Goal: Task Accomplishment & Management: Manage account settings

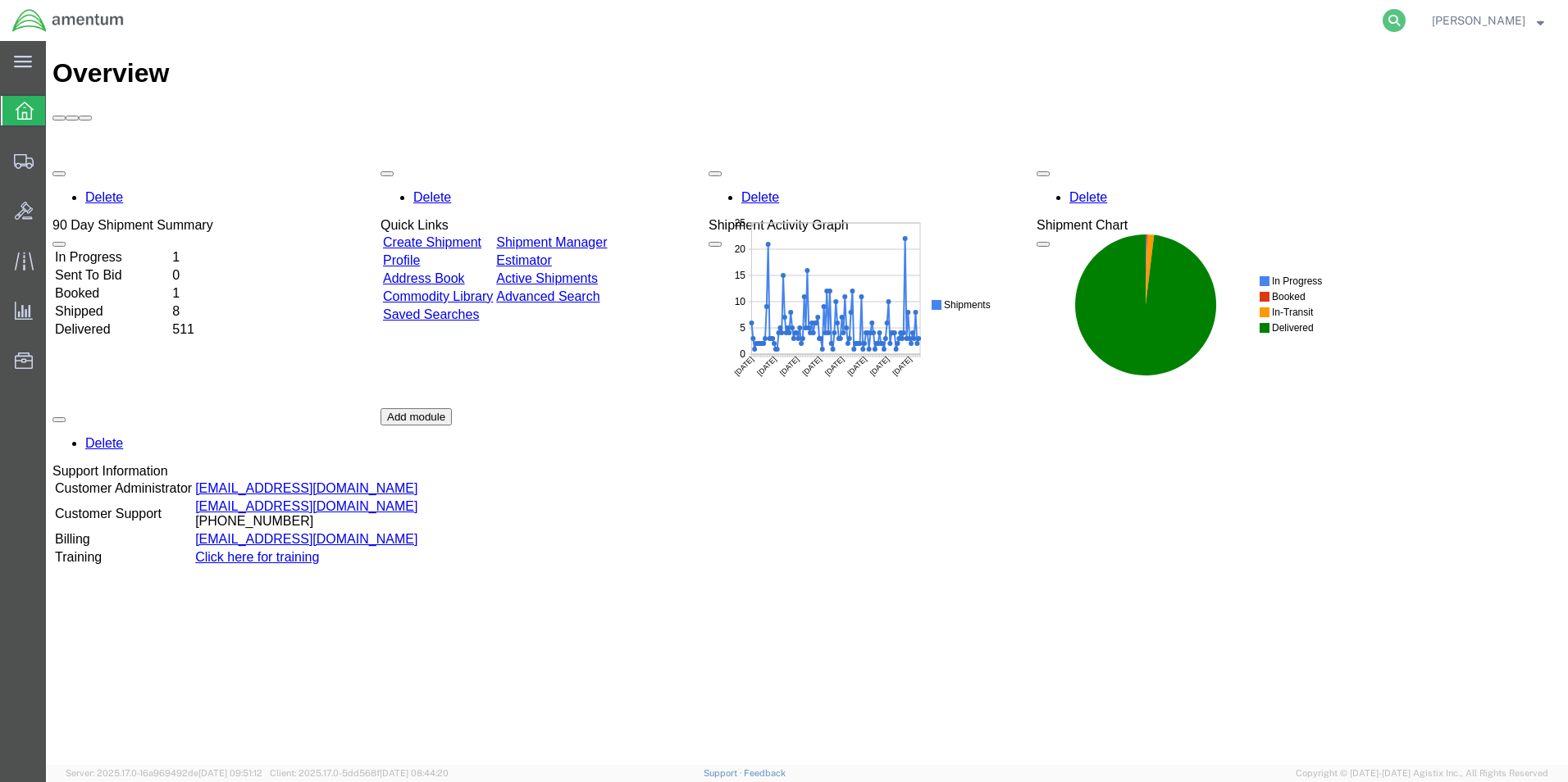
click at [1405, 24] on icon at bounding box center [1394, 20] width 23 height 23
click at [1207, 14] on input "search" at bounding box center [1133, 20] width 498 height 39
paste input "DCO-25230-166967"
type input "DCO-25230-166967"
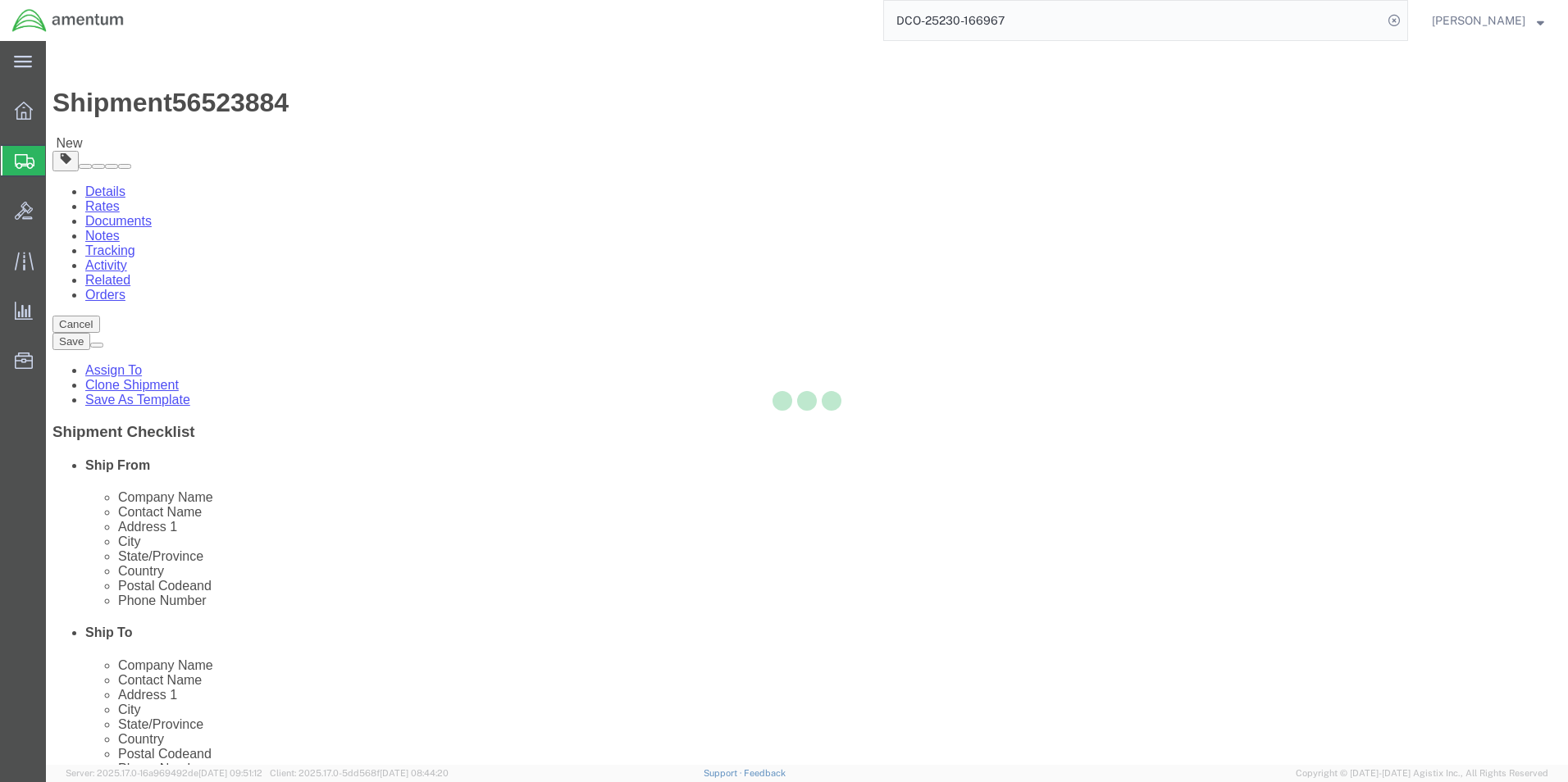
select select "49917"
select select
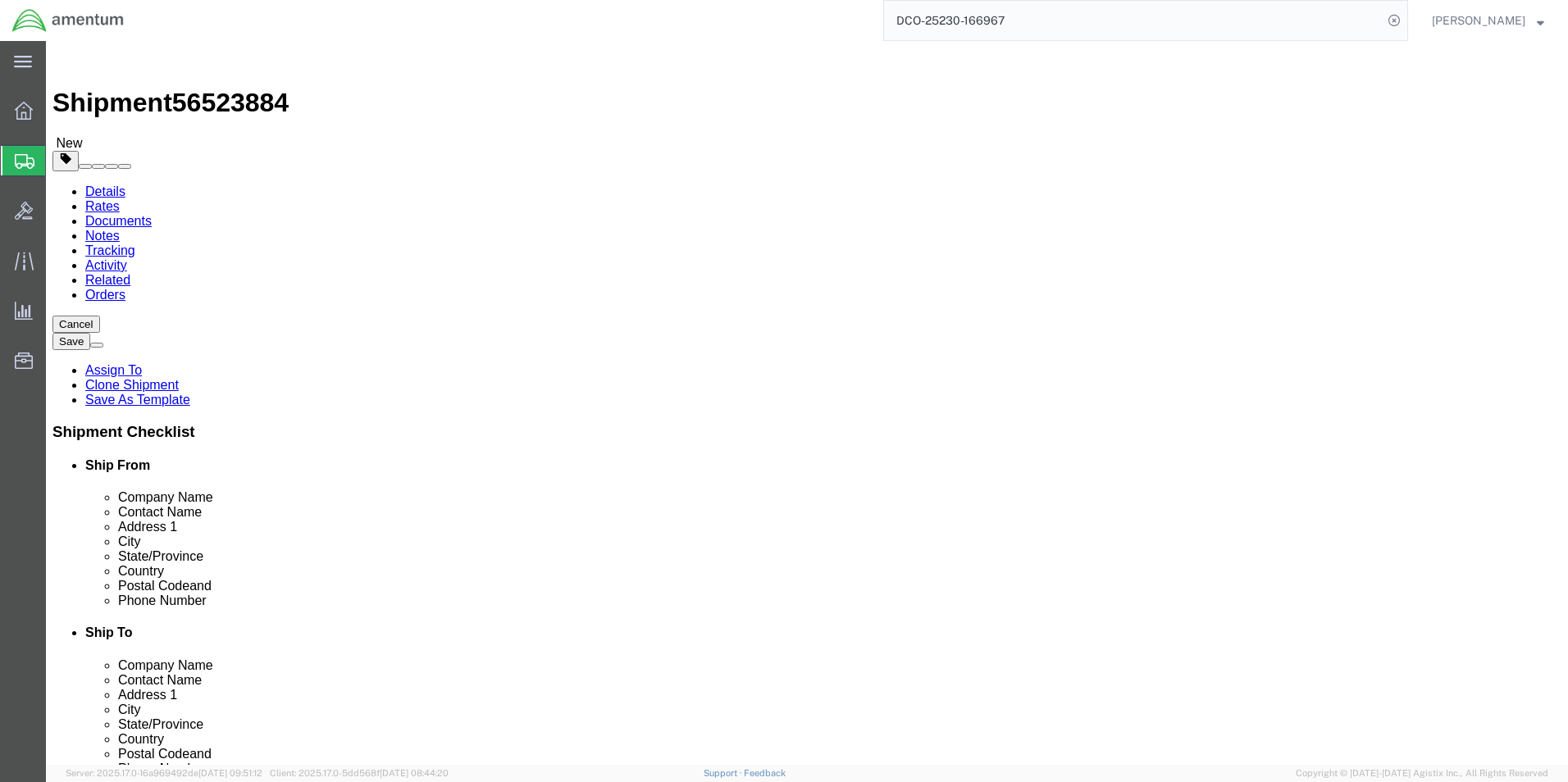
click input ","
drag, startPoint x: 952, startPoint y: 345, endPoint x: 812, endPoint y: 343, distance: 140.0
click div "[PERSON_NAME]"
paste input "[PERSON_NAME]"
type input "[PERSON_NAME]"
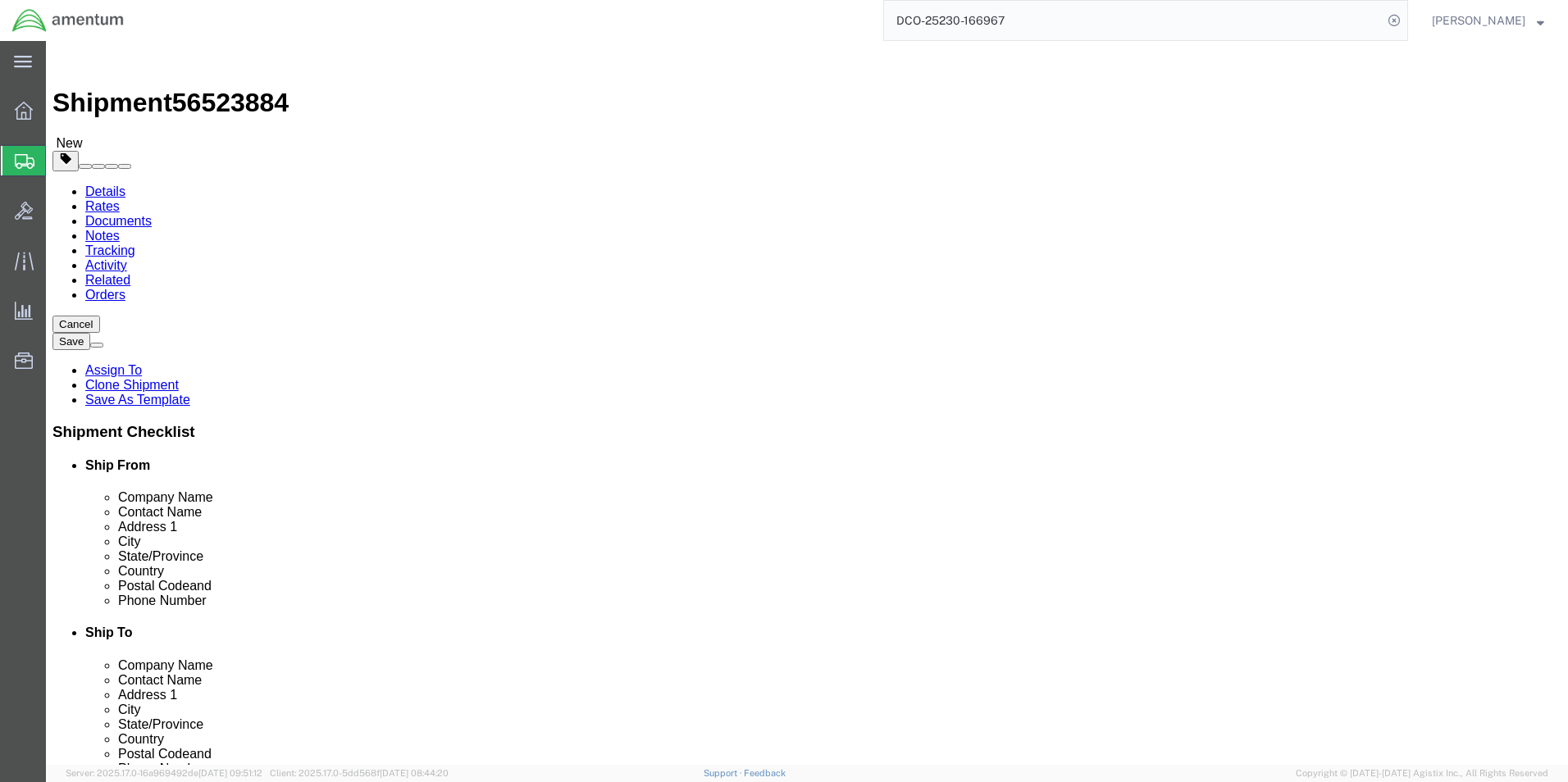
click input "text"
paste input "[PHONE_NUMBER]"
type input "[PHONE_NUMBER]"
click input "text"
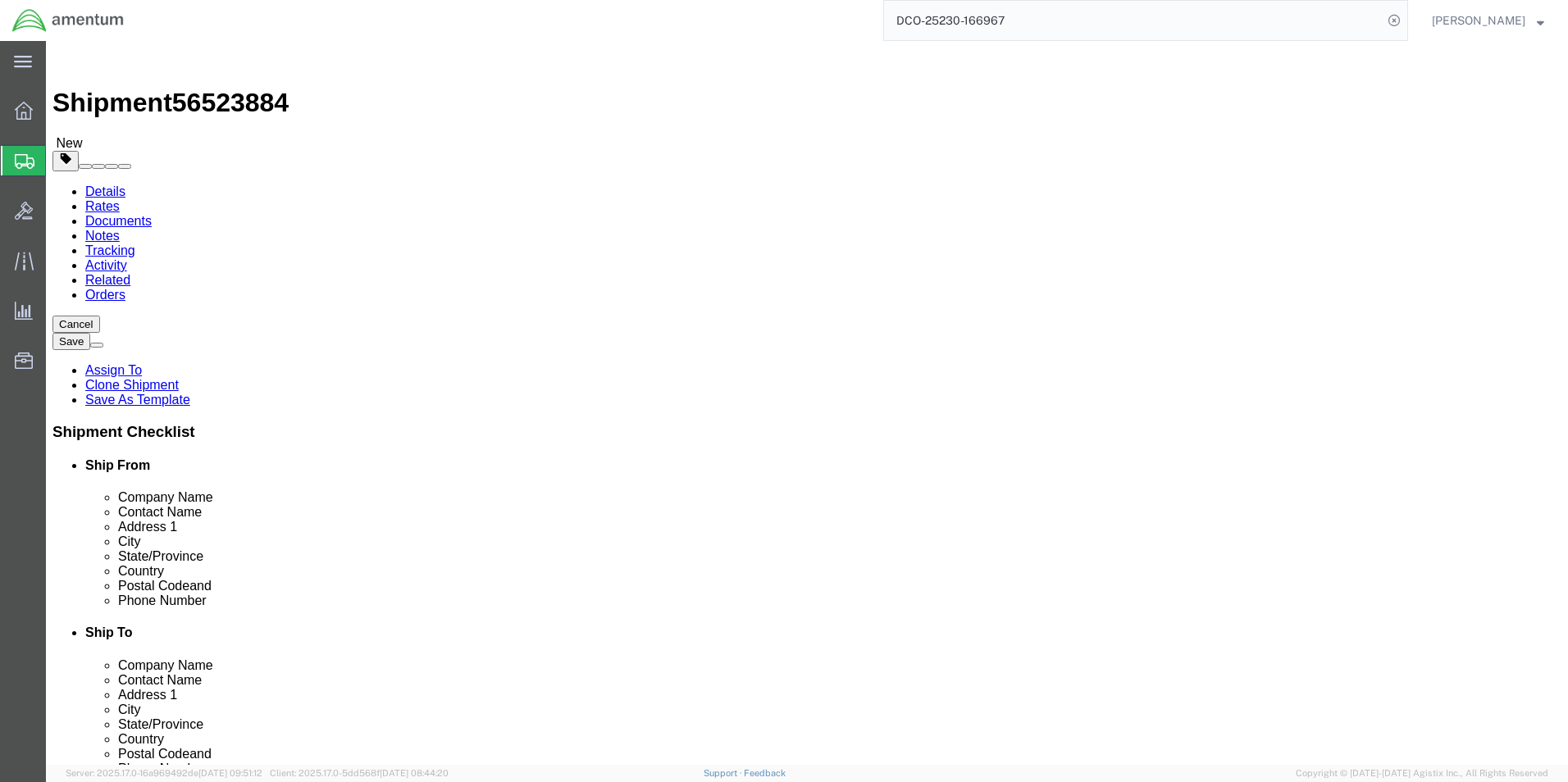
type input "206"
click input "text"
paste input "[PERSON_NAME] <[EMAIL_ADDRESS][DOMAIN_NAME]>"
drag, startPoint x: 902, startPoint y: 589, endPoint x: 601, endPoint y: 557, distance: 302.7
click div "Ship From Location Location [GEOGRAPHIC_DATA], [GEOGRAPHIC_DATA] My Profile Loc…"
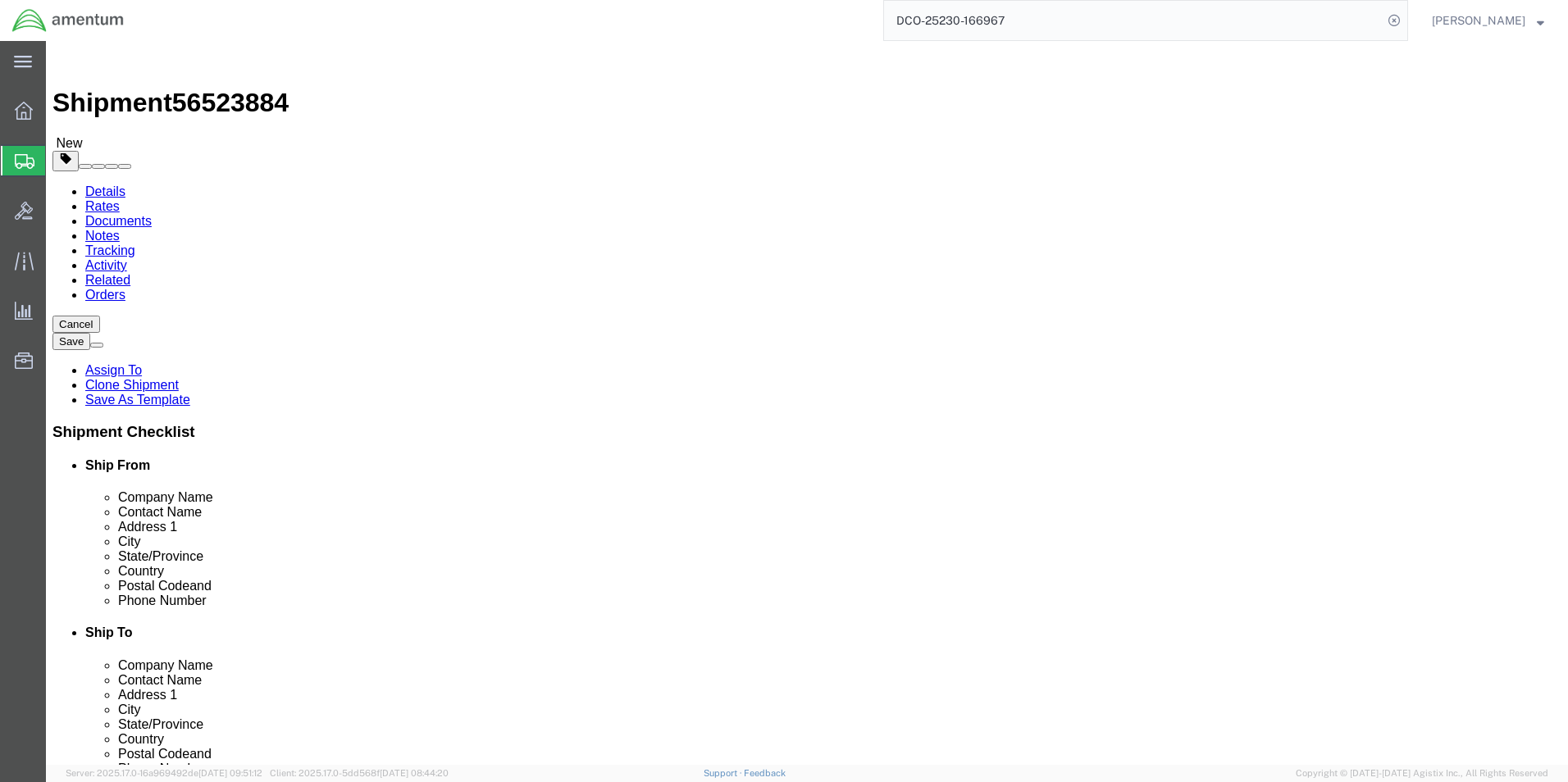
click input "[EMAIL_ADDRESS][DOMAIN_NAME]>"
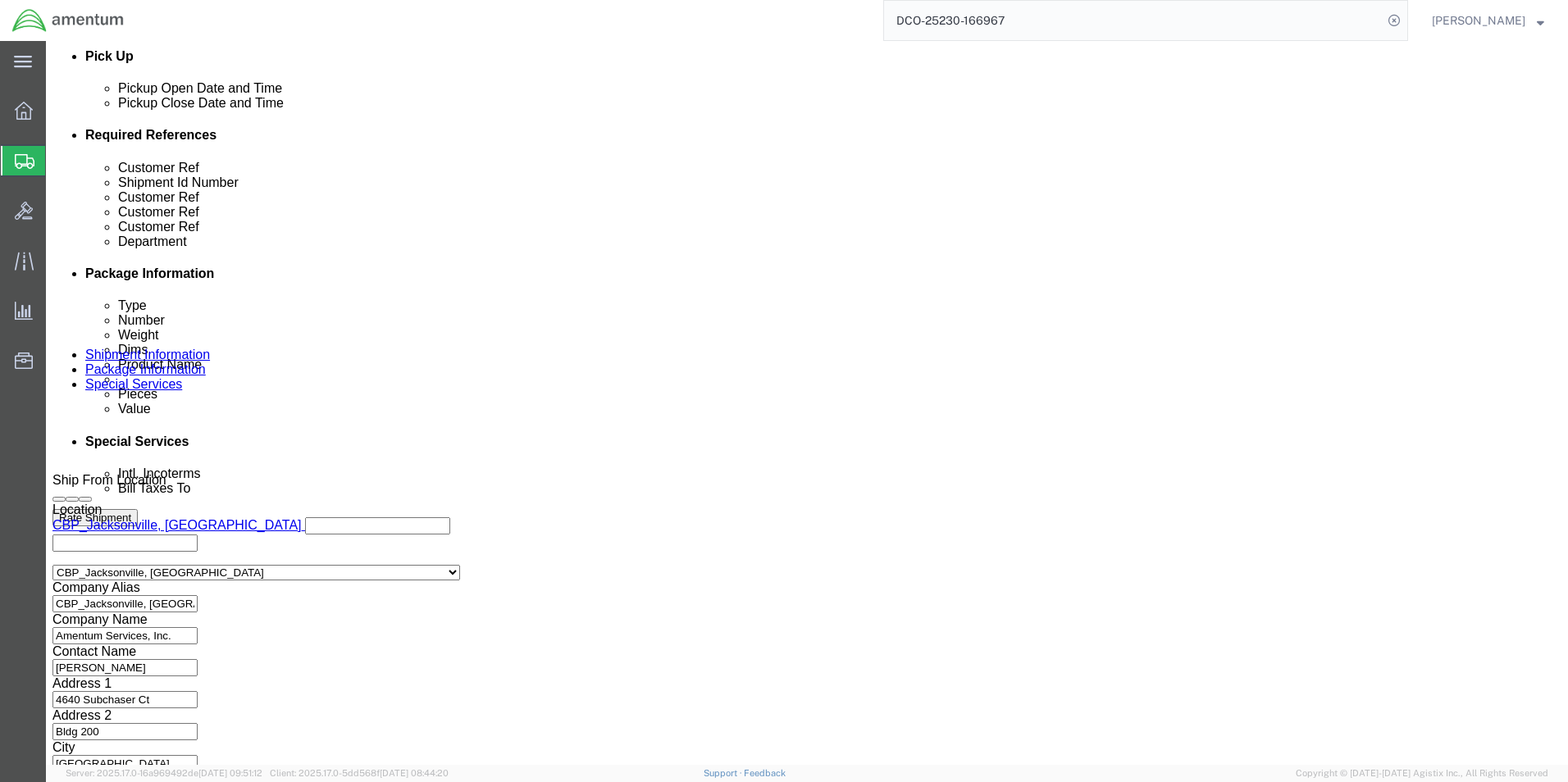
scroll to position [746, 0]
type input "[EMAIL_ADDRESS][DOMAIN_NAME]"
click select "Select Air Less than Truckload Multi-Leg Ocean Freight Rail Small Parcel Truckl…"
select select "SMAL"
click select "Select Air Less than Truckload Multi-Leg Ocean Freight Rail Small Parcel Truckl…"
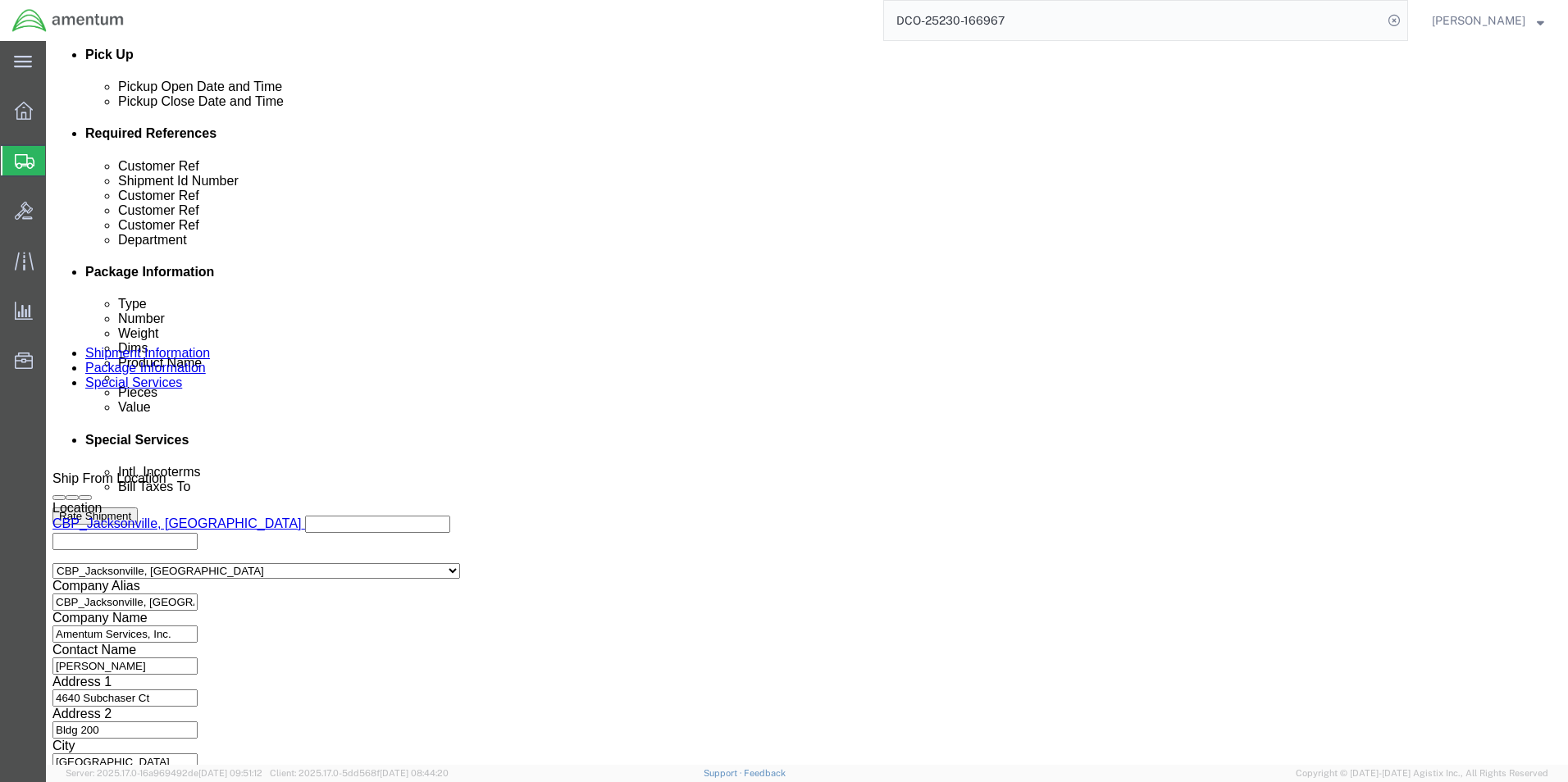
click button "Continue"
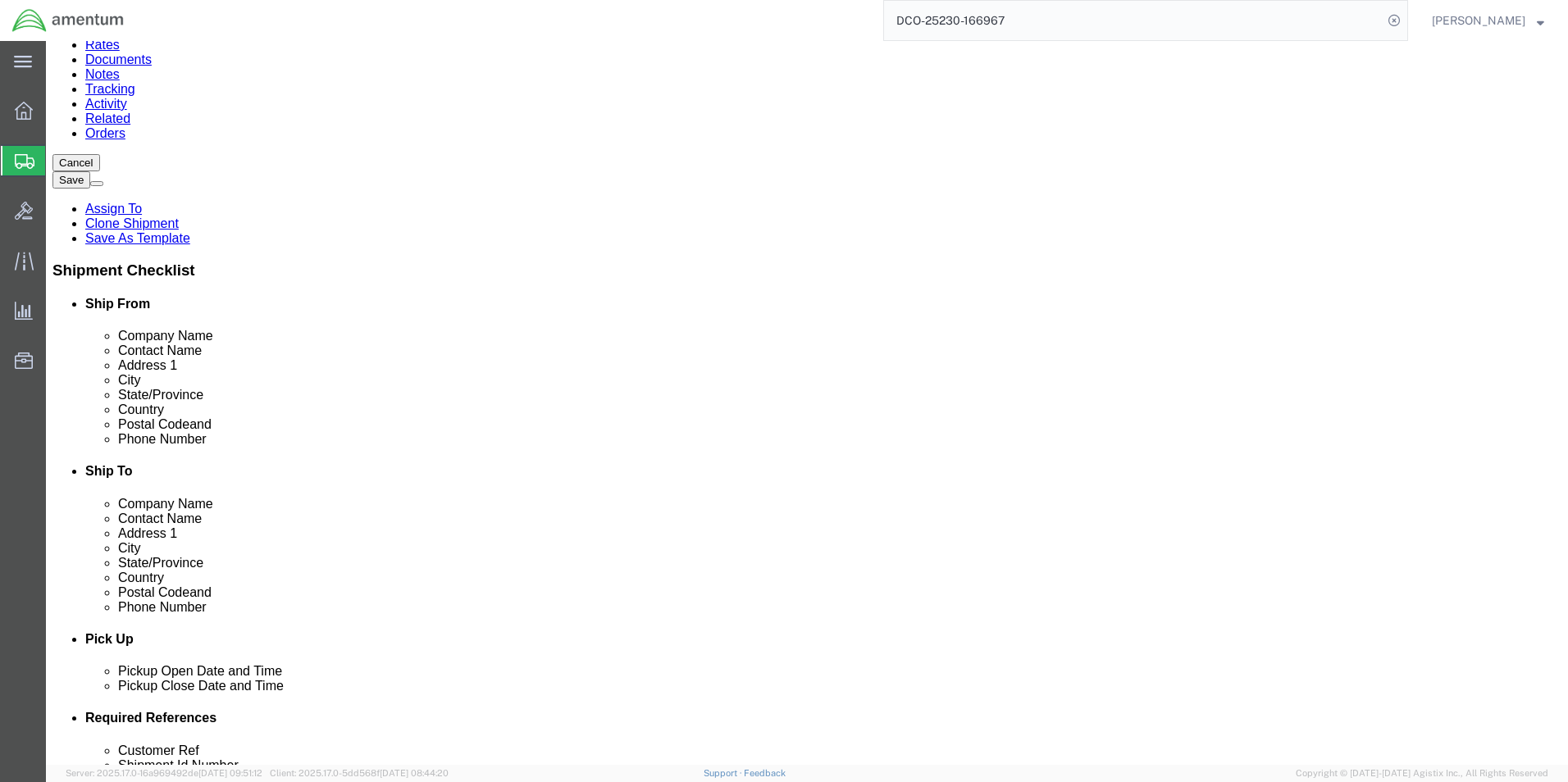
scroll to position [172, 0]
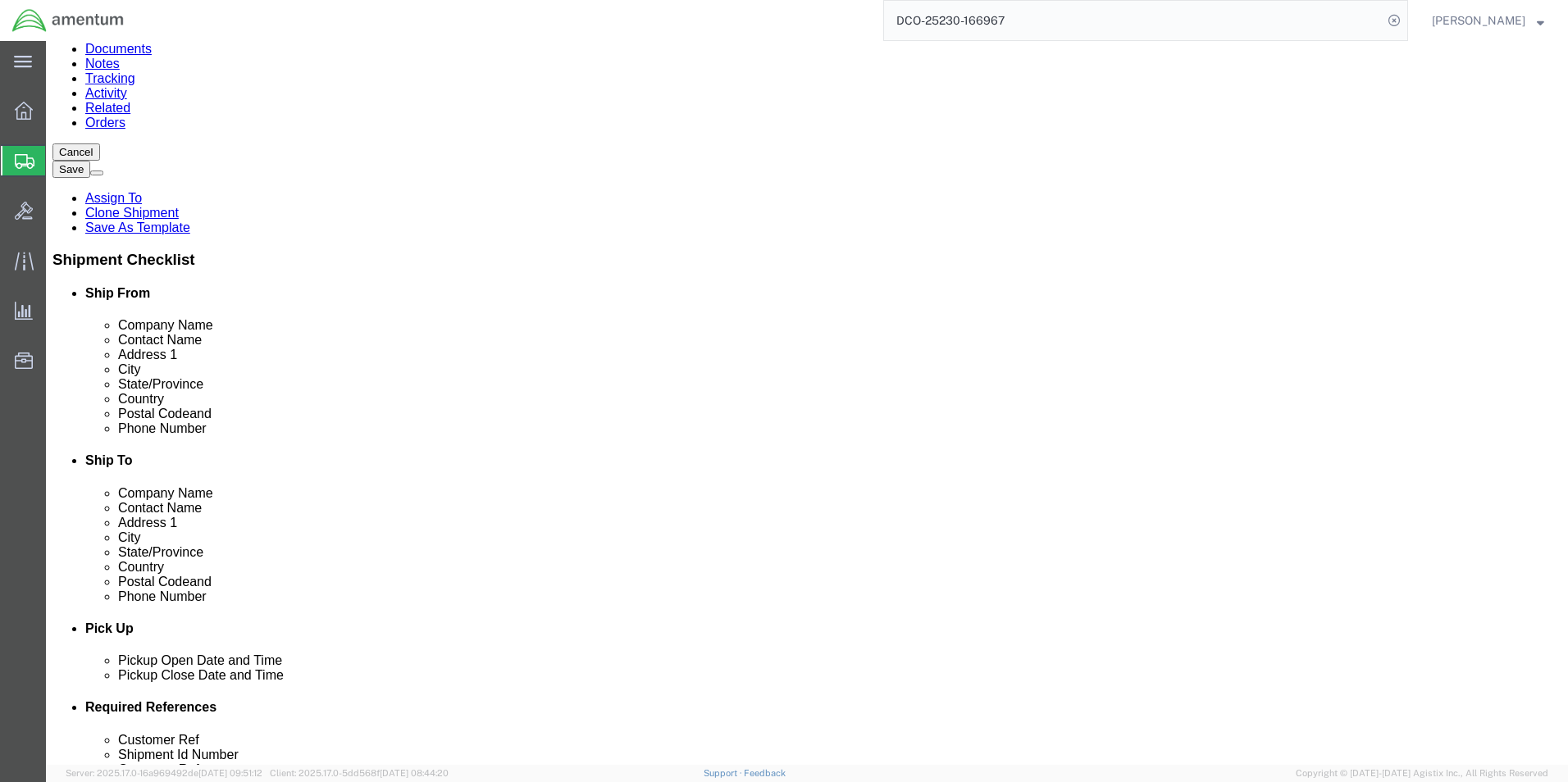
click button "Continue"
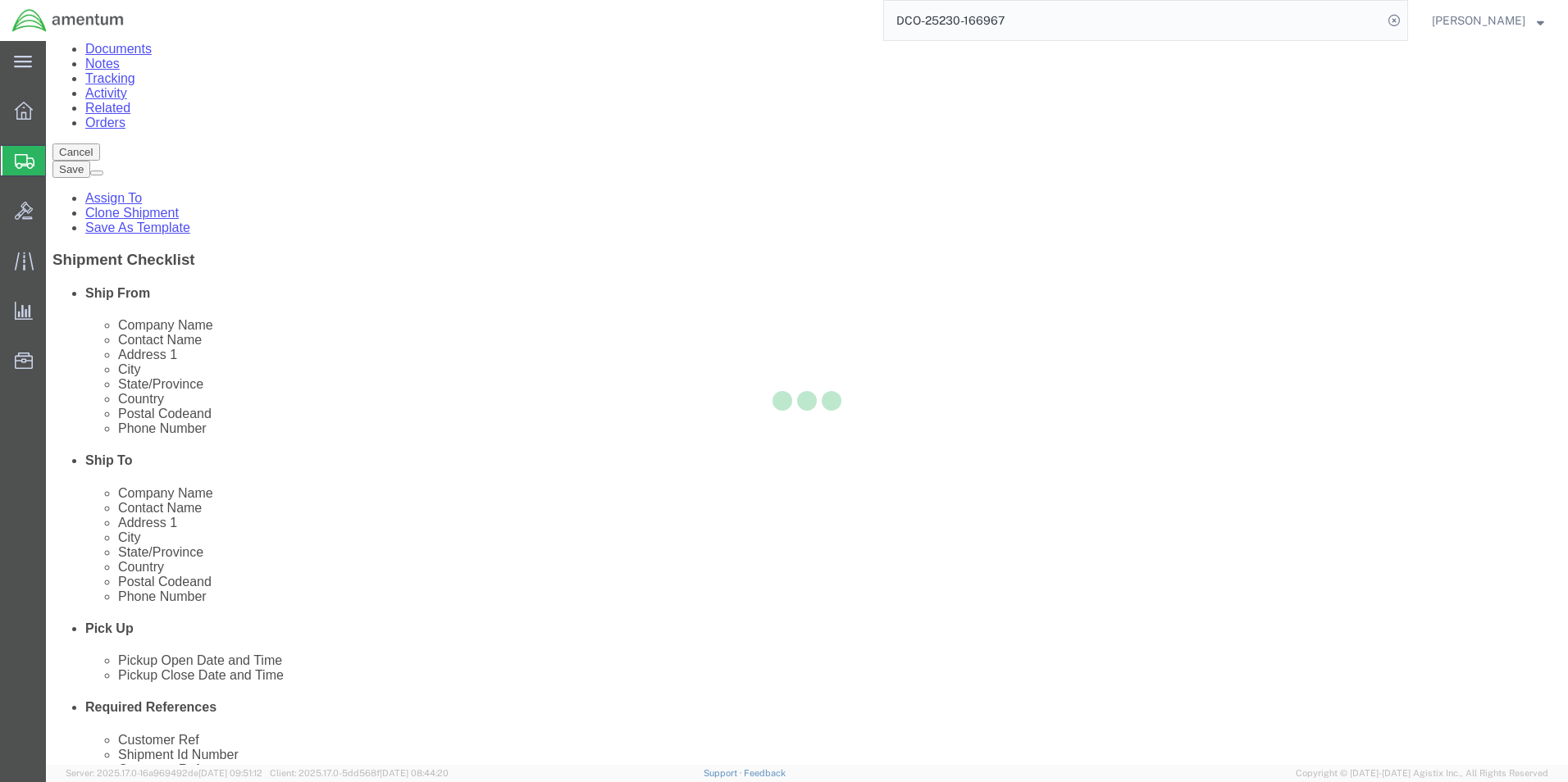
select select
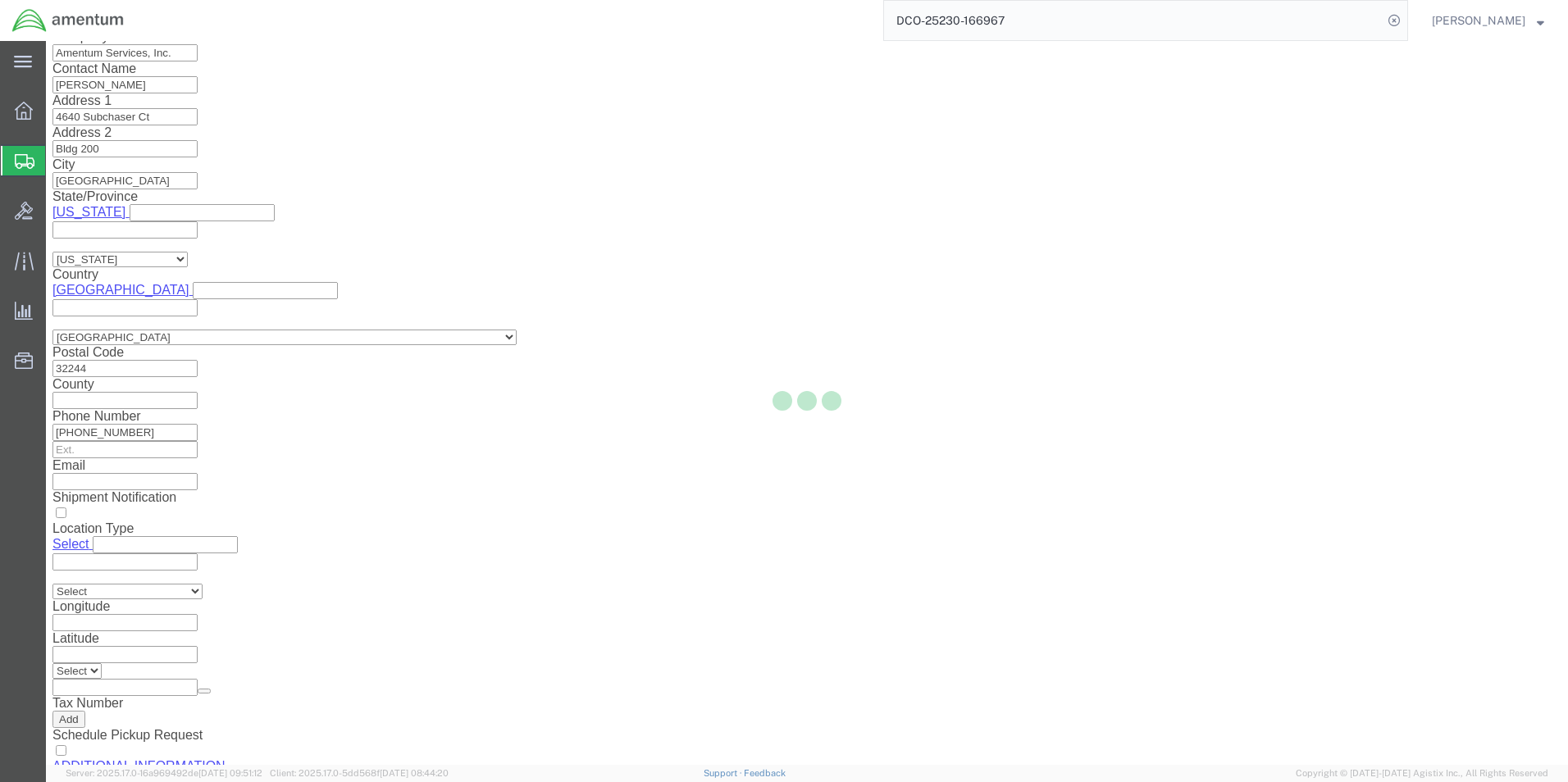
select select "DEPARTMENT"
select select "50311_96750"
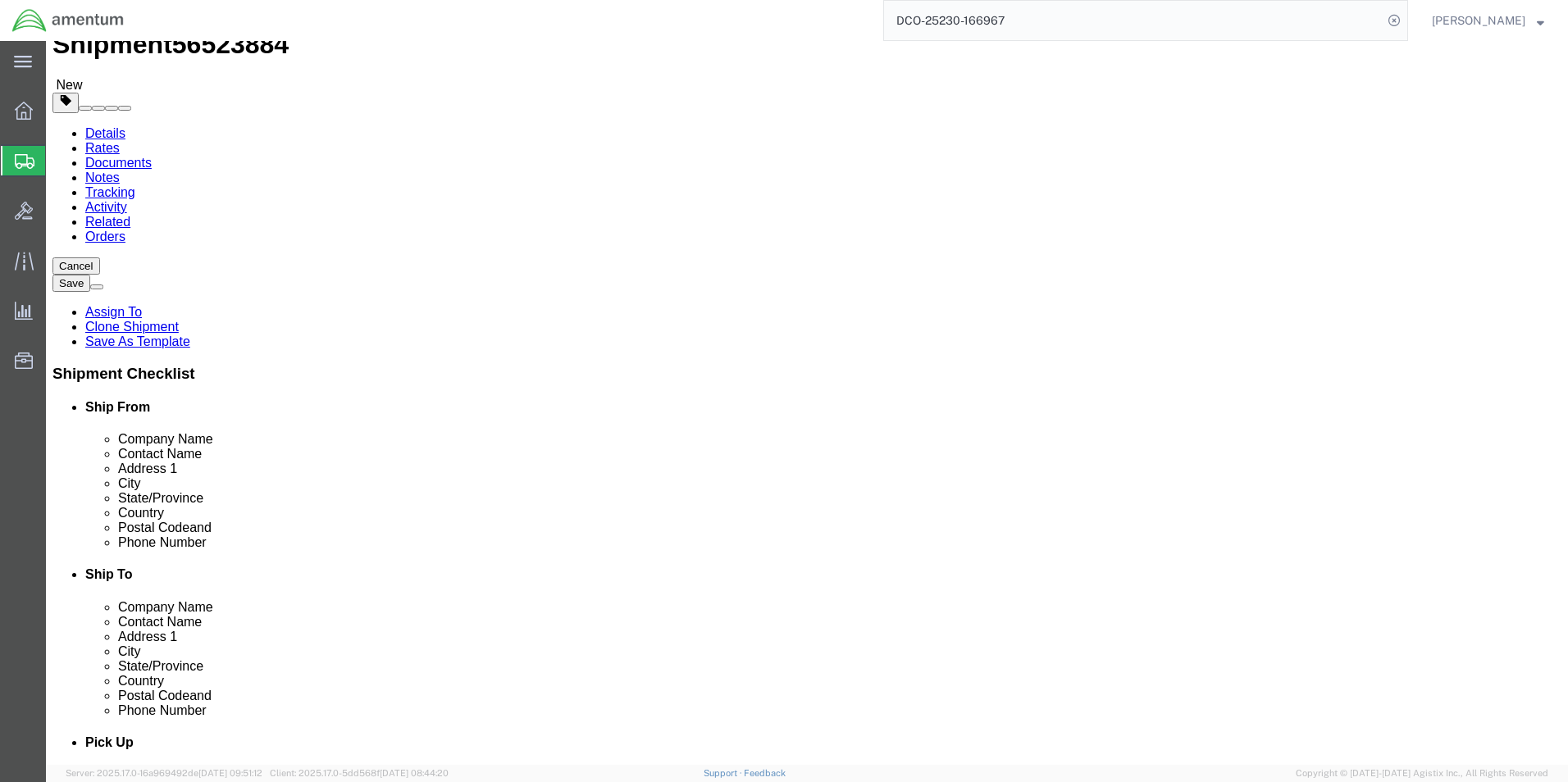
scroll to position [0, 0]
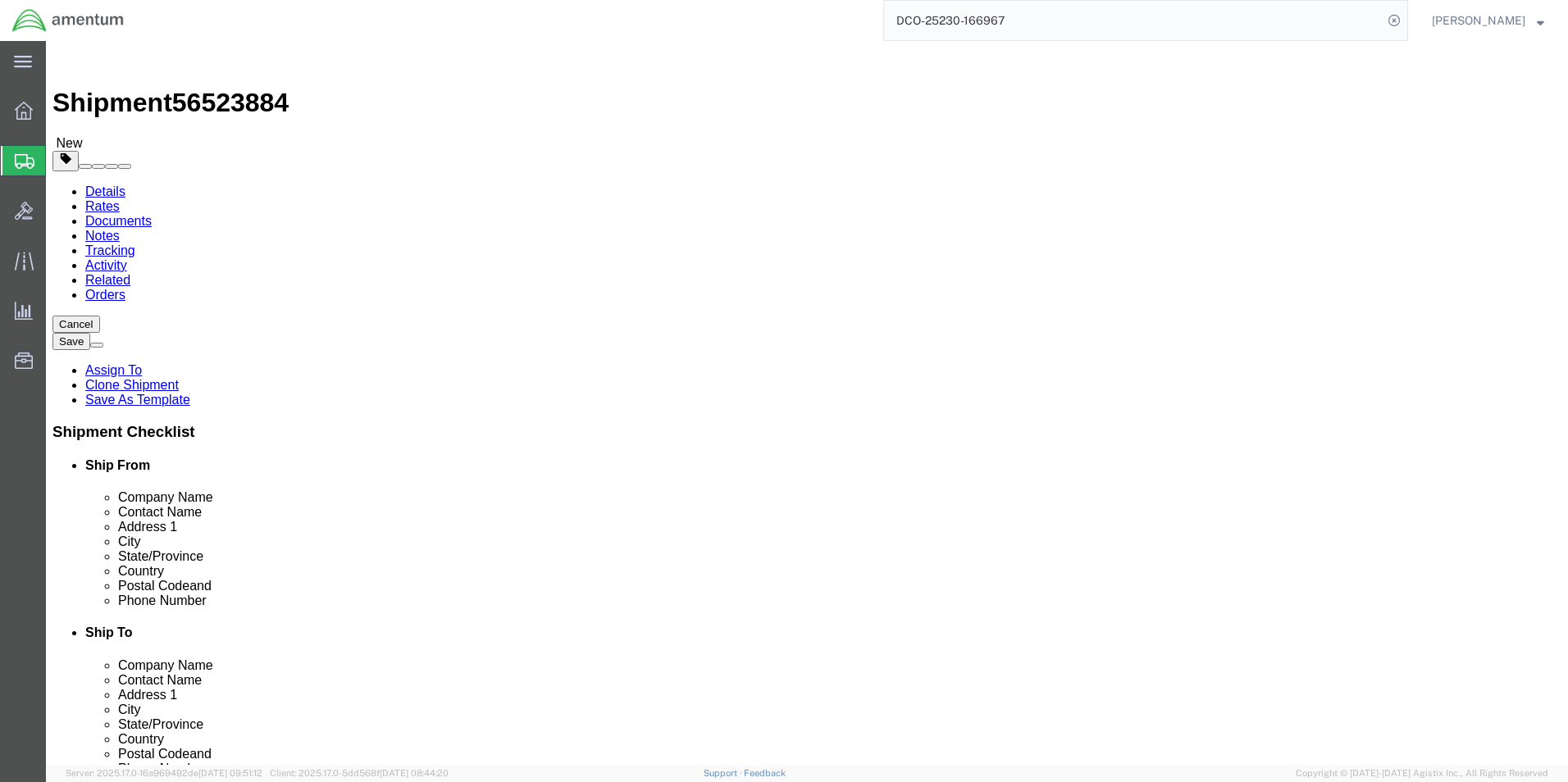
click select "Select Recipient Account Sender/Shipper Third Party Account"
select select "THRD"
click select "Select Recipient Account Sender/Shipper Third Party Account"
select select
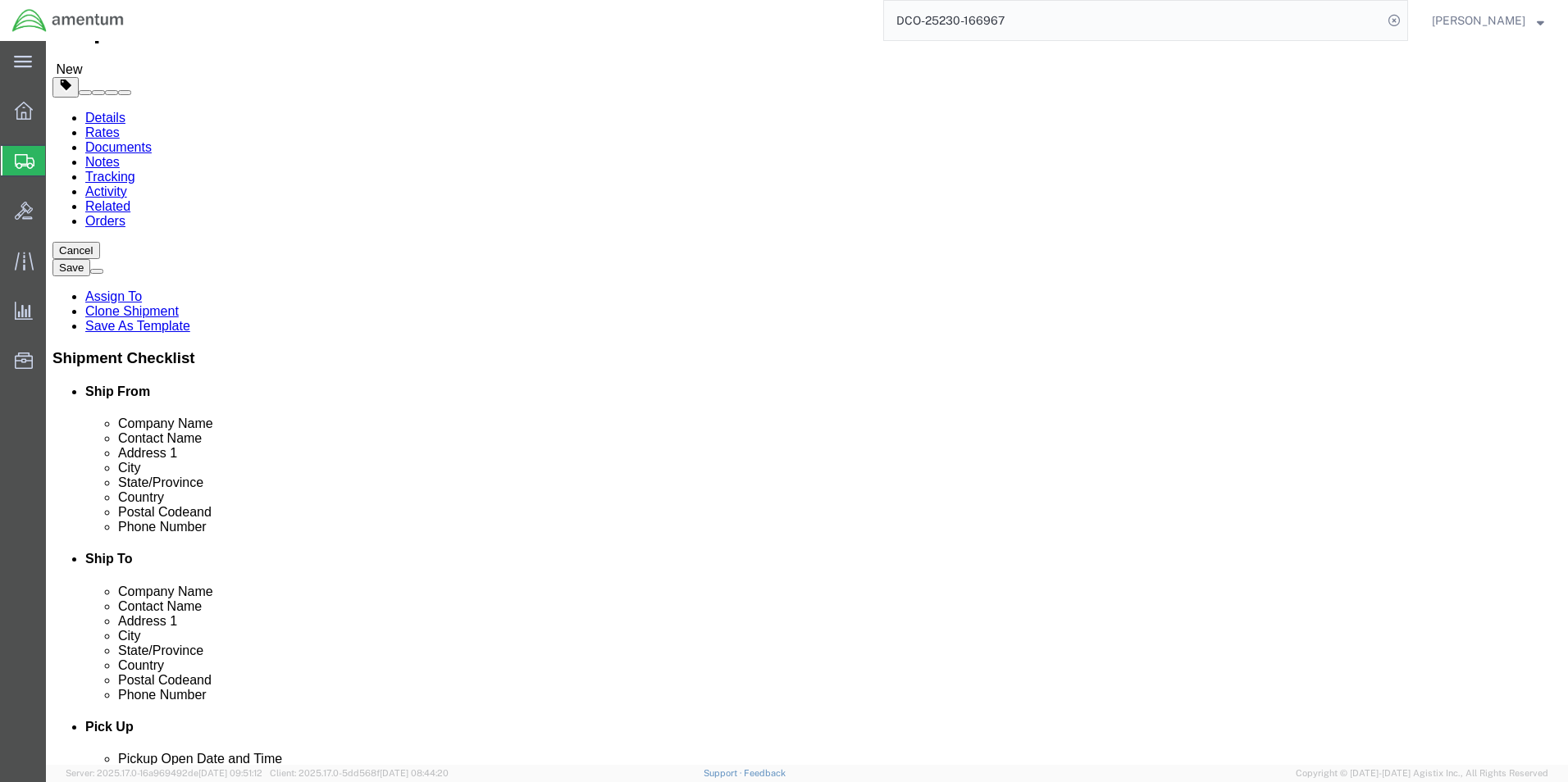
scroll to position [164, 0]
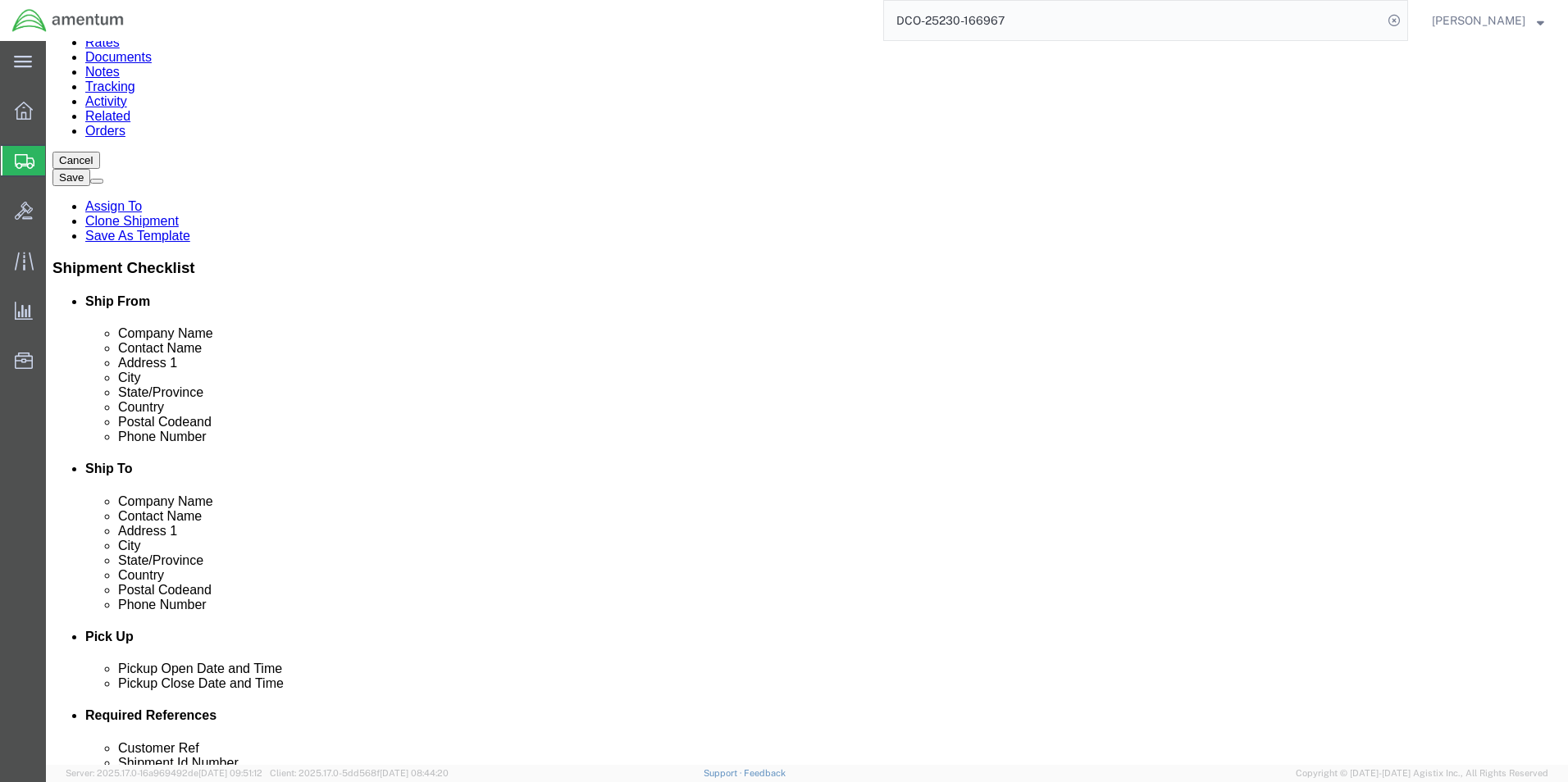
click button
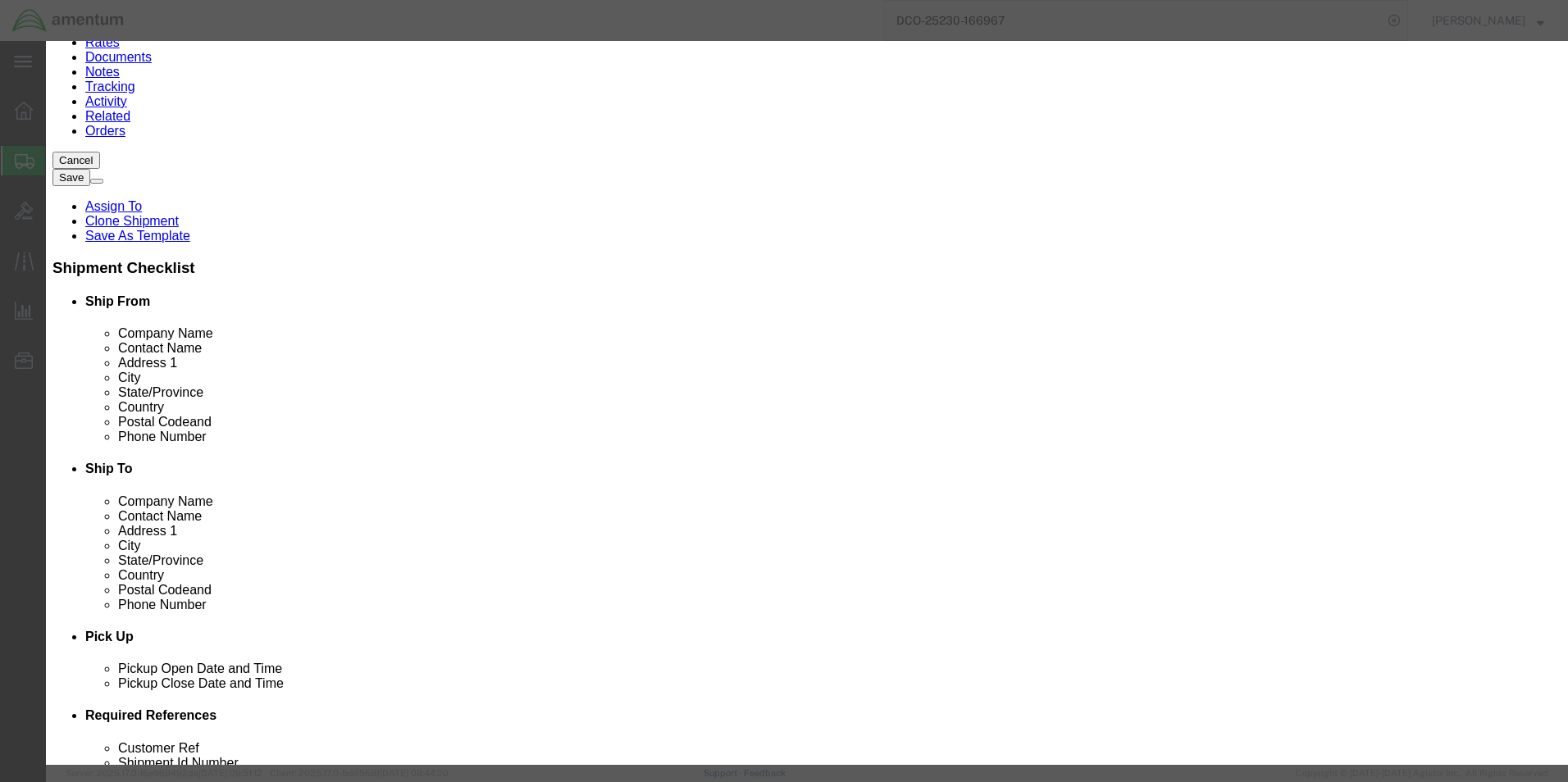
click select "Search by Address Book Name City Company Name Contact Name Country CustomerAlia…"
select select "contactName"
click select "Search by Address Book Name City Company Name Contact Name Country CustomerAlia…"
click input "text"
type input "acco"
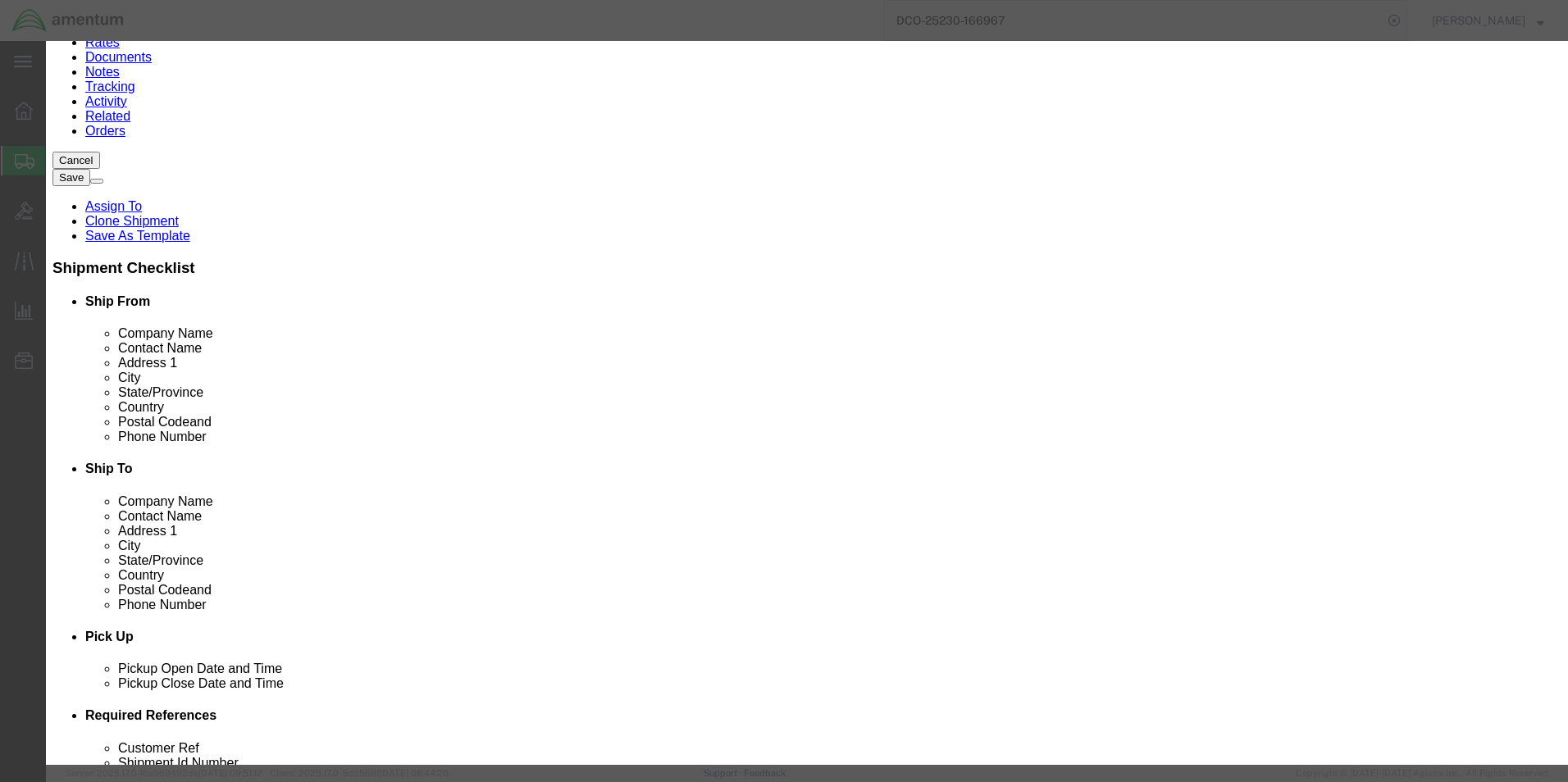
click icon "button"
click button "Select"
type input "Amentum Services, Inc."
type input "[STREET_ADDRESS]"
select select "US"
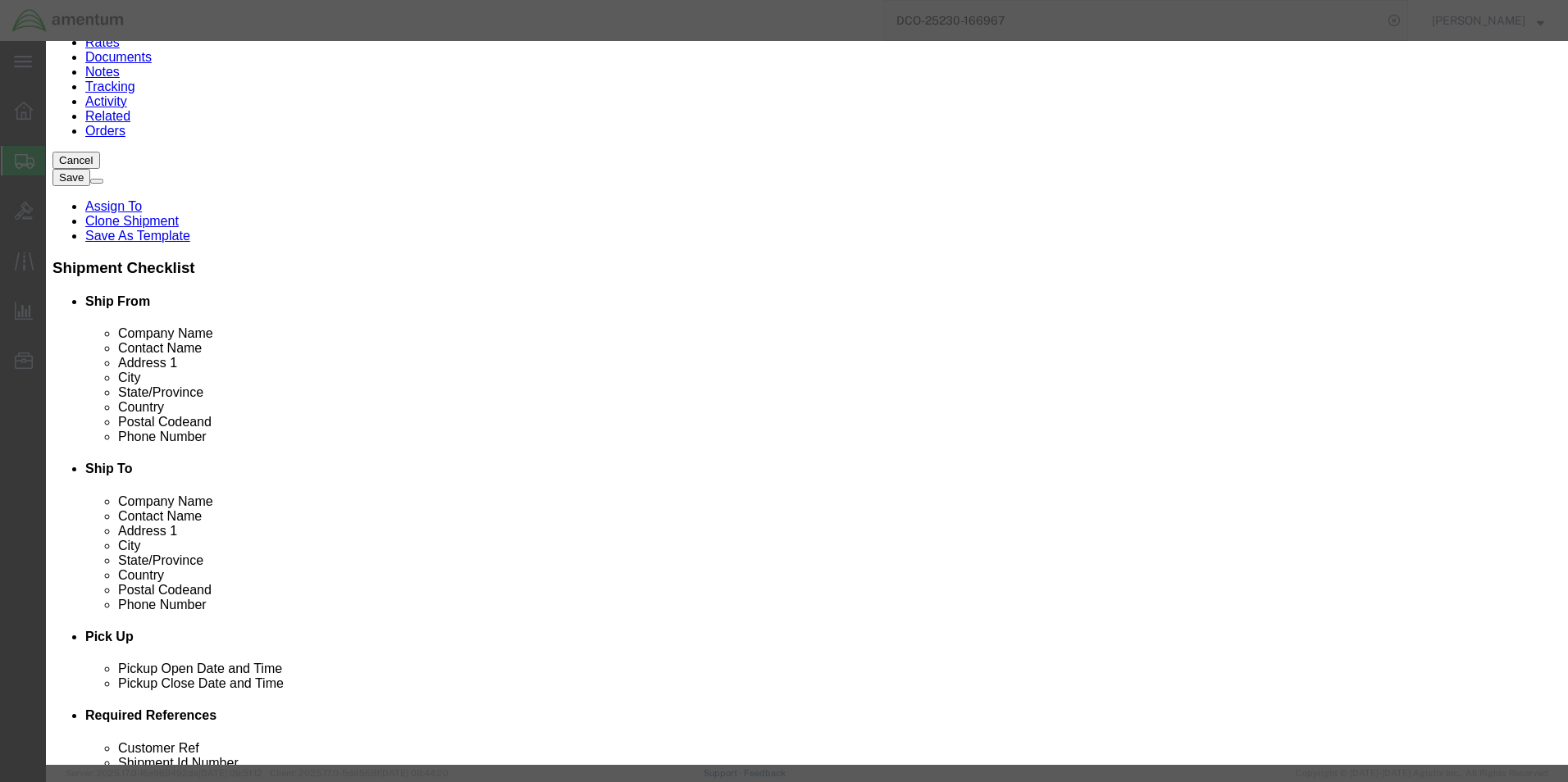
type input "[PHONE_NUMBER]"
type input "Accounts Payable"
type input "[GEOGRAPHIC_DATA]"
type input "76177"
type input "[PHONE_NUMBER]"
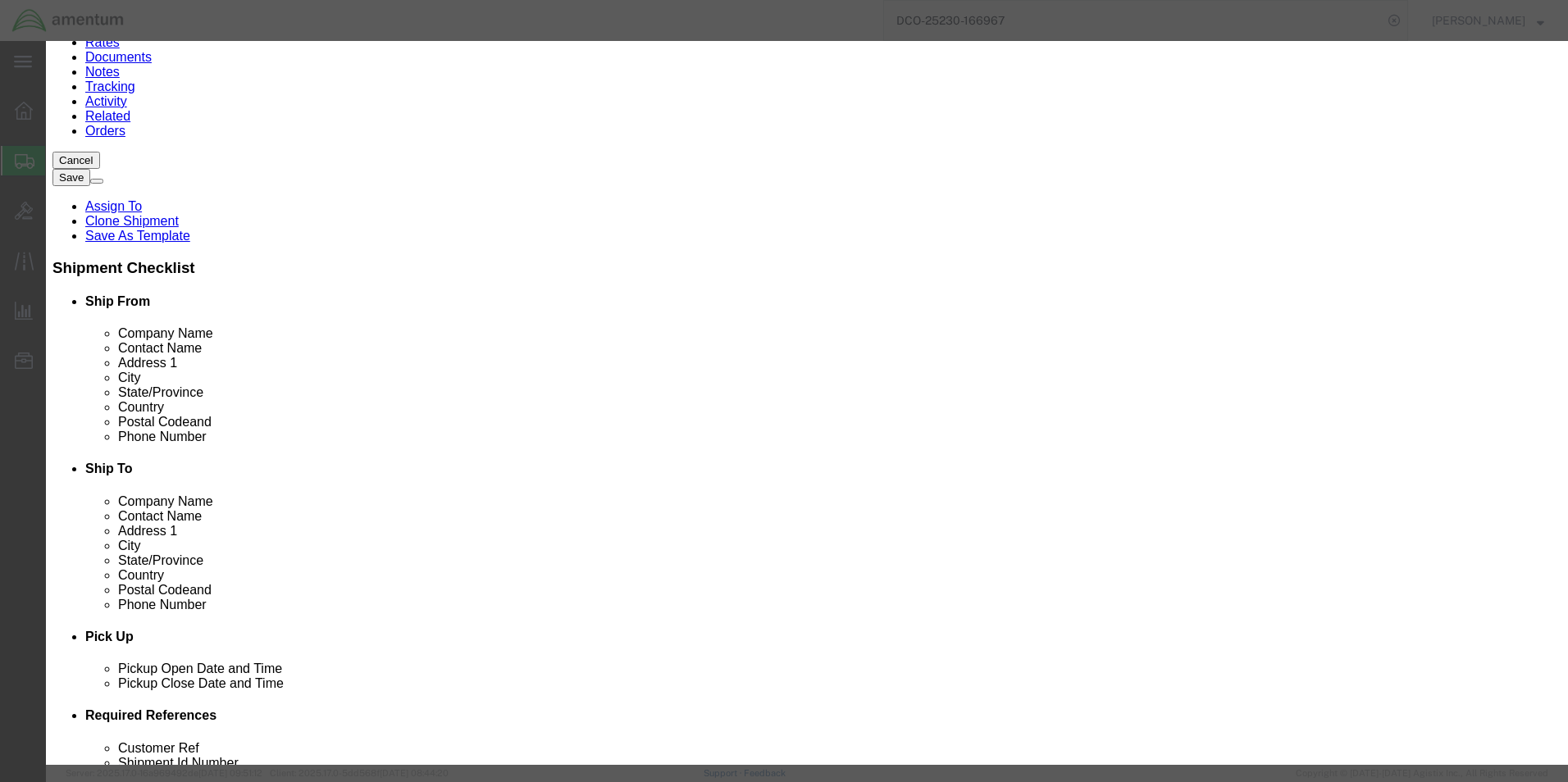
select select "[GEOGRAPHIC_DATA]"
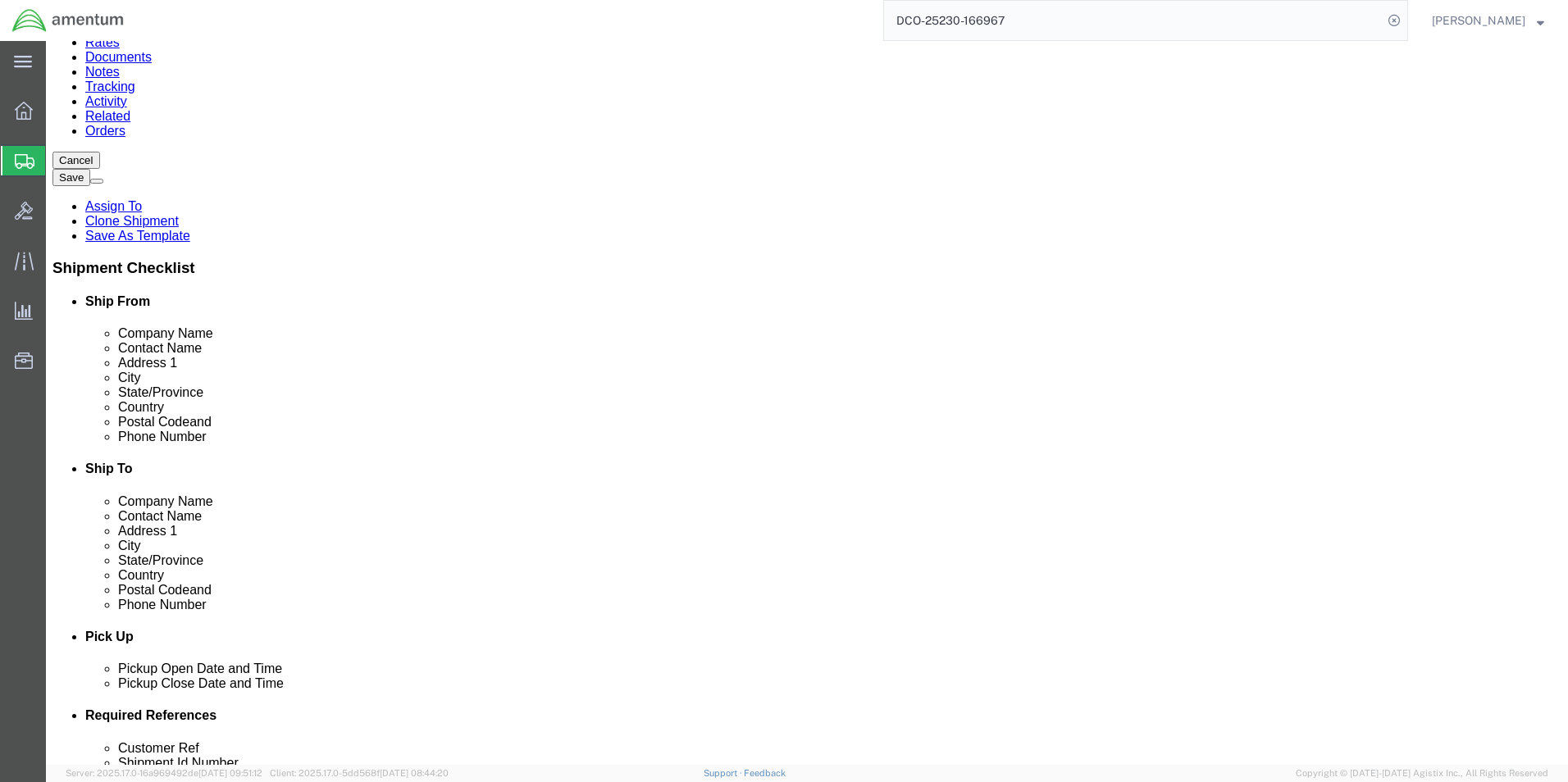
click select "Select DHL FedEx Express UPS"
select select "FedEx Express"
click select "Select DHL FedEx Express UPS"
click button "Rate Shipment"
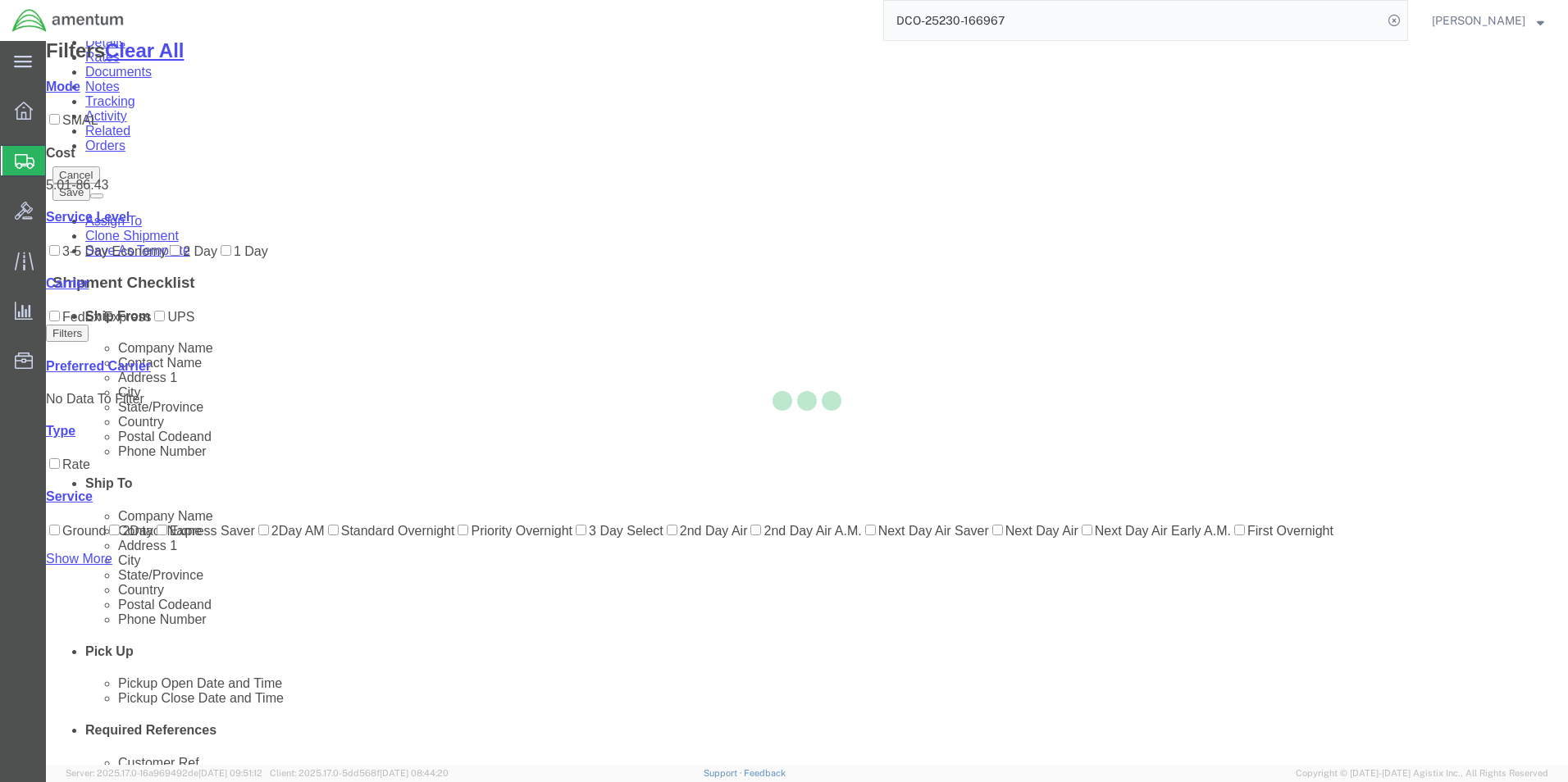
scroll to position [0, 0]
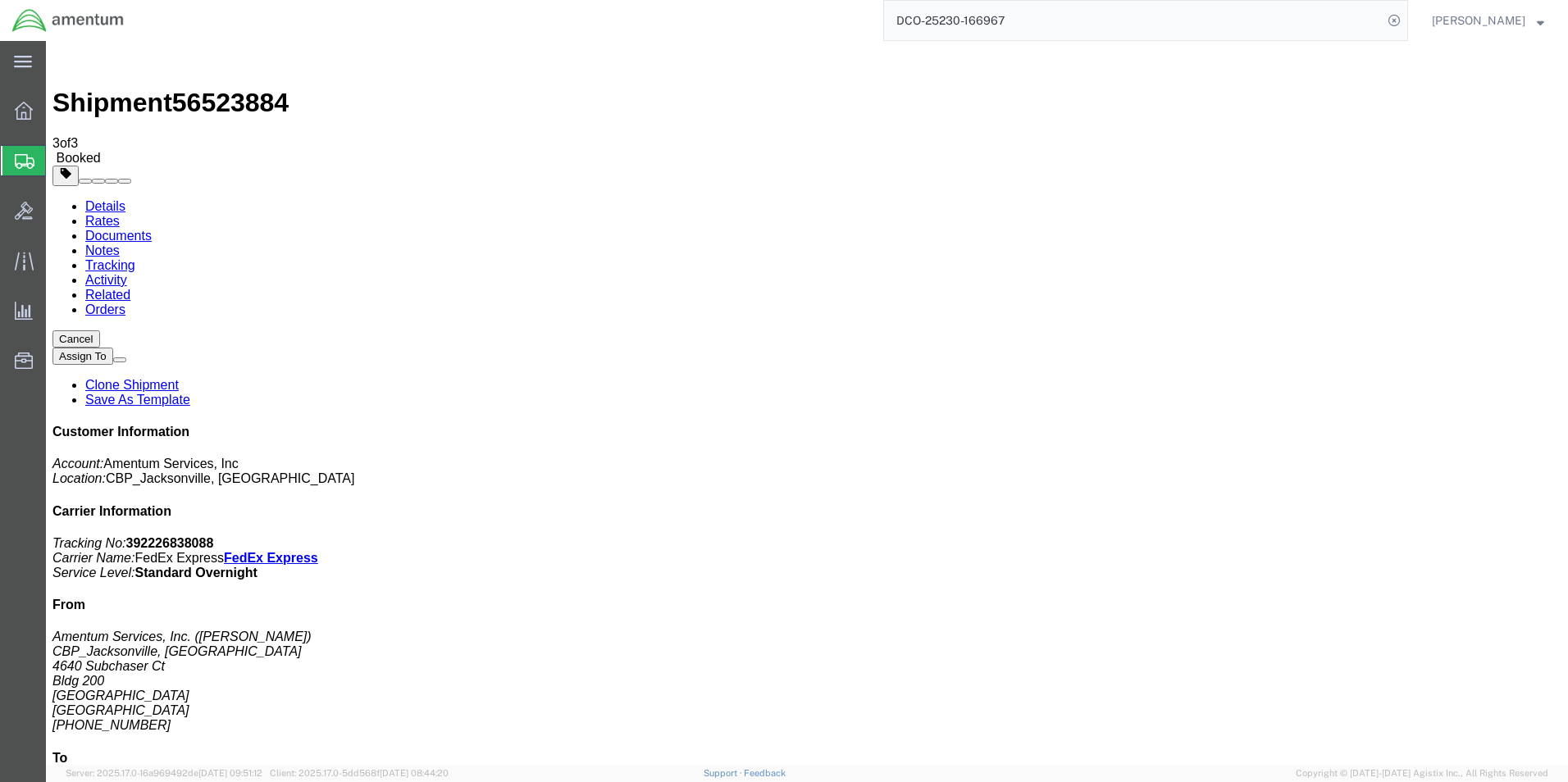
checkbox input "true"
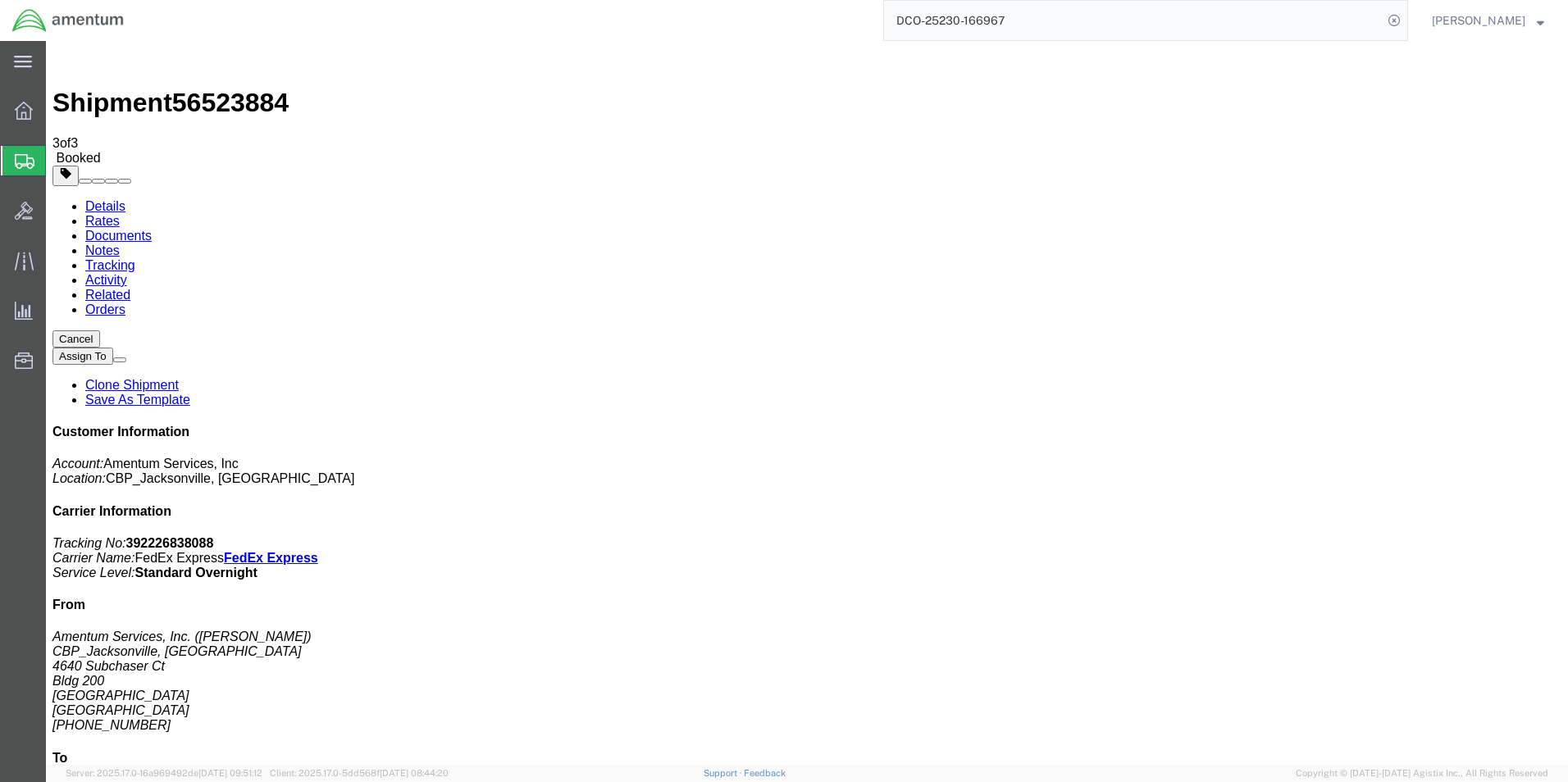
checkbox input "false"
click at [99, 199] on link "Details" at bounding box center [105, 206] width 40 height 14
click link "Schedule pickup request"
click b "392226838088"
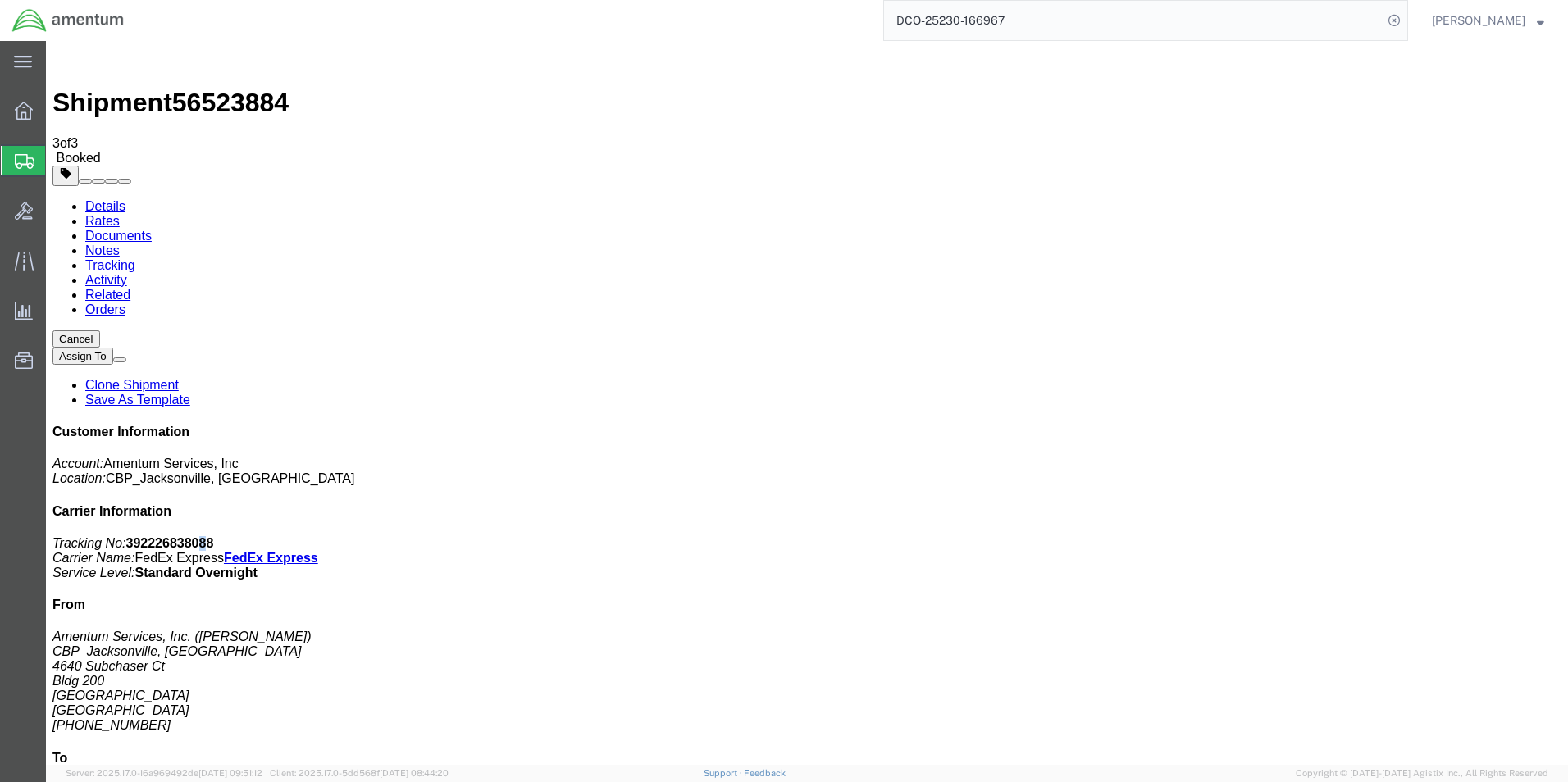
click b "392226838088"
drag, startPoint x: 1346, startPoint y: 208, endPoint x: 1358, endPoint y: 210, distance: 12.2
click p "Tracking No: 392226838088 Carrier Name: FedEx Express FedEx Express Service Lev…"
drag, startPoint x: 1359, startPoint y: 210, endPoint x: 1299, endPoint y: 215, distance: 60.2
click p "Tracking No: 392226838088 Carrier Name: FedEx Express FedEx Express Service Lev…"
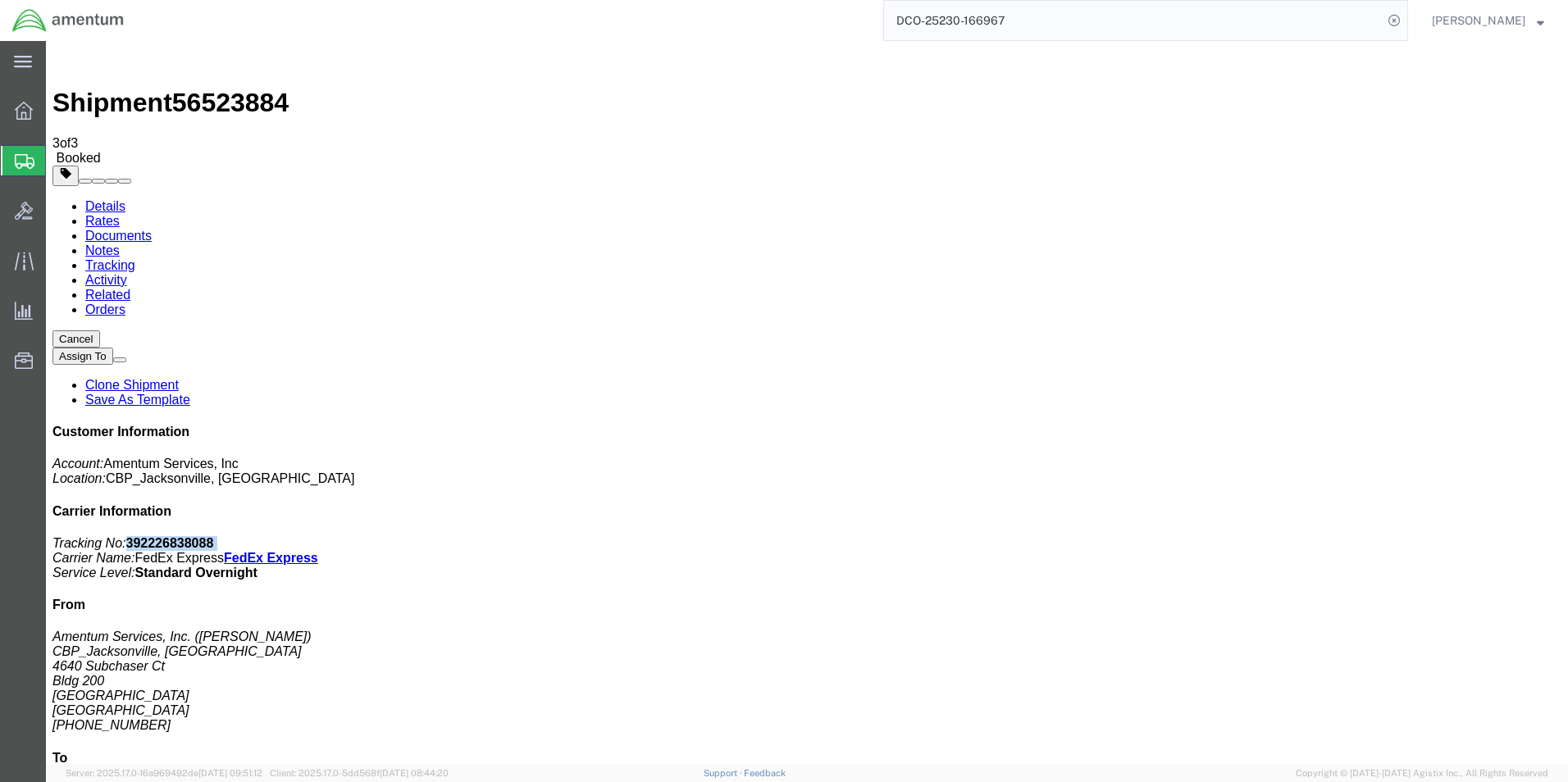
copy p "392226838088"
click at [1076, 27] on input "DCO-25230-166967" at bounding box center [1133, 20] width 498 height 39
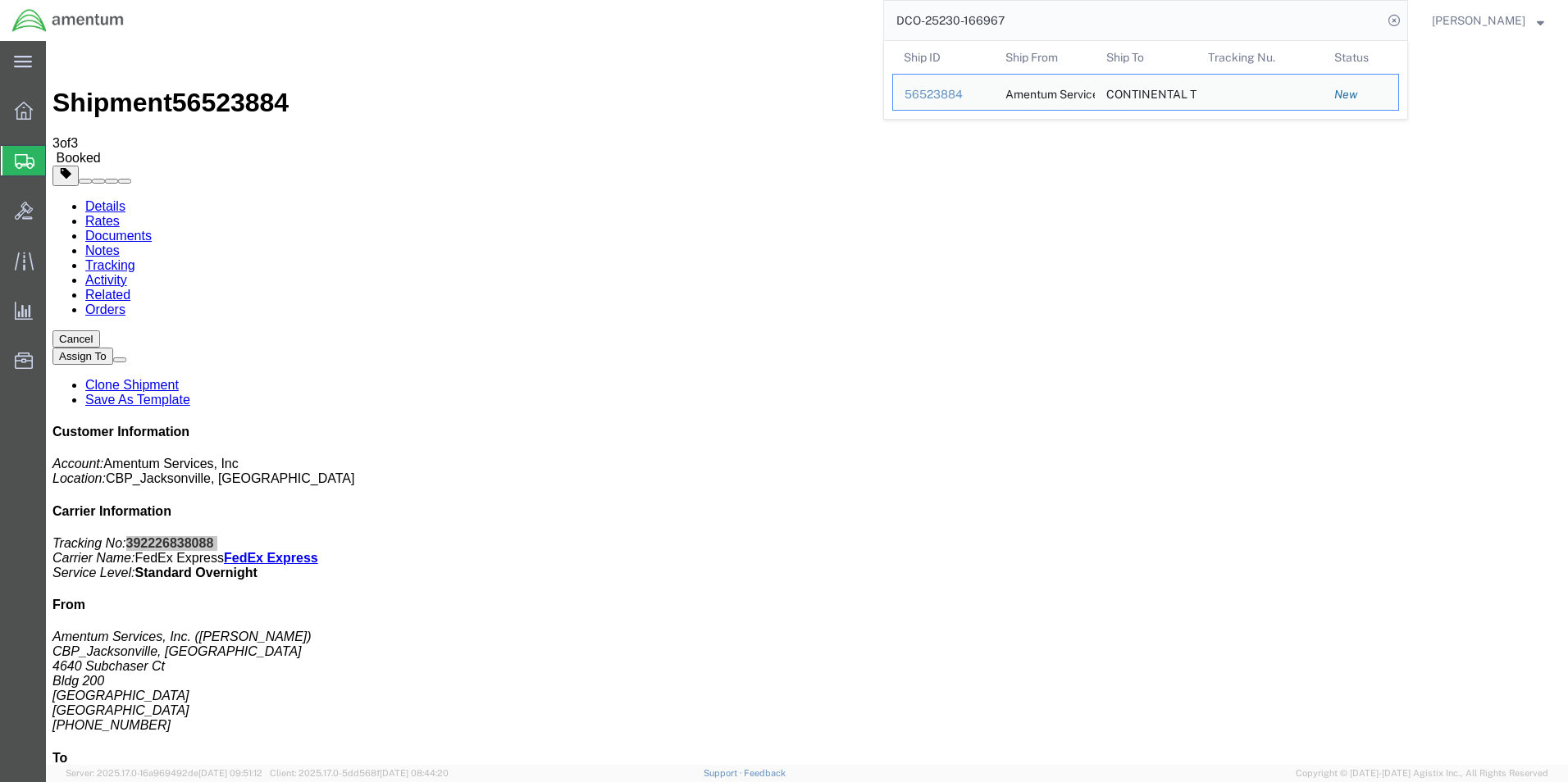
click at [1075, 27] on input "DCO-25230-166967" at bounding box center [1133, 20] width 498 height 39
click at [1071, 27] on input "DCO-25230-166967" at bounding box center [1133, 20] width 498 height 39
paste input "8"
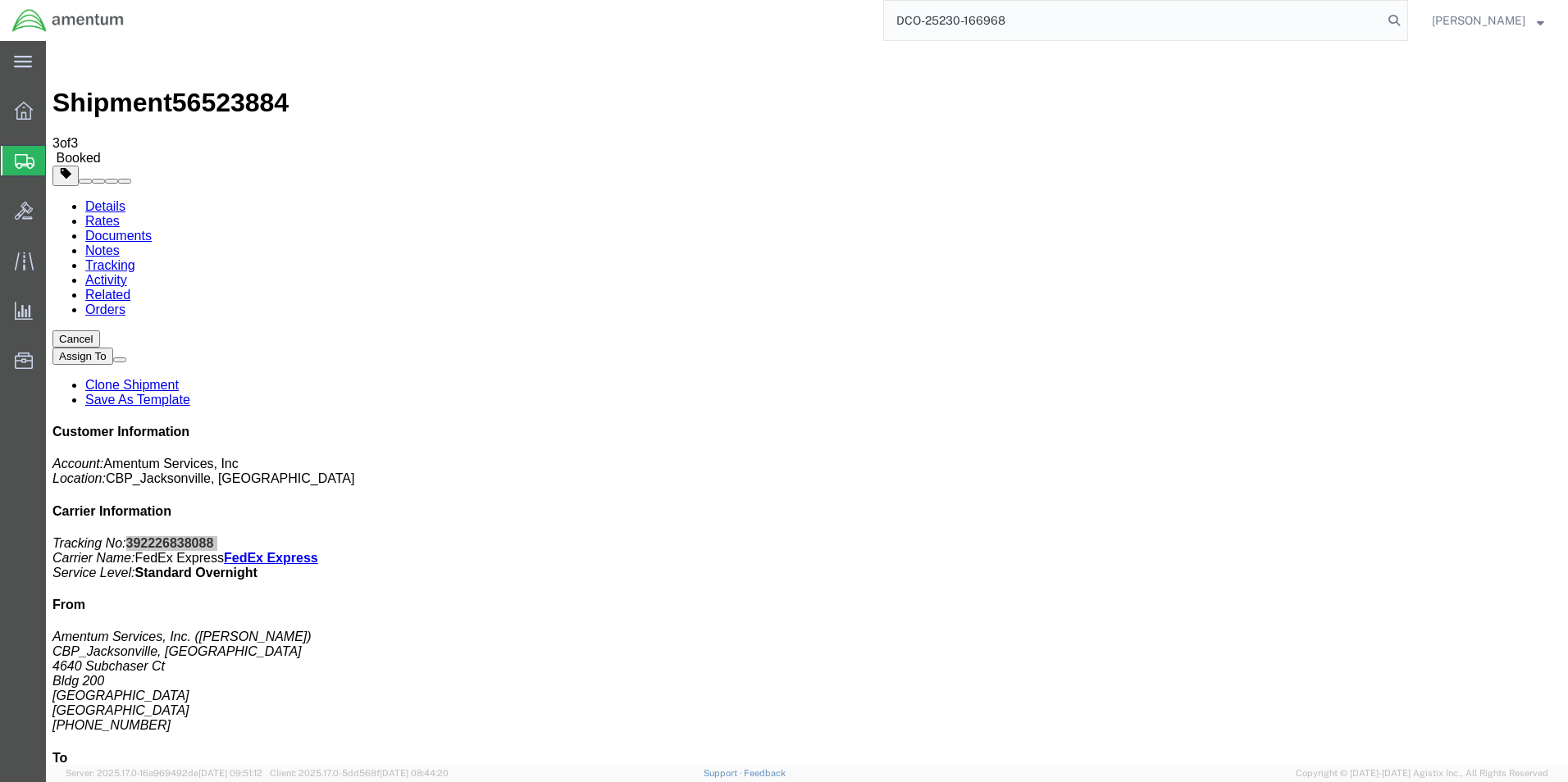
type input "DCO-25230-166968"
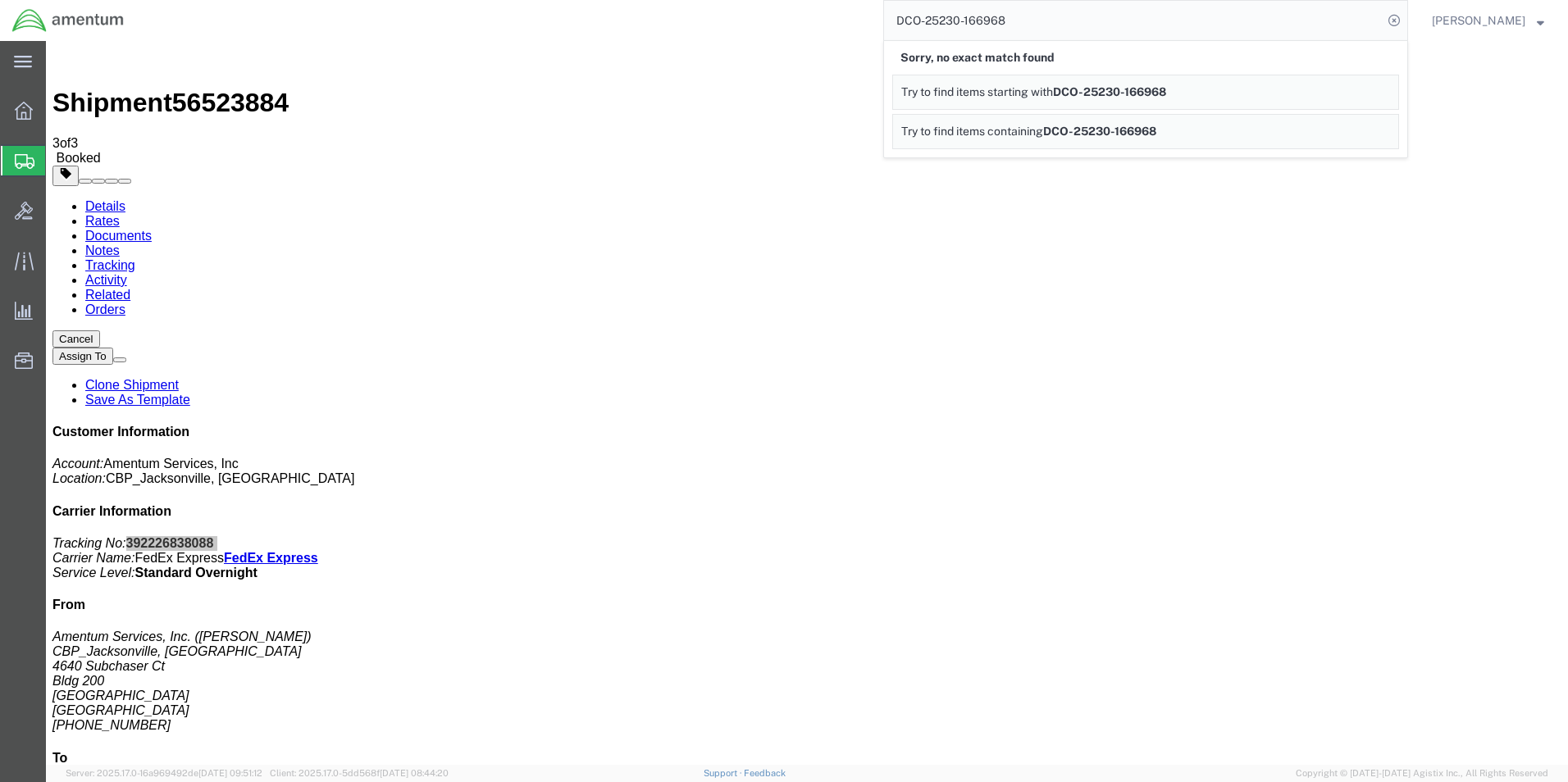
click at [772, 25] on div "DCO-25230-166968 Sorry, no exact match found Try to find items starting with DC…" at bounding box center [771, 20] width 1271 height 41
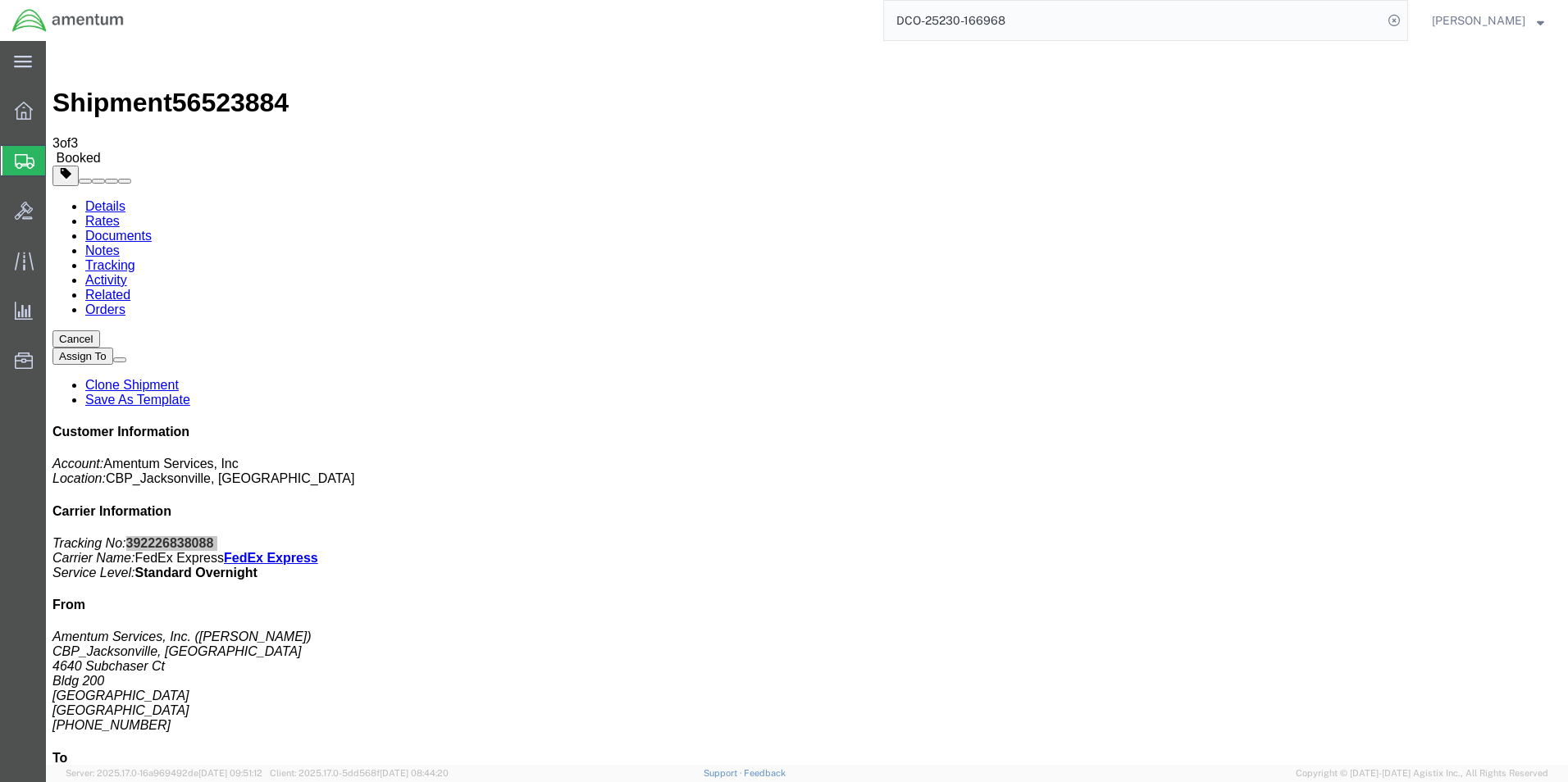
click at [1080, 26] on input "DCO-25230-166968" at bounding box center [1133, 20] width 498 height 39
click at [0, 0] on span "Create Shipment" at bounding box center [0, 0] width 0 height 0
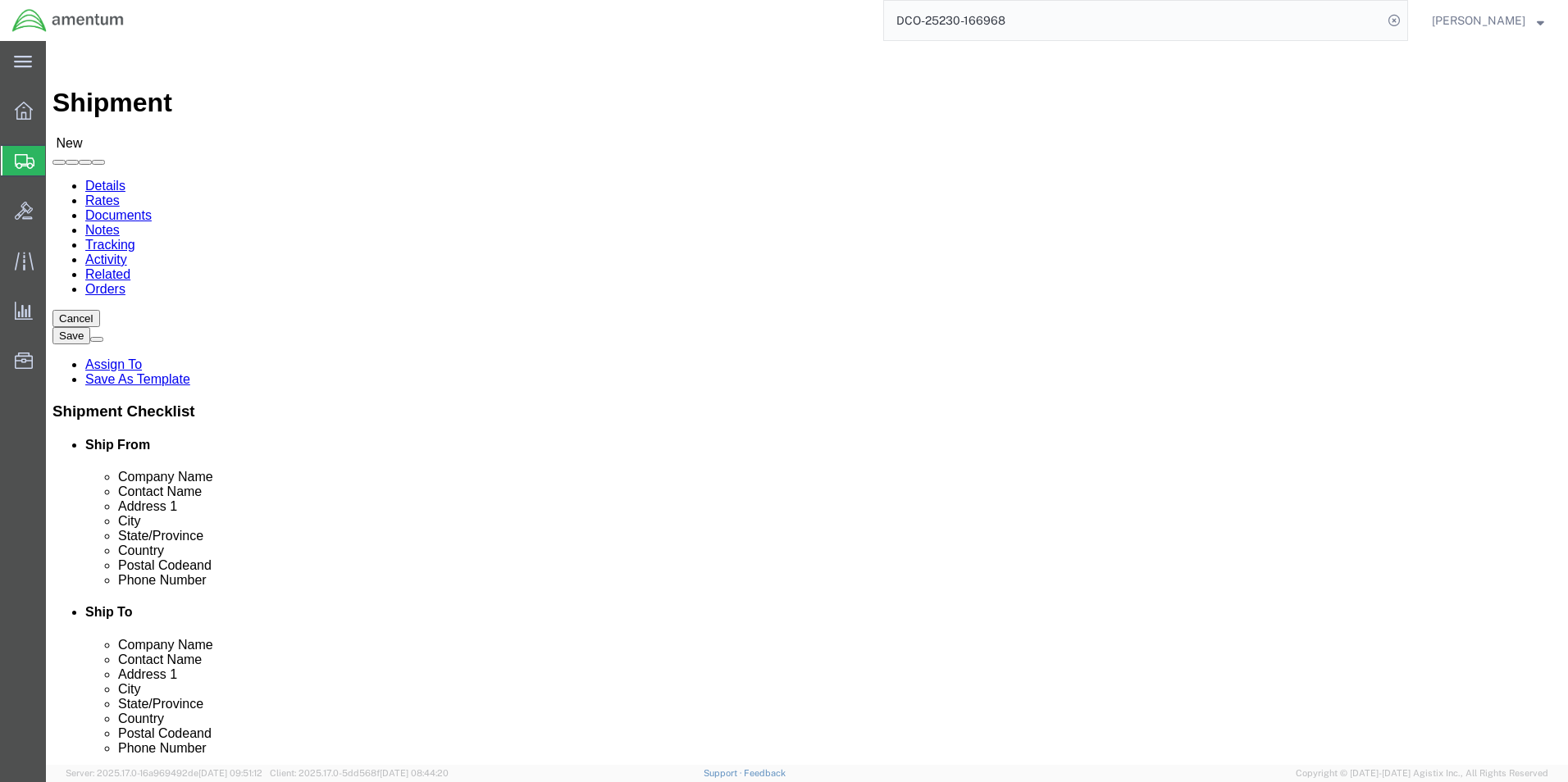
click at [1092, 26] on input "DCO-25230-166968" at bounding box center [1133, 20] width 498 height 39
click at [1321, 16] on input "DCO-25230-166968" at bounding box center [1133, 20] width 498 height 39
drag, startPoint x: 1415, startPoint y: 20, endPoint x: 1391, endPoint y: 20, distance: 24.0
click at [1405, 20] on icon at bounding box center [1394, 20] width 23 height 23
click at [1362, 20] on agx-global-search at bounding box center [1145, 20] width 525 height 41
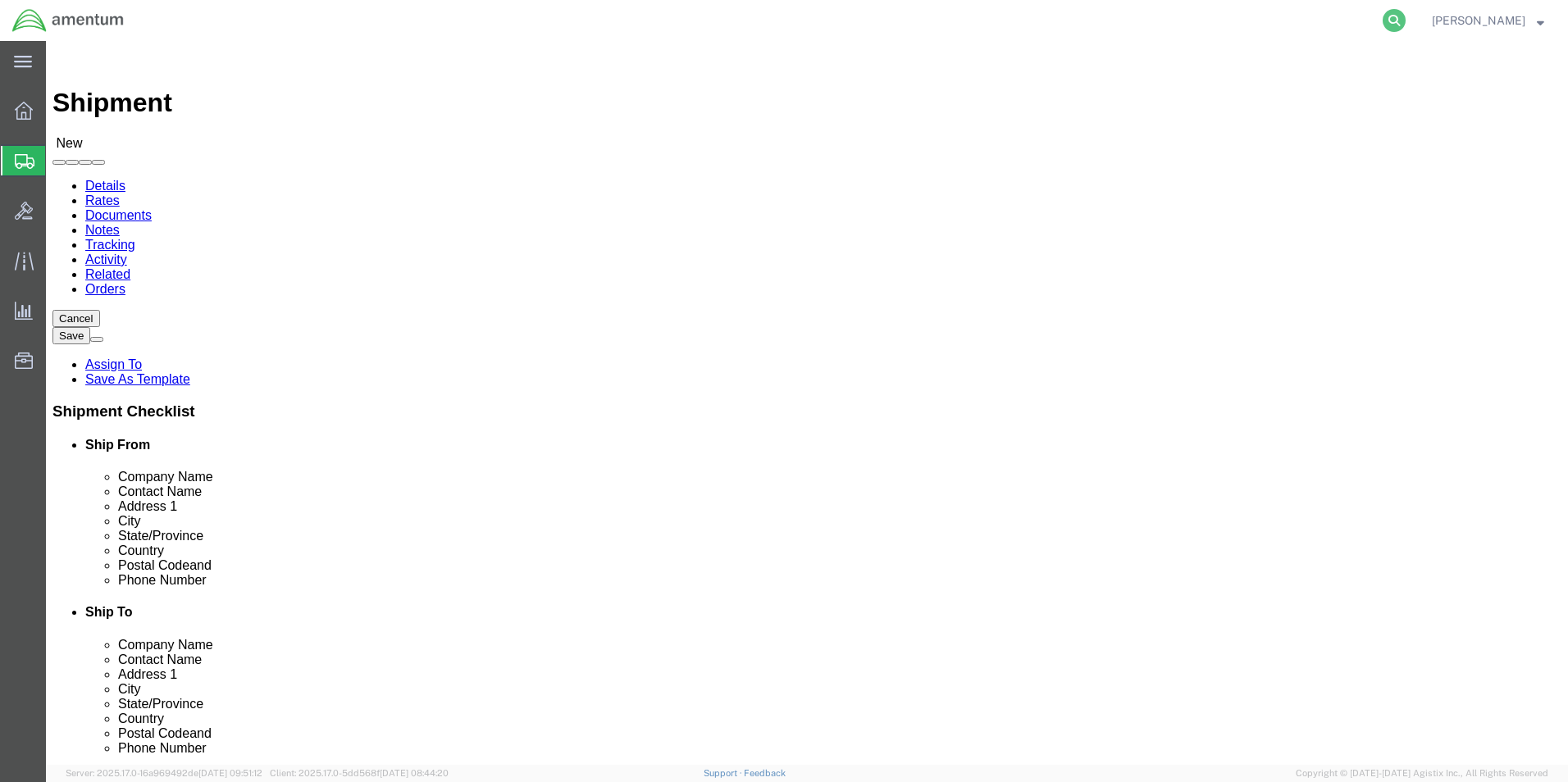
click at [1405, 24] on icon at bounding box center [1394, 20] width 23 height 23
click at [1223, 24] on input "search" at bounding box center [1133, 20] width 498 height 39
paste input "DCO-25230-166968"
type input "DCO-25230-166968"
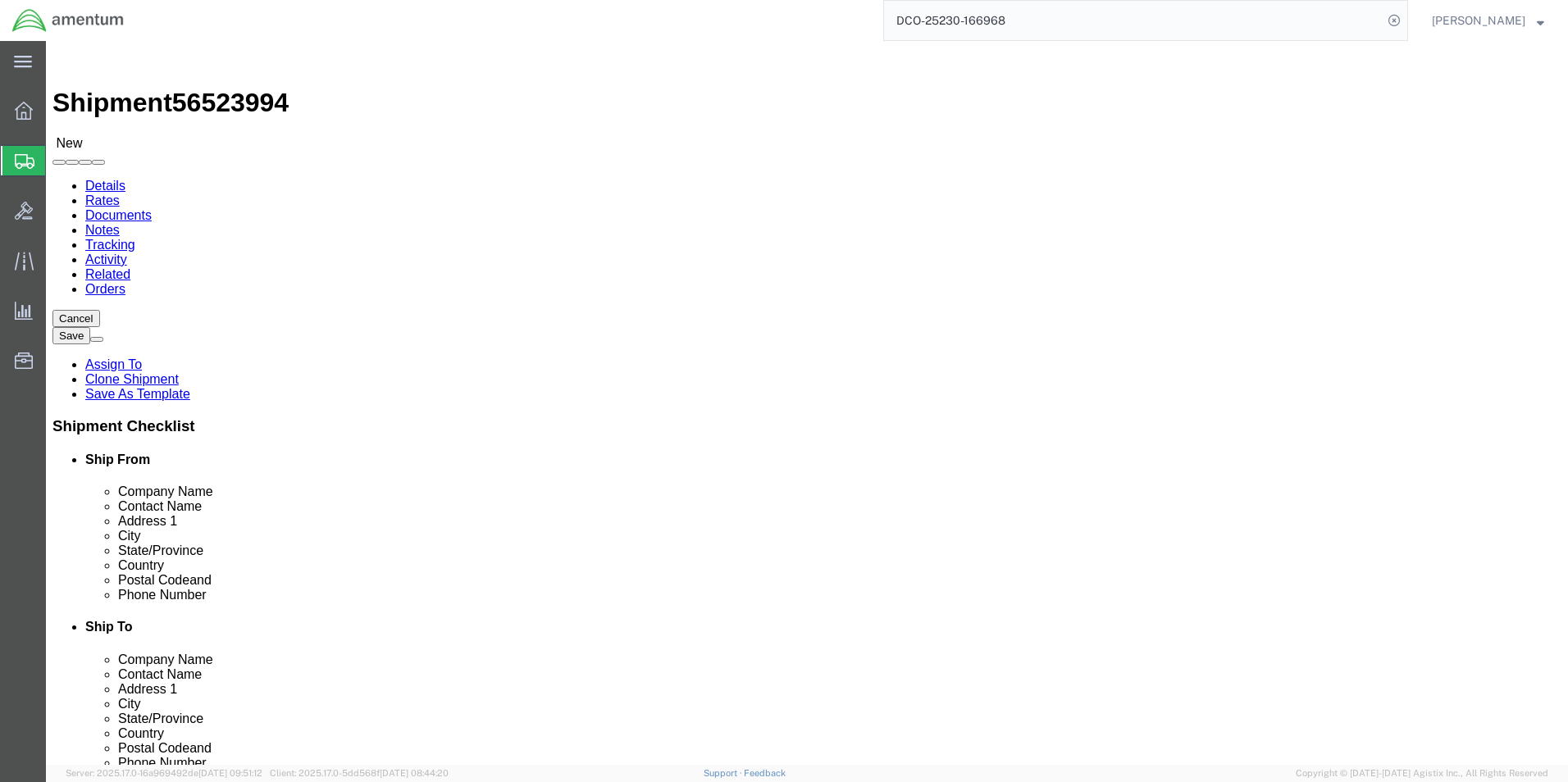
select select "49917"
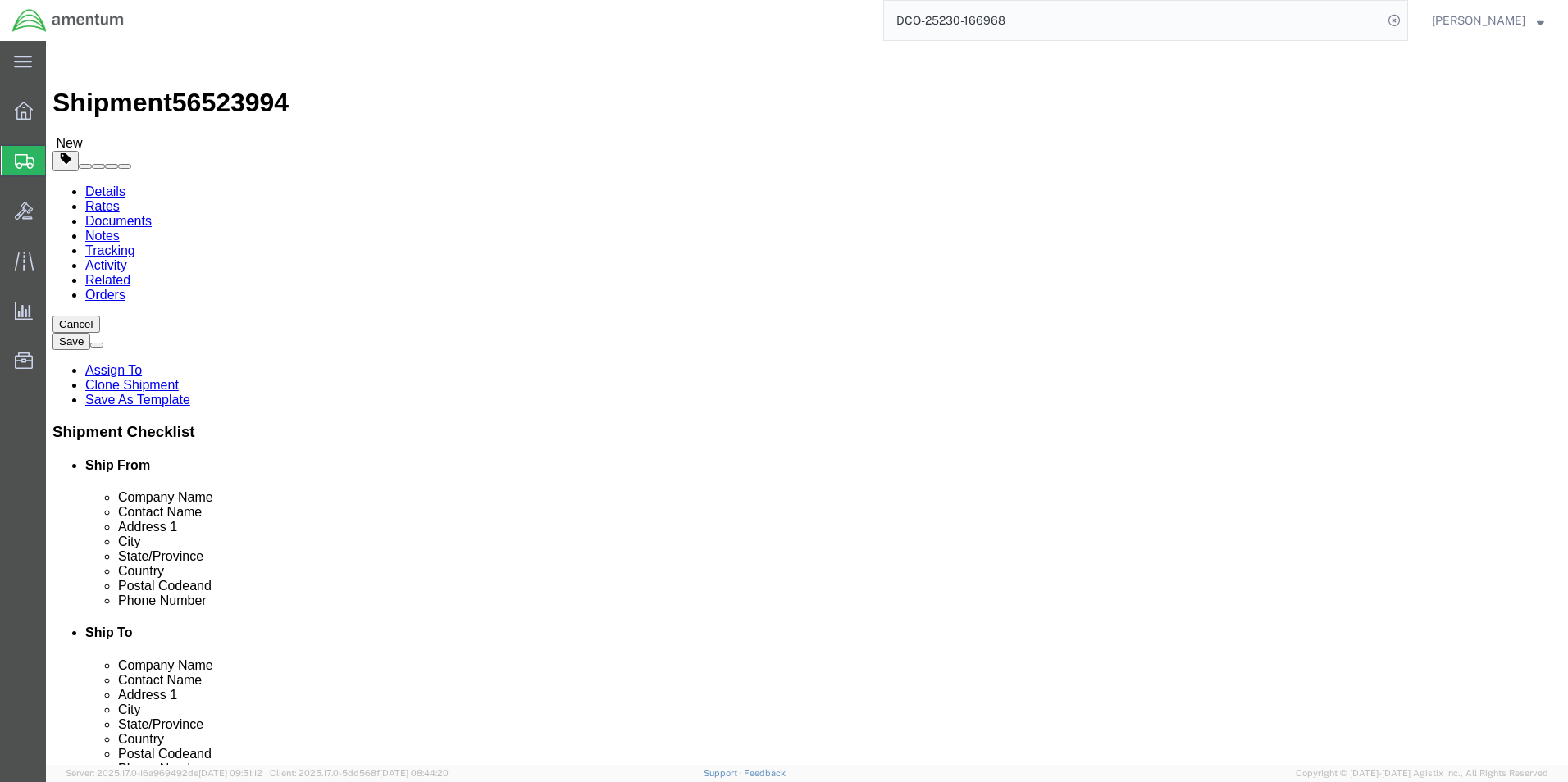
click input ","
drag, startPoint x: 996, startPoint y: 335, endPoint x: 656, endPoint y: 292, distance: 342.7
click div "Location Select Select My Profile Location [PHONE_NUMBER] [PHONE_NUMBER] [PHONE…"
click input "text"
paste input "[PERSON_NAME]"
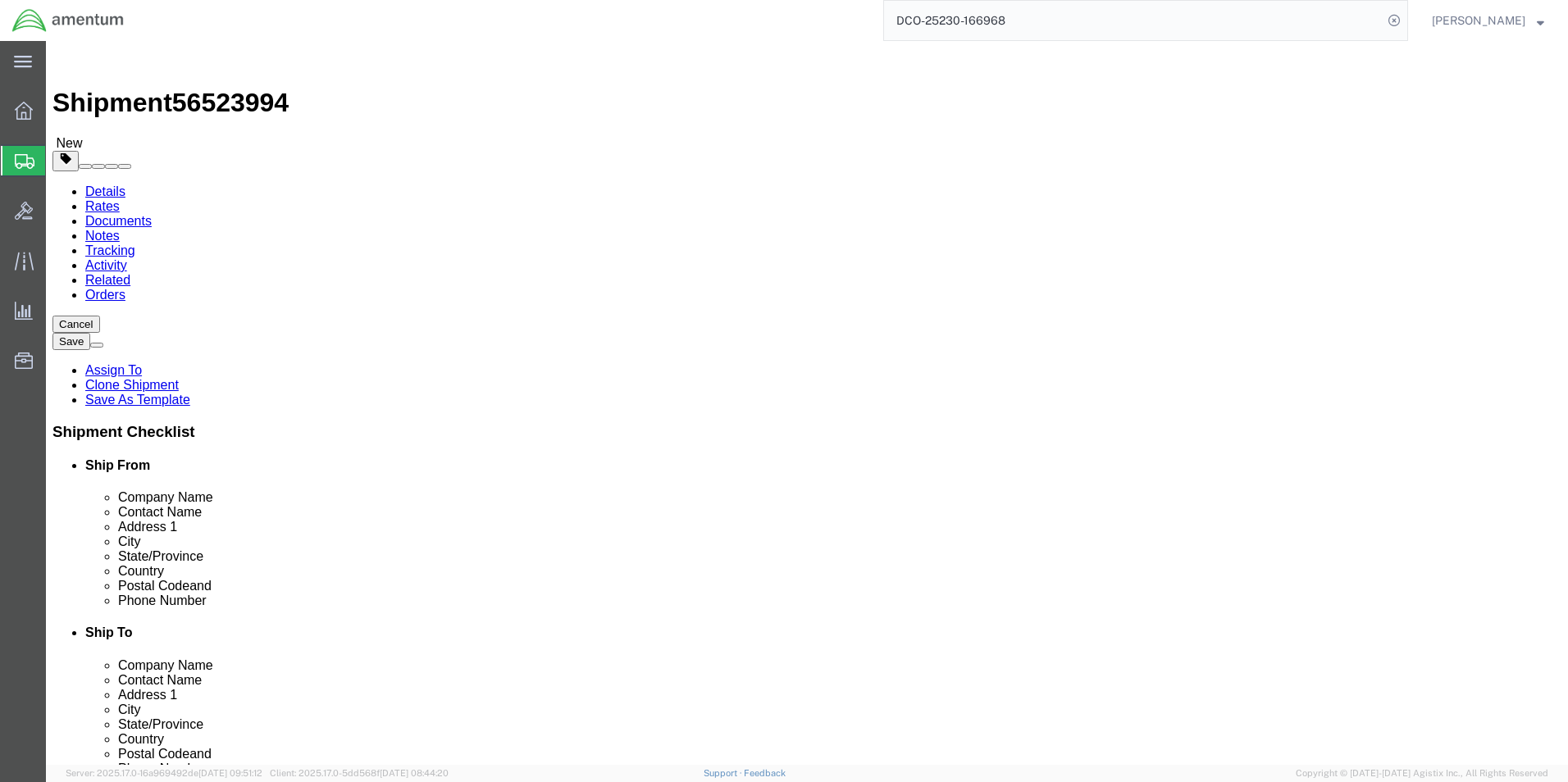
type input "[PERSON_NAME]"
click input "text"
paste input "[PERSON_NAME] <[EMAIL_ADDRESS][DOMAIN_NAME]>"
drag, startPoint x: 901, startPoint y: 586, endPoint x: 676, endPoint y: 574, distance: 225.3
click div "Location Select Select My Profile Location [PHONE_NUMBER] [PHONE_NUMBER] [PHONE…"
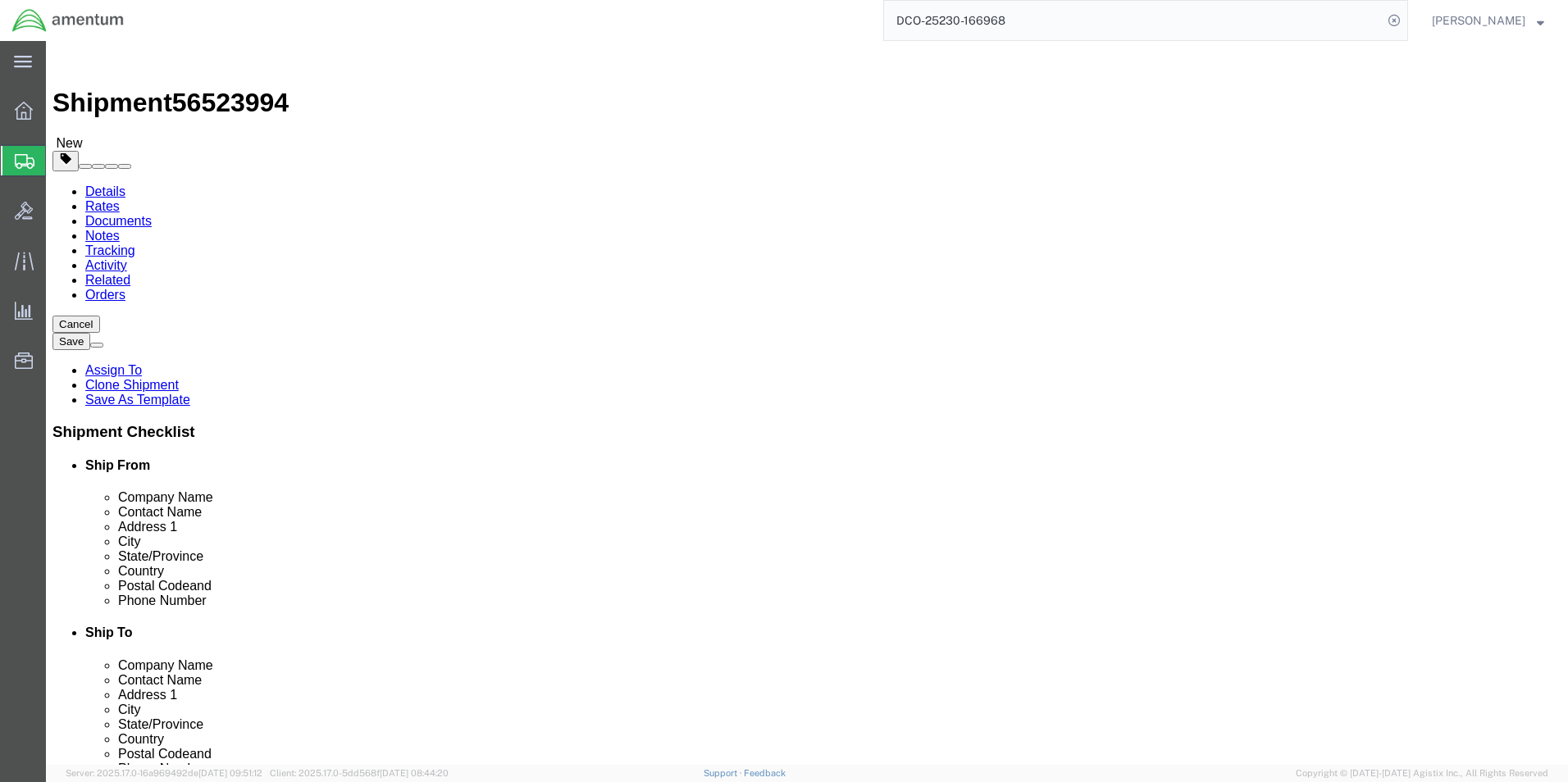
click input "[EMAIL_ADDRESS][DOMAIN_NAME]>"
type input "[EMAIL_ADDRESS][DOMAIN_NAME]"
click input "text"
paste input "[PHONE_NUMBER]"
type input "[PHONE_NUMBER]"
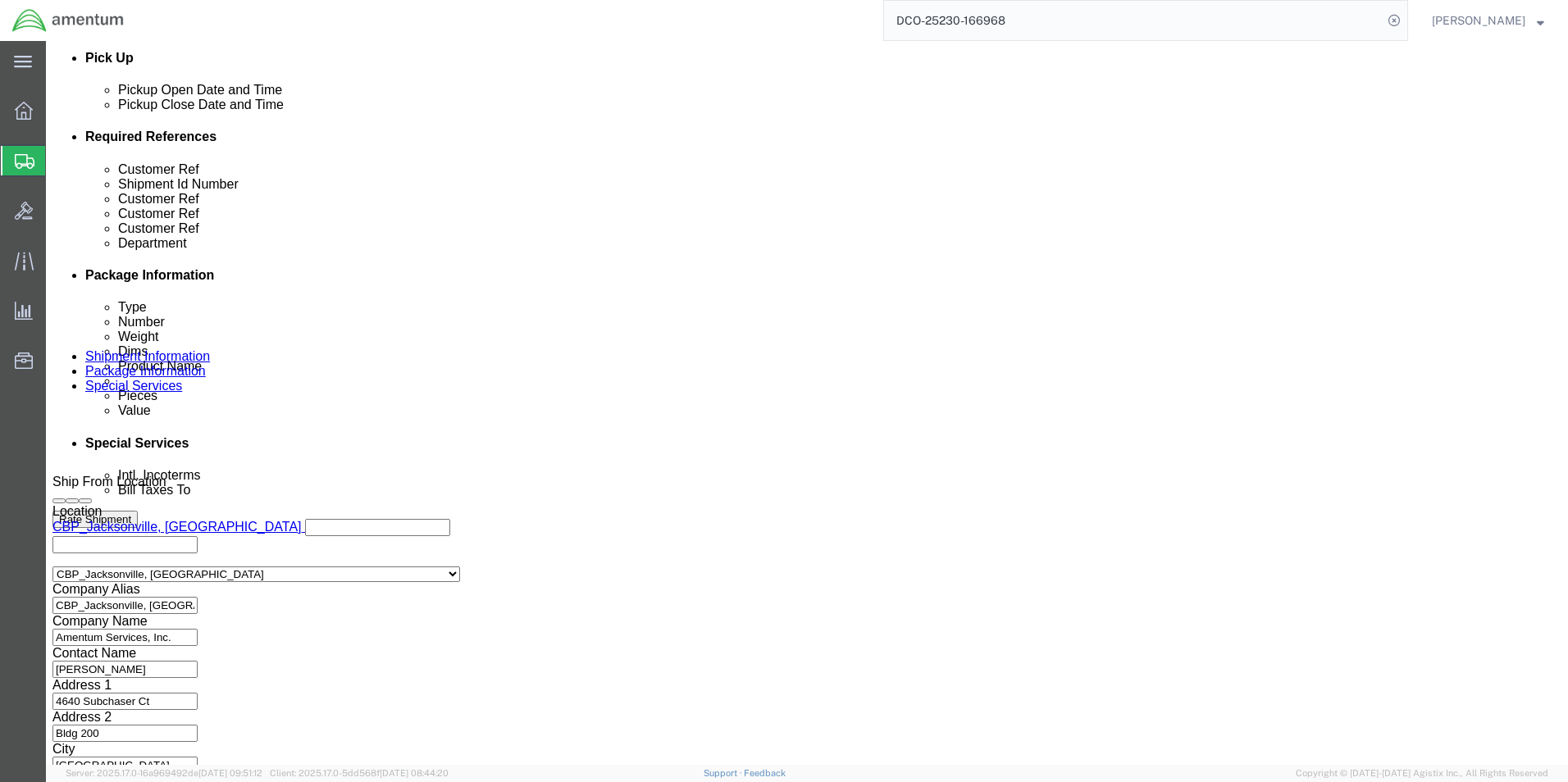
scroll to position [746, 0]
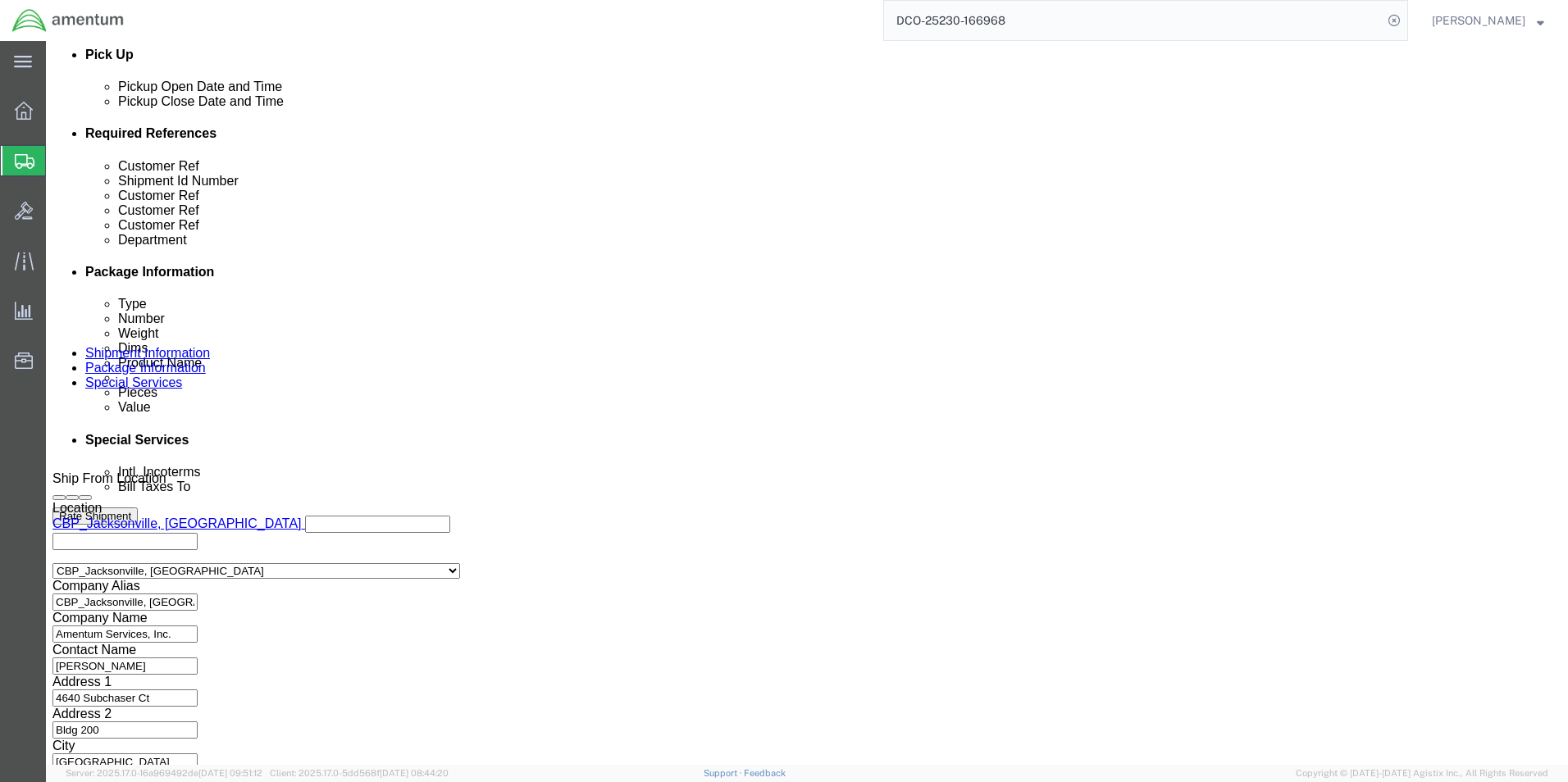
type input "206"
click select "Select Air Less than Truckload Multi-Leg Ocean Freight Rail Small Parcel Truckl…"
select select "SMAL"
click select "Select Air Less than Truckload Multi-Leg Ocean Freight Rail Small Parcel Truckl…"
click button "Continue"
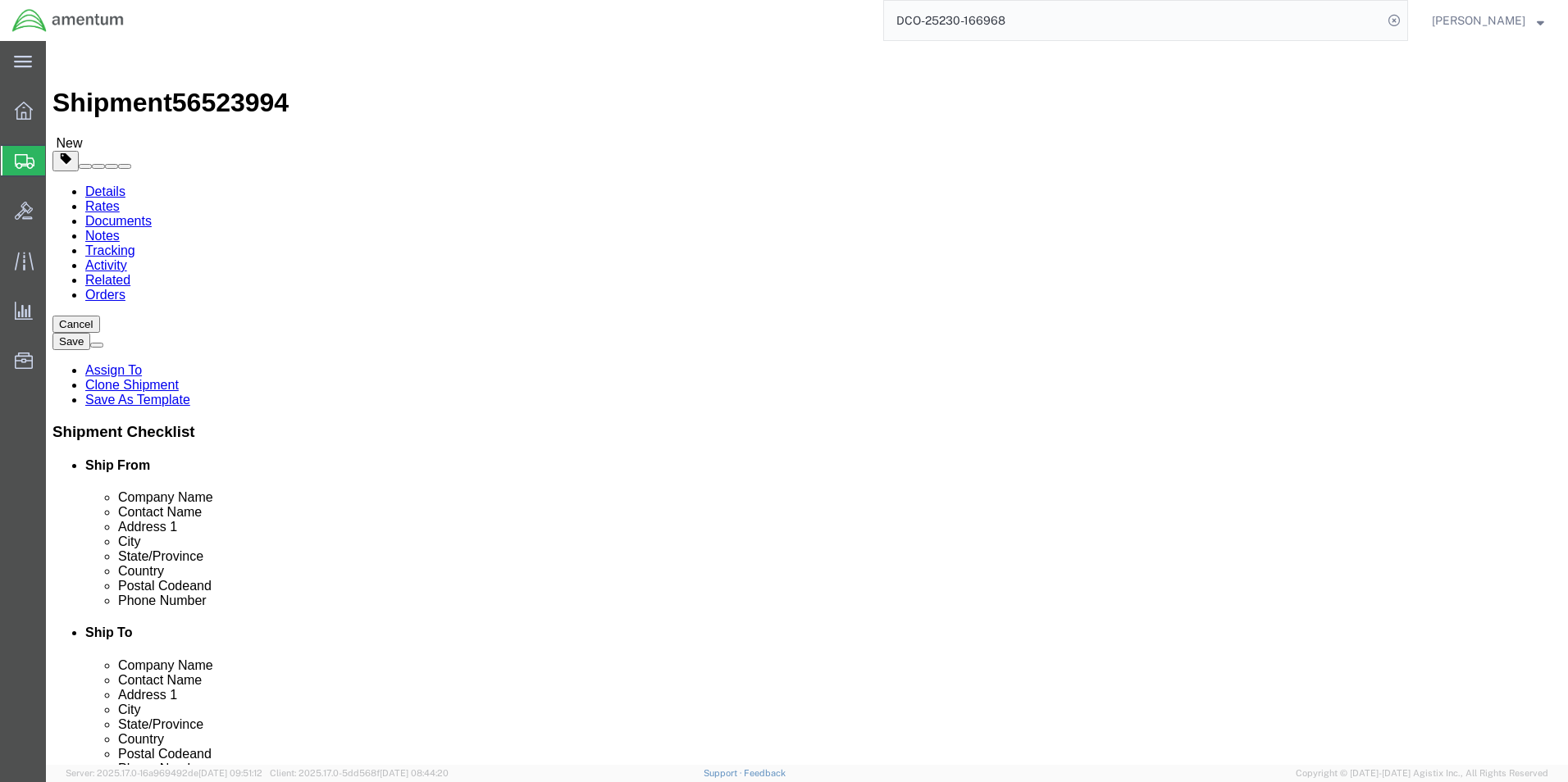
click button "Continue"
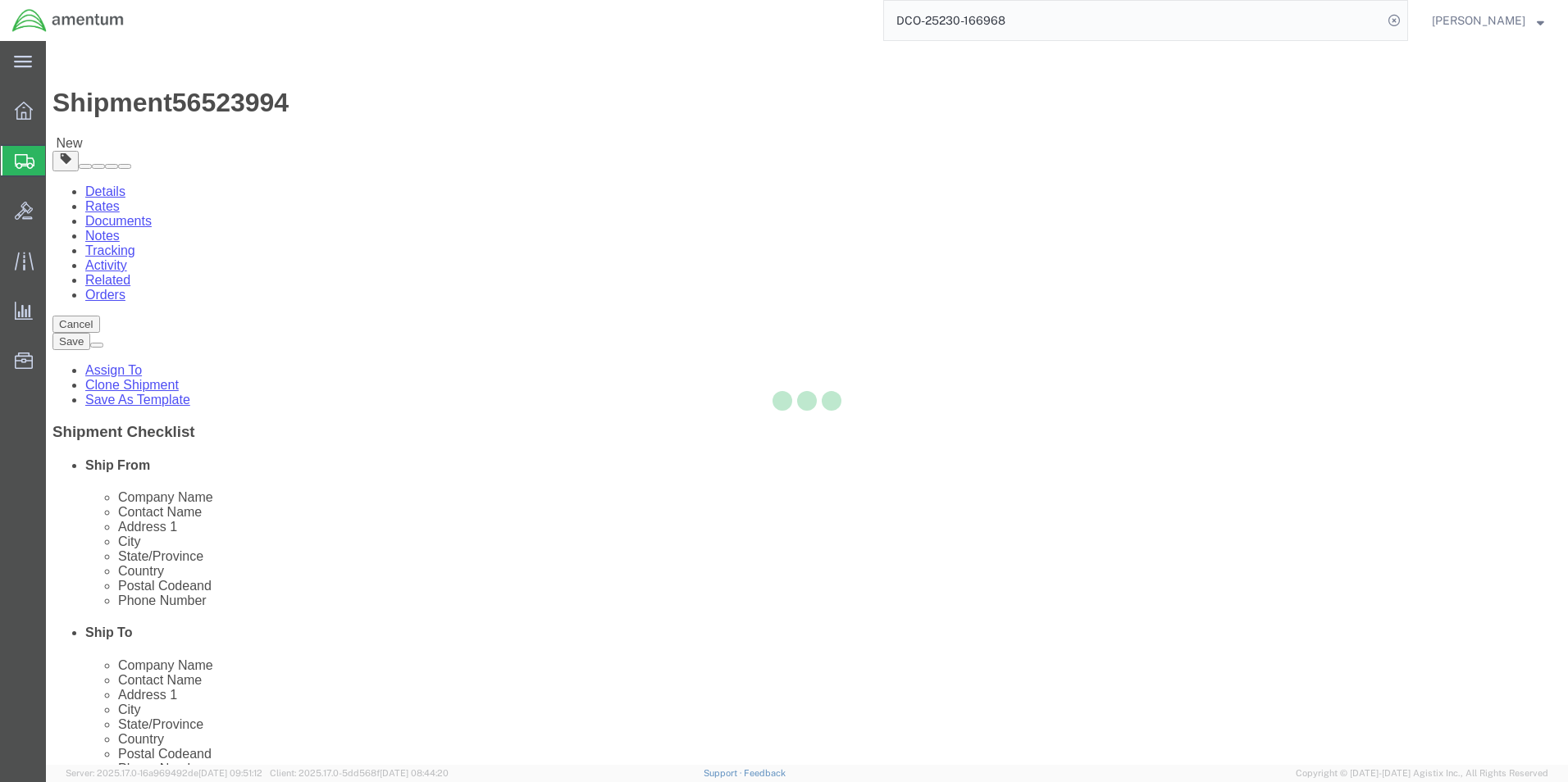
select select
select select "DEPARTMENT"
select select "50311_96750"
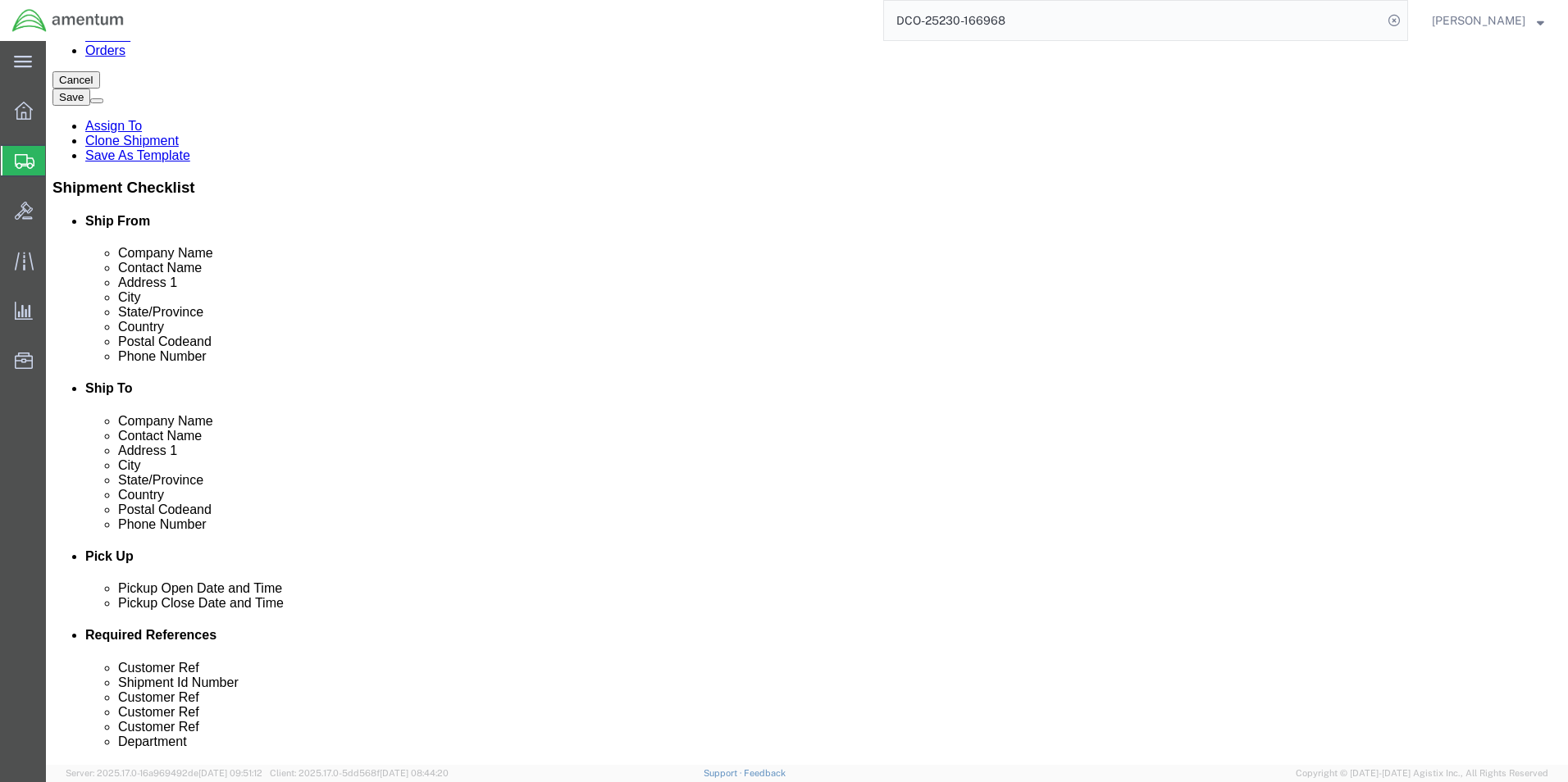
scroll to position [246, 0]
click select "Select Recipient Account Sender/Shipper Third Party Account"
select select "THRD"
click select "Select Recipient Account Sender/Shipper Third Party Account"
select select
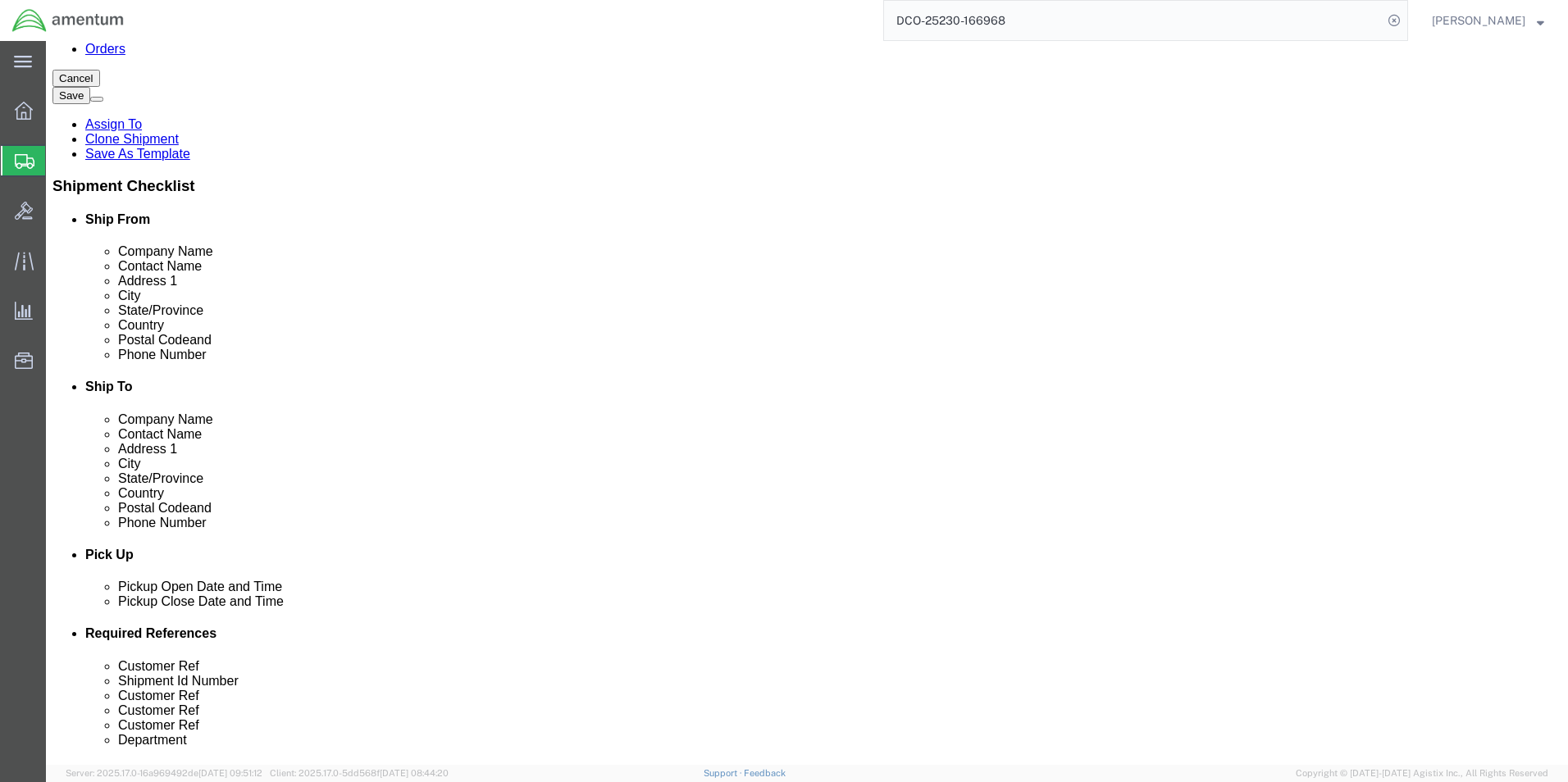
click button
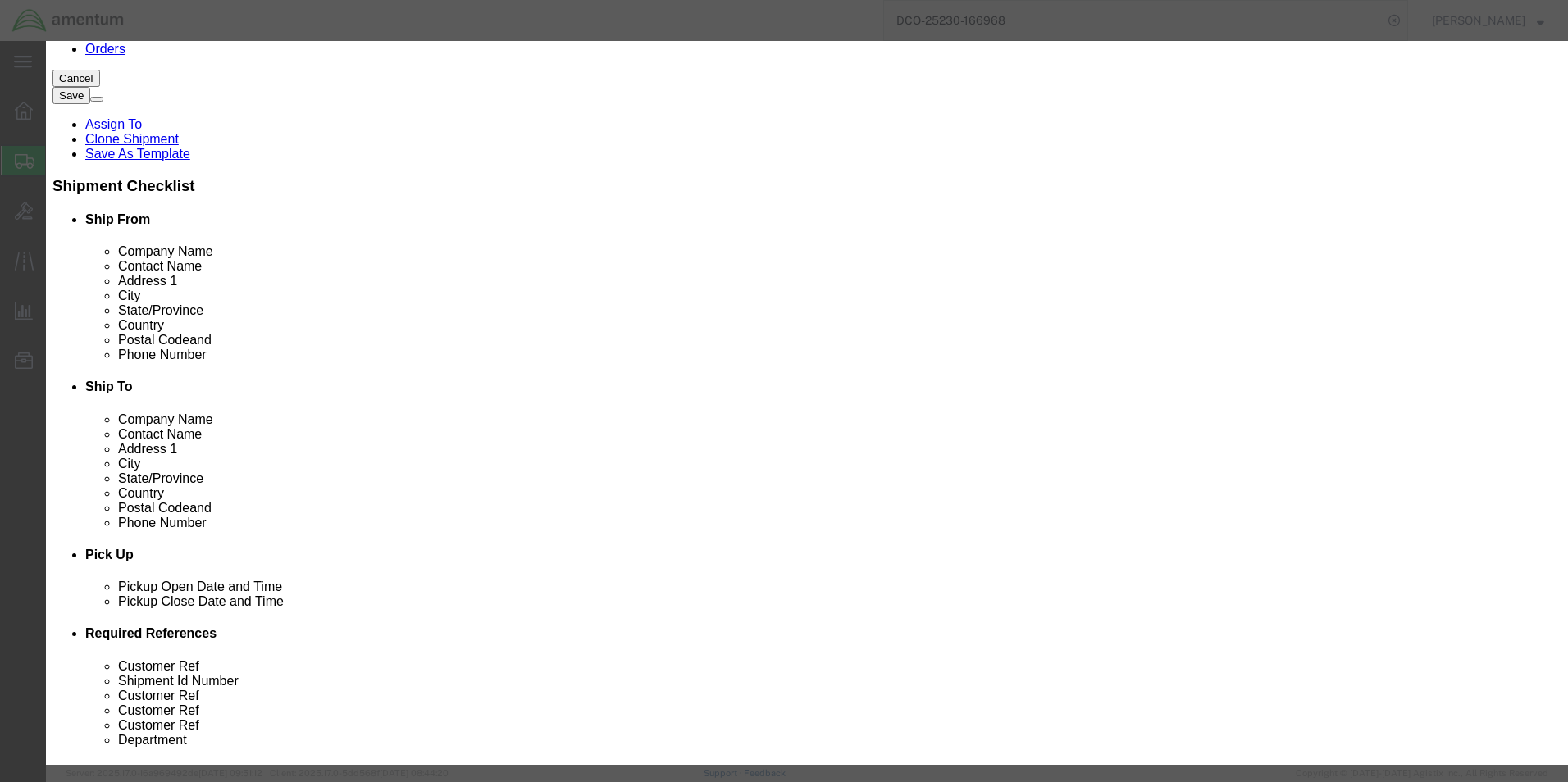
click select "Search by Address Book Name City Company Name Contact Name Country CustomerAlia…"
select select "contactName"
click select "Search by Address Book Name City Company Name Contact Name Country CustomerAlia…"
click input "text"
type input "ACCO"
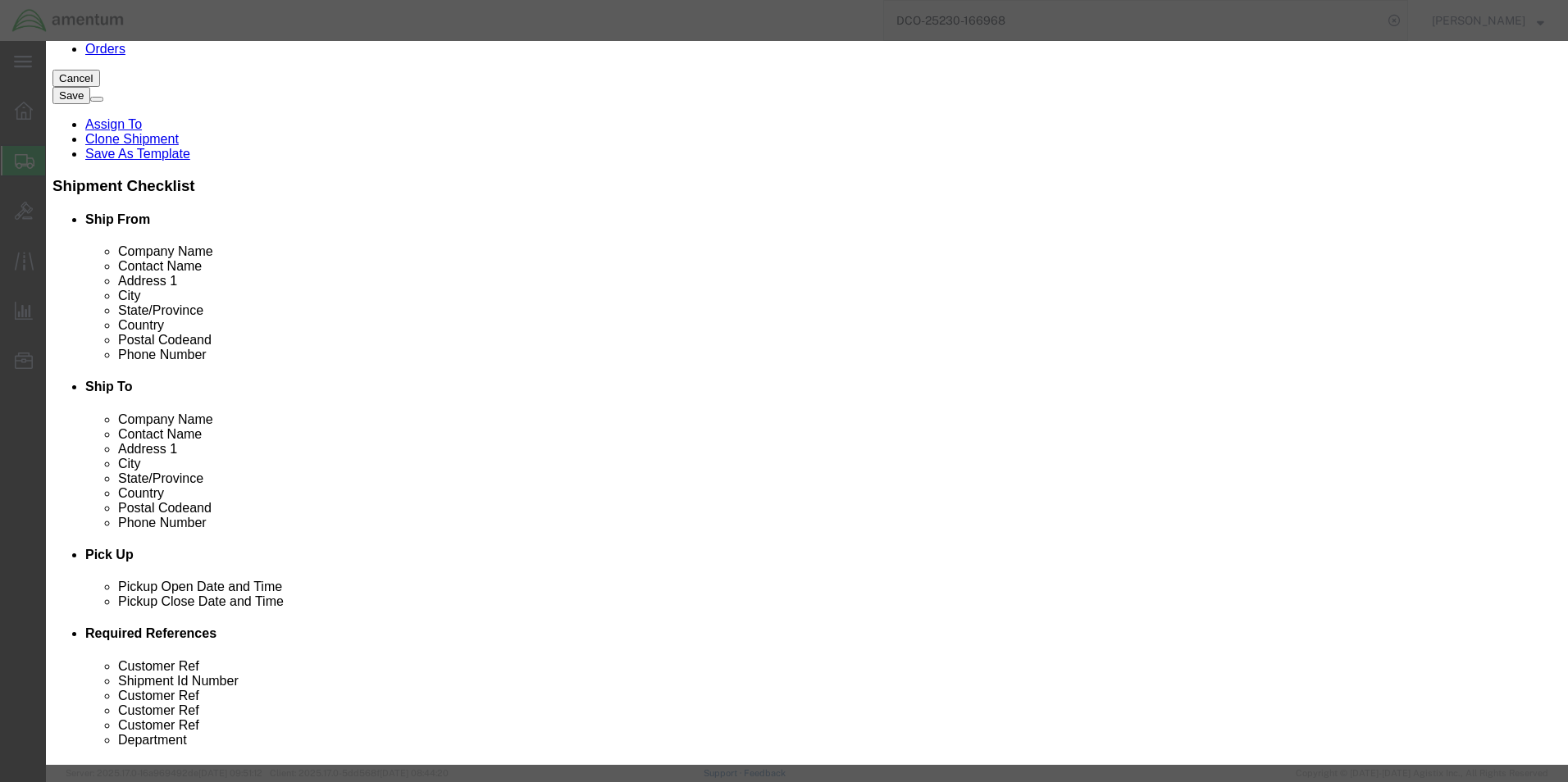
click icon "button"
click button "Select"
type input "Amentum Services, Inc."
type input "[STREET_ADDRESS]"
select select "US"
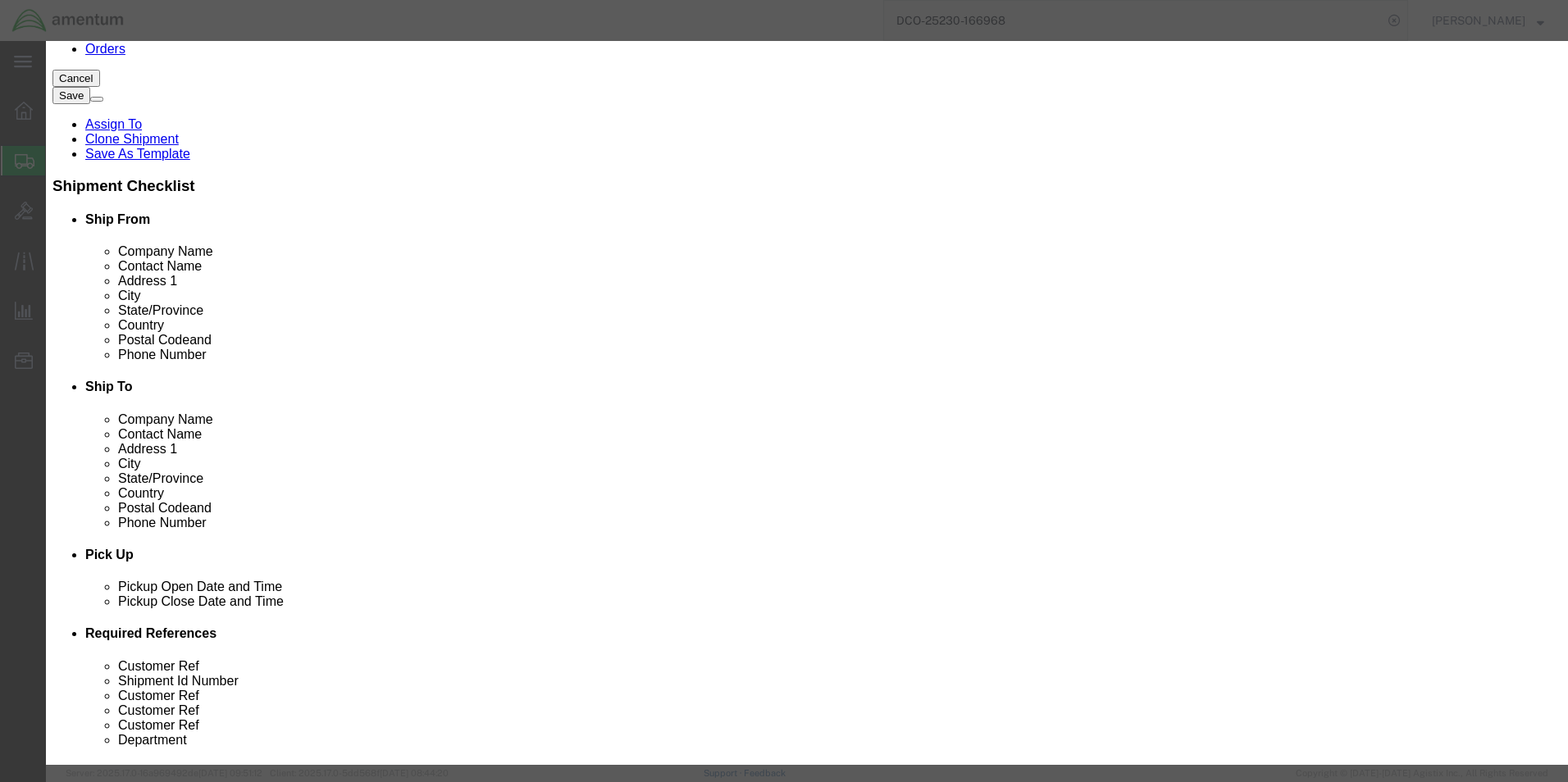
type input "[PHONE_NUMBER]"
type input "Accounts Payable"
type input "[GEOGRAPHIC_DATA]"
type input "76177"
type input "[PHONE_NUMBER]"
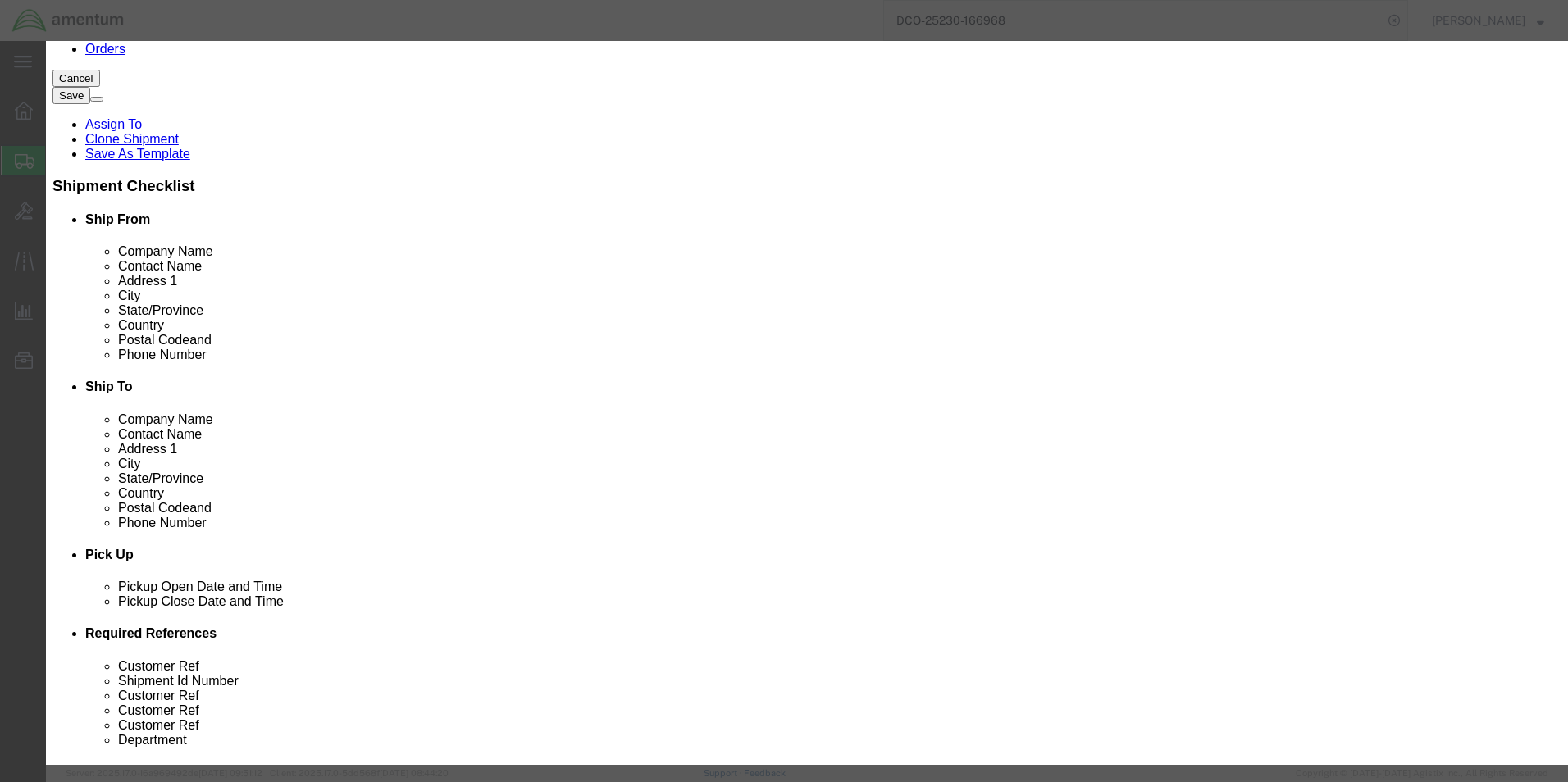
select select "[GEOGRAPHIC_DATA]"
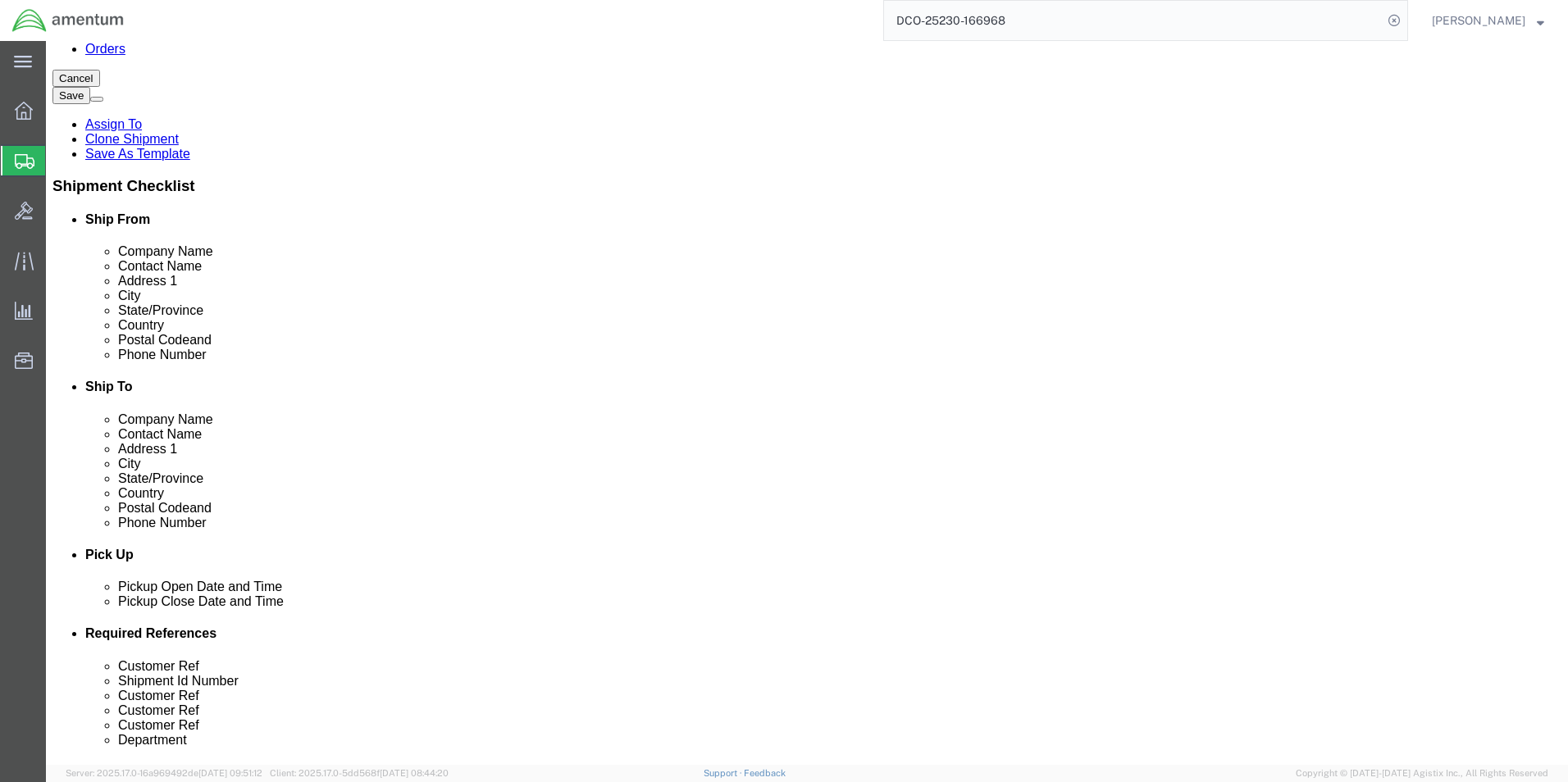
click select "Select [GEOGRAPHIC_DATA] [GEOGRAPHIC_DATA] [GEOGRAPHIC_DATA] [GEOGRAPHIC_DATA] …"
drag, startPoint x: 314, startPoint y: 590, endPoint x: 314, endPoint y: 579, distance: 11.0
click input "Amentum Services, Inc."
click select "Select DHL FedEx Express UPS"
select select "FedEx Express"
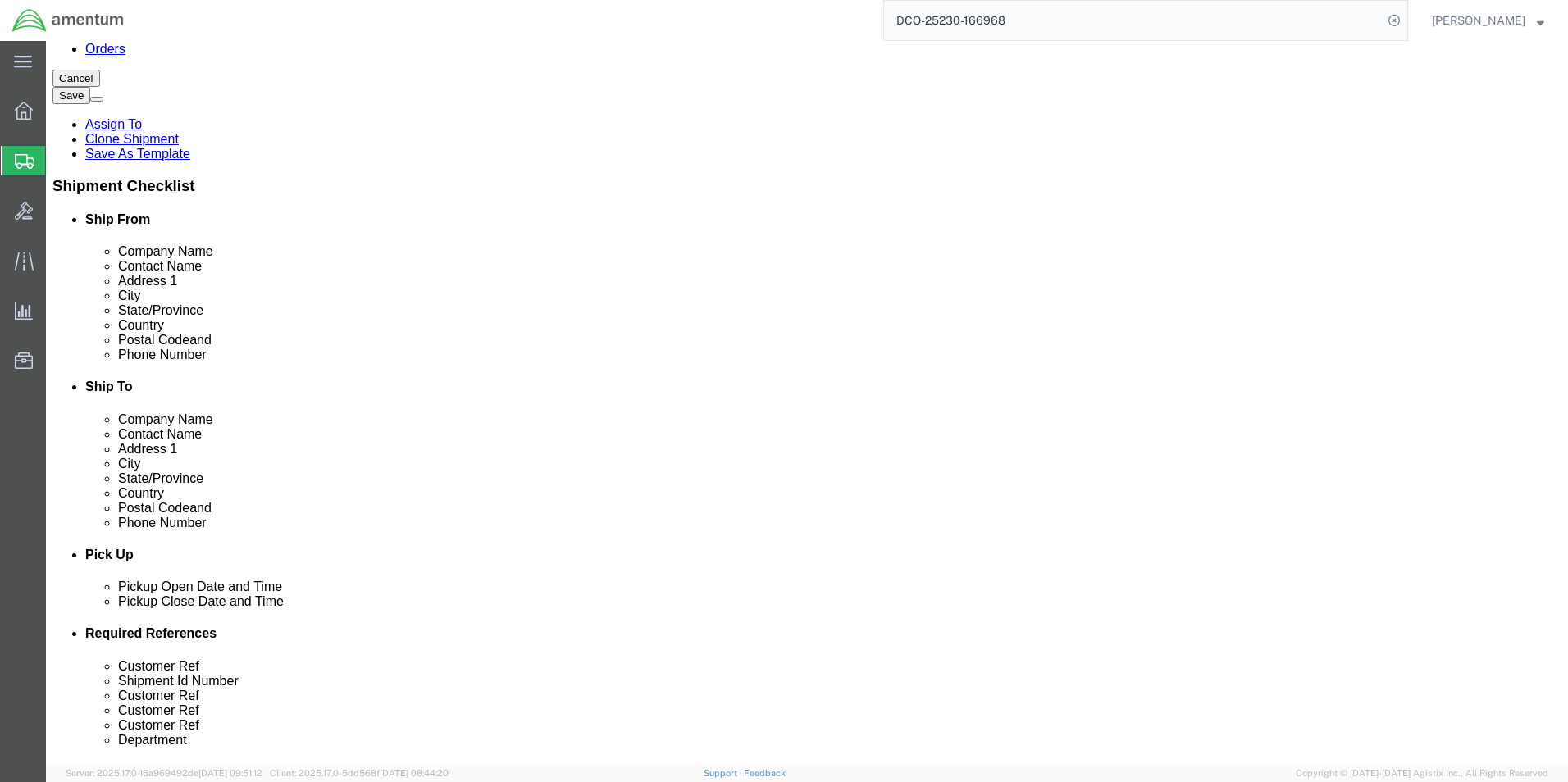
click select "Select DHL FedEx Express UPS"
click div "Billing Location Select Select My Profile Location [PHONE_NUMBER] [PHONE_NUMBER…"
click button "Rate Shipment"
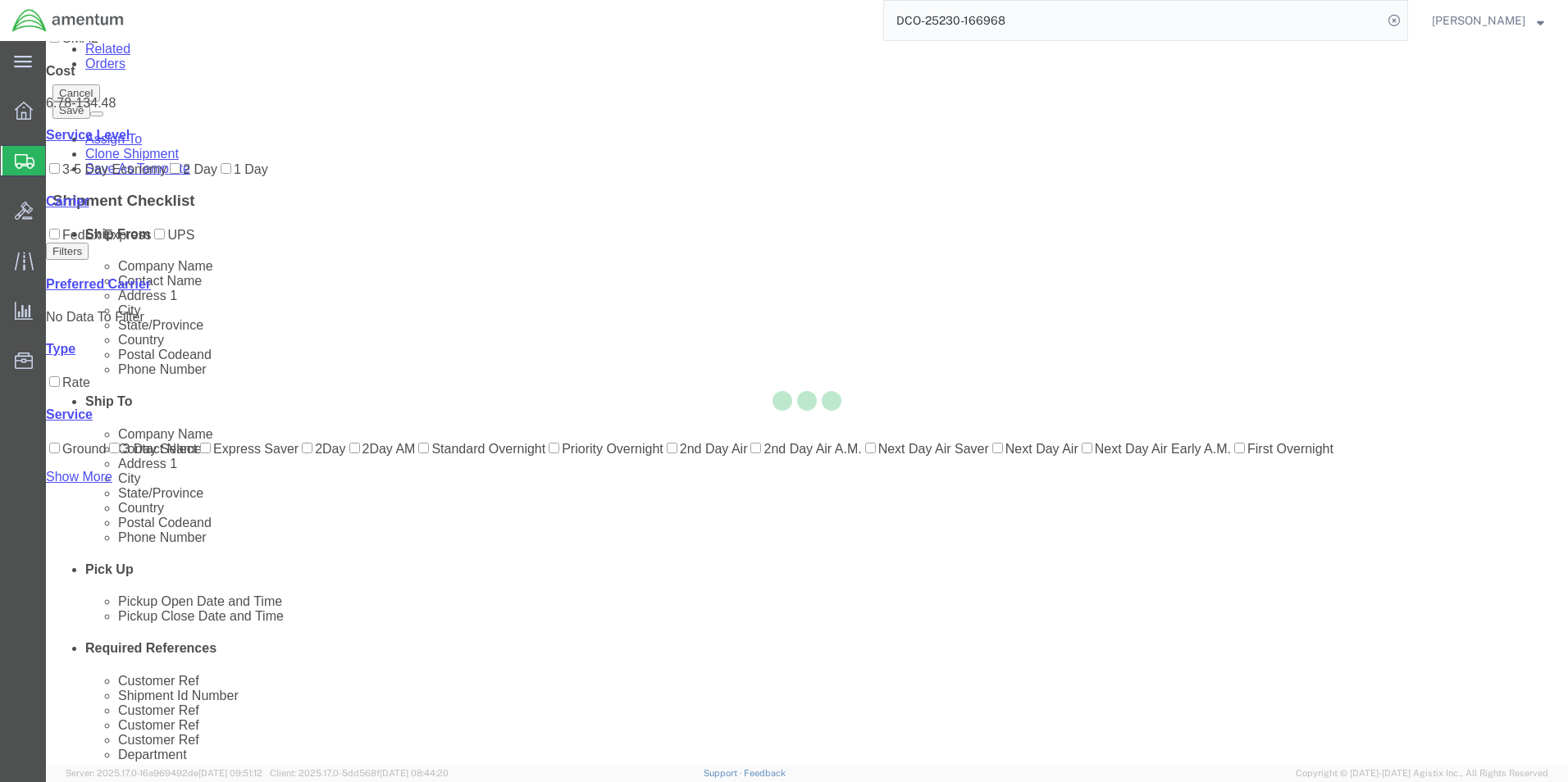
scroll to position [0, 0]
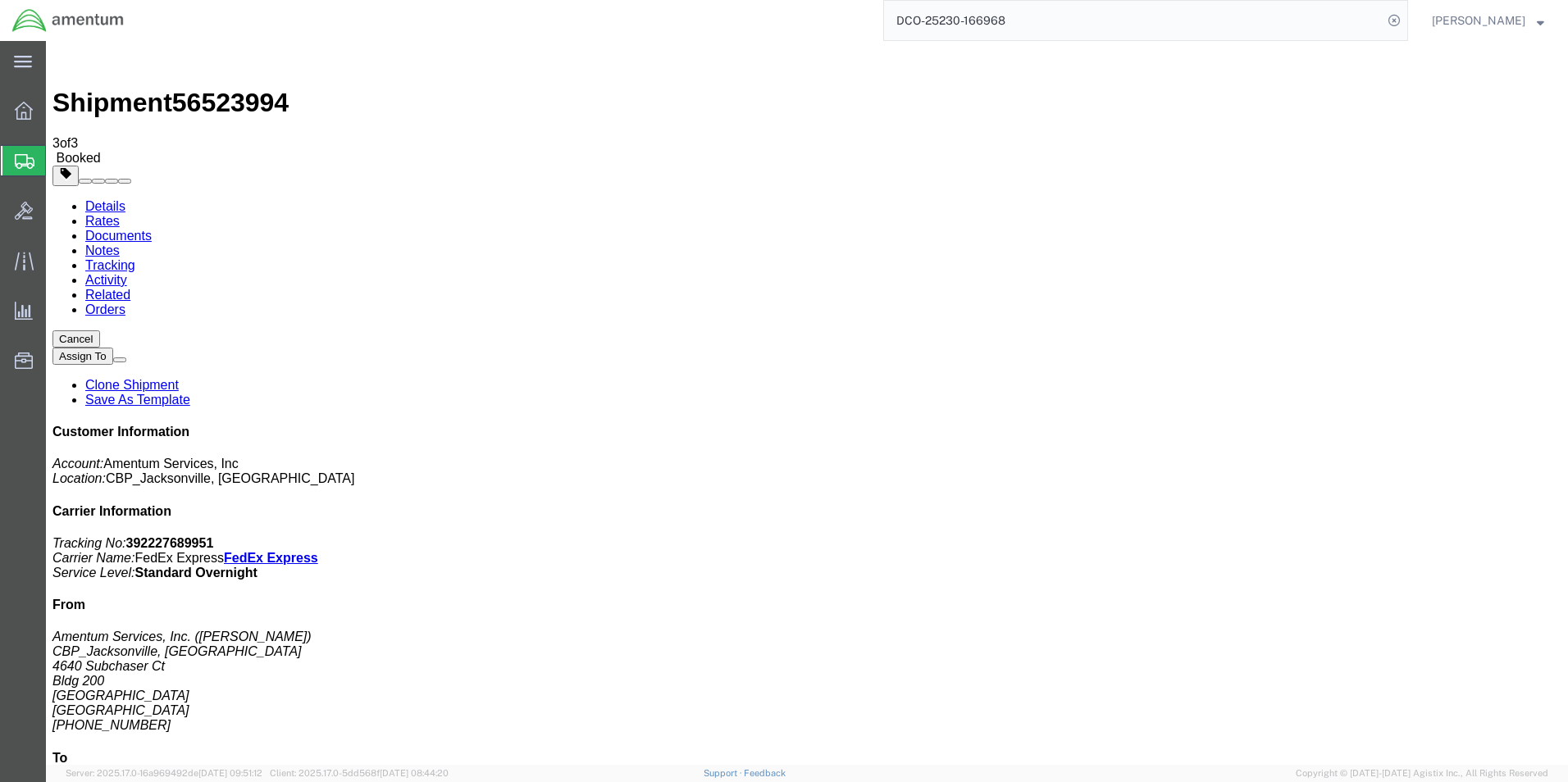
checkbox input "true"
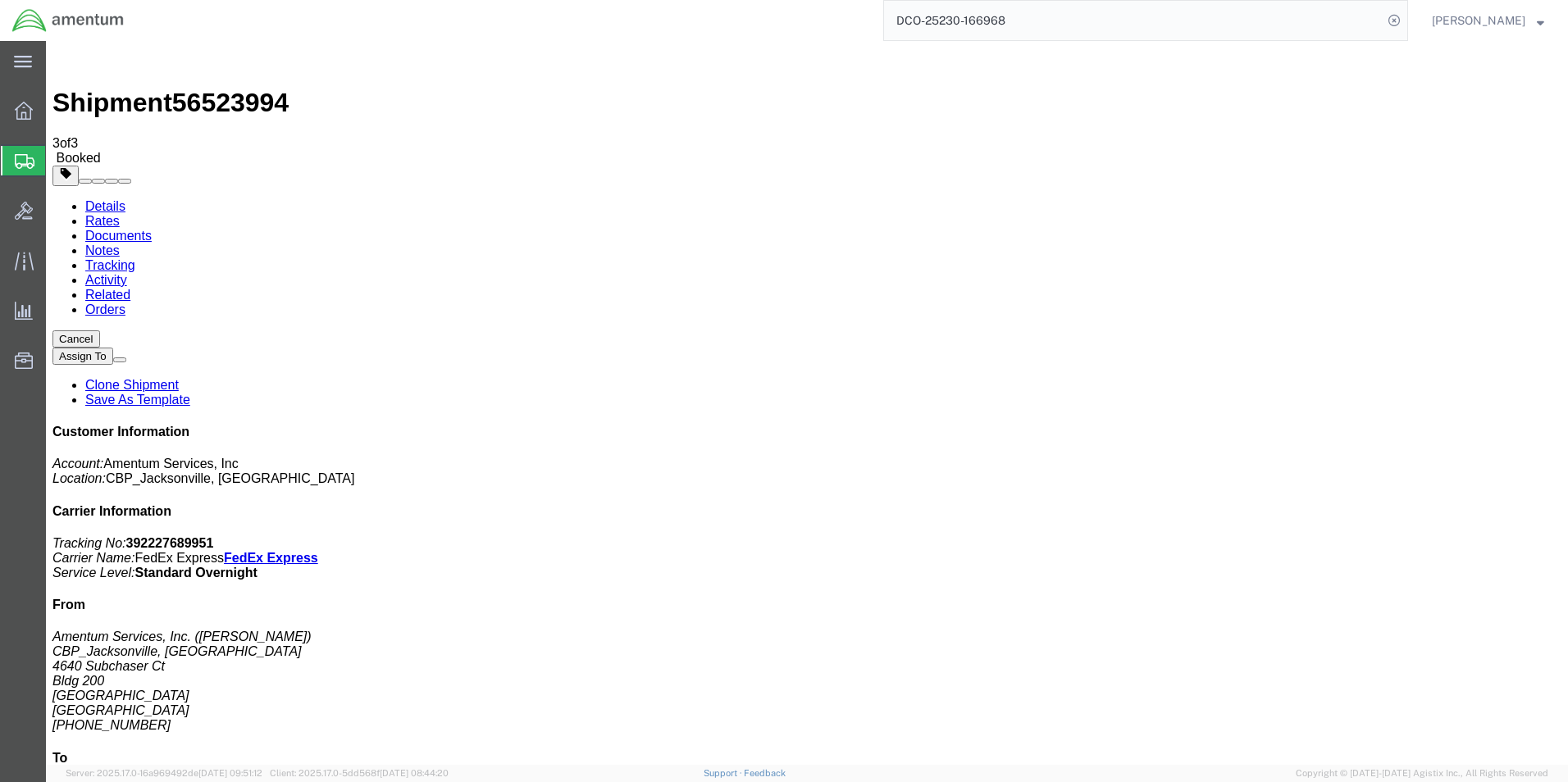
checkbox input "false"
click at [1415, 537] on p "Tracking No: 392227689951 Carrier Name: FedEx Express FedEx Express Service Lev…" at bounding box center [807, 559] width 1508 height 44
drag, startPoint x: 1429, startPoint y: 245, endPoint x: 1340, endPoint y: 255, distance: 89.6
click at [1340, 537] on p "Tracking No: 392227689951 Carrier Name: FedEx Express FedEx Express Service Lev…" at bounding box center [807, 559] width 1508 height 44
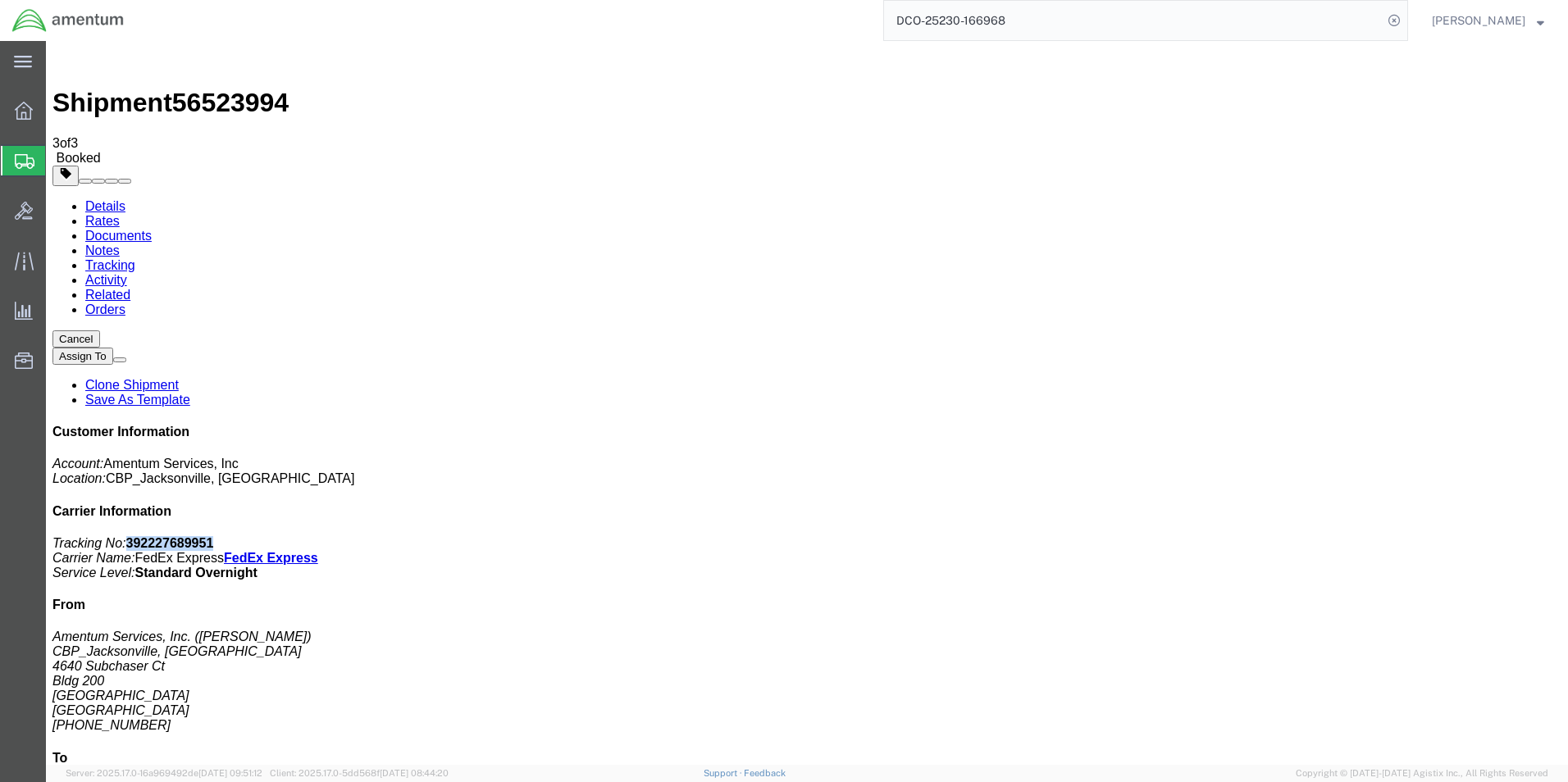
copy b "392227689951"
click at [109, 199] on link "Details" at bounding box center [105, 206] width 40 height 14
click link "Schedule pickup request"
click at [59, 163] on span "Shipments" at bounding box center [52, 160] width 13 height 33
click at [0, 0] on span "Shipment Manager" at bounding box center [0, 0] width 0 height 0
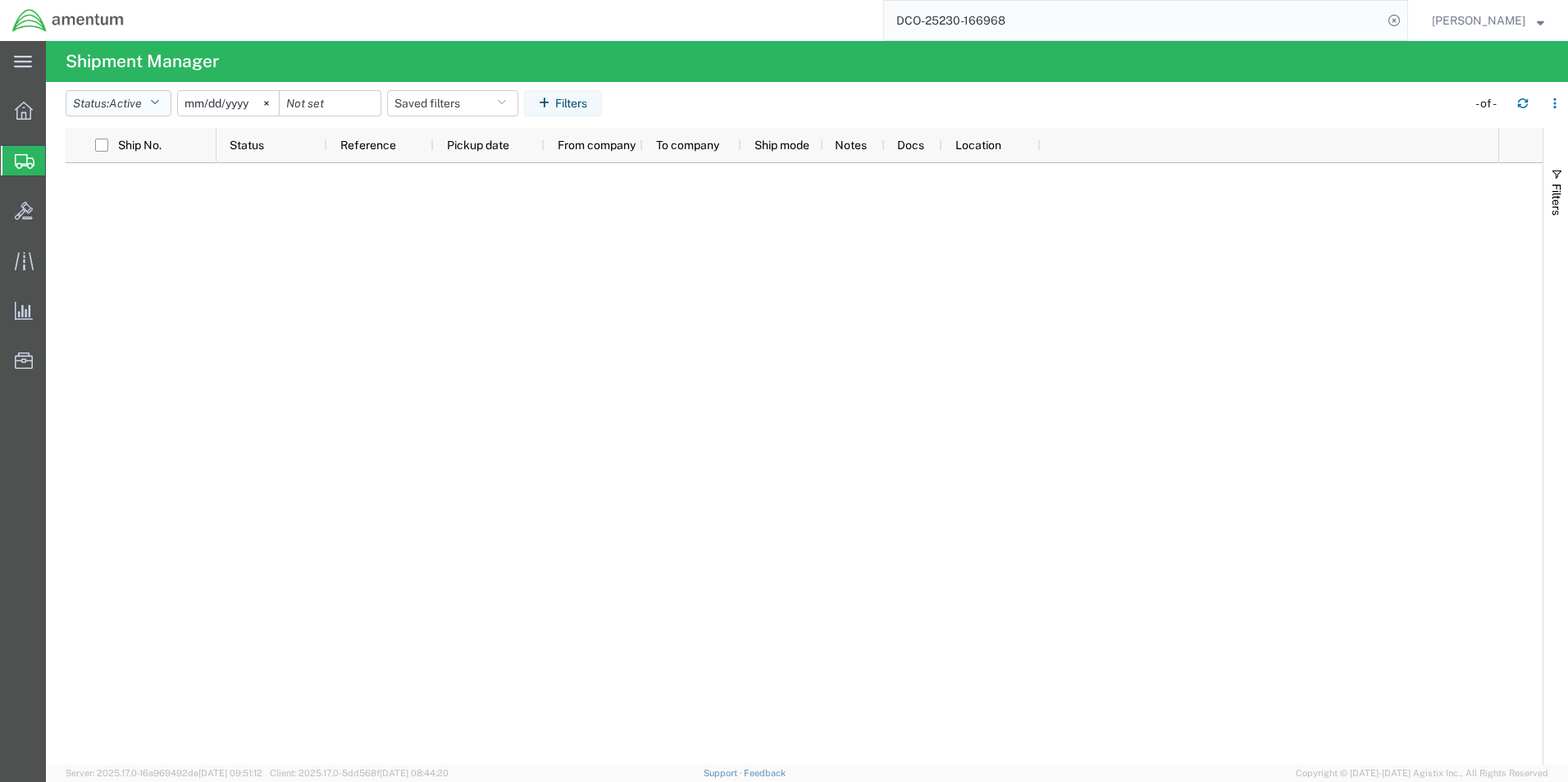
click at [159, 105] on icon "button" at bounding box center [155, 103] width 9 height 12
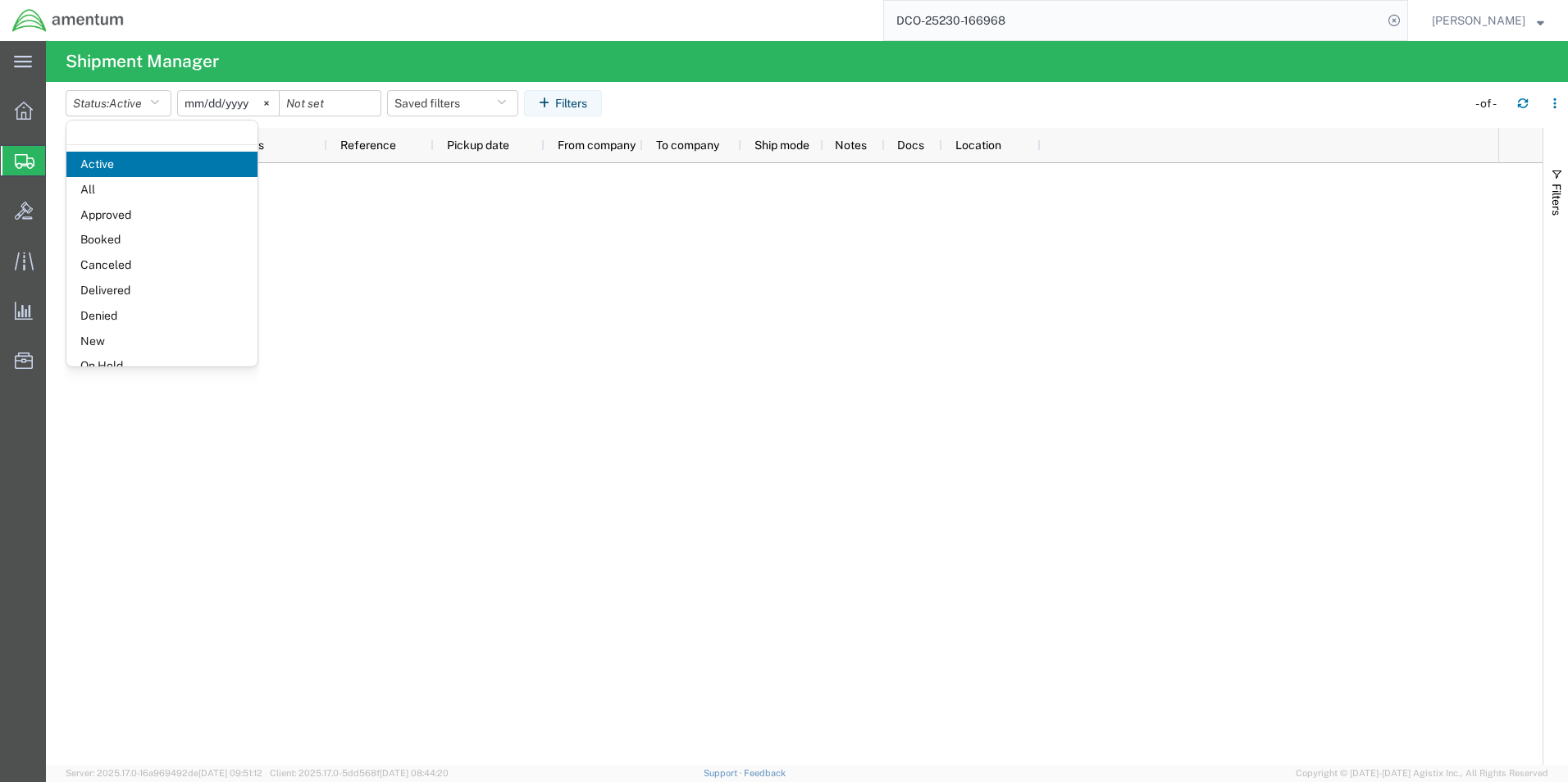
click at [222, 101] on input "[DATE]" at bounding box center [228, 103] width 101 height 25
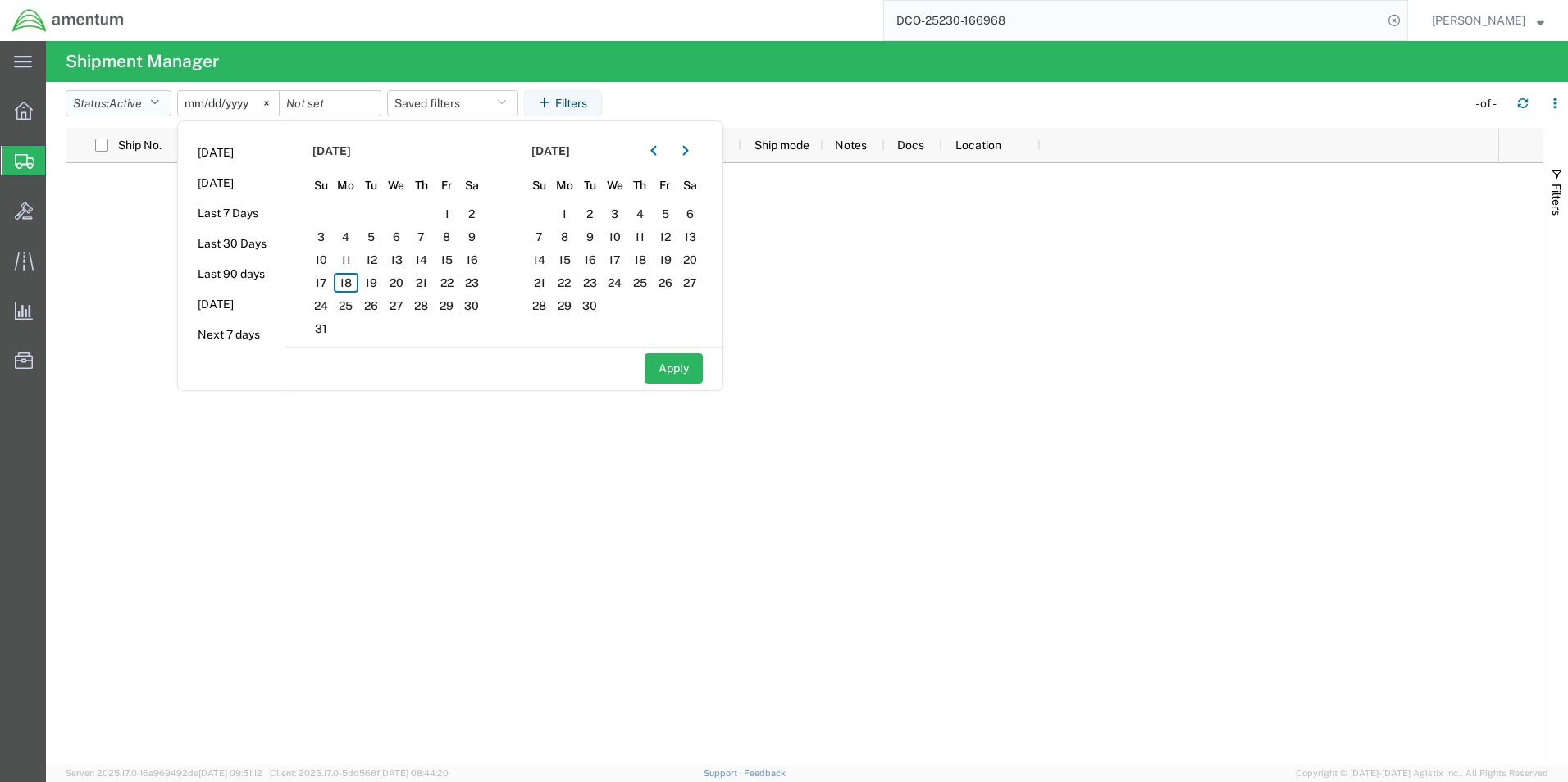
click at [123, 101] on span "Active" at bounding box center [125, 103] width 33 height 13
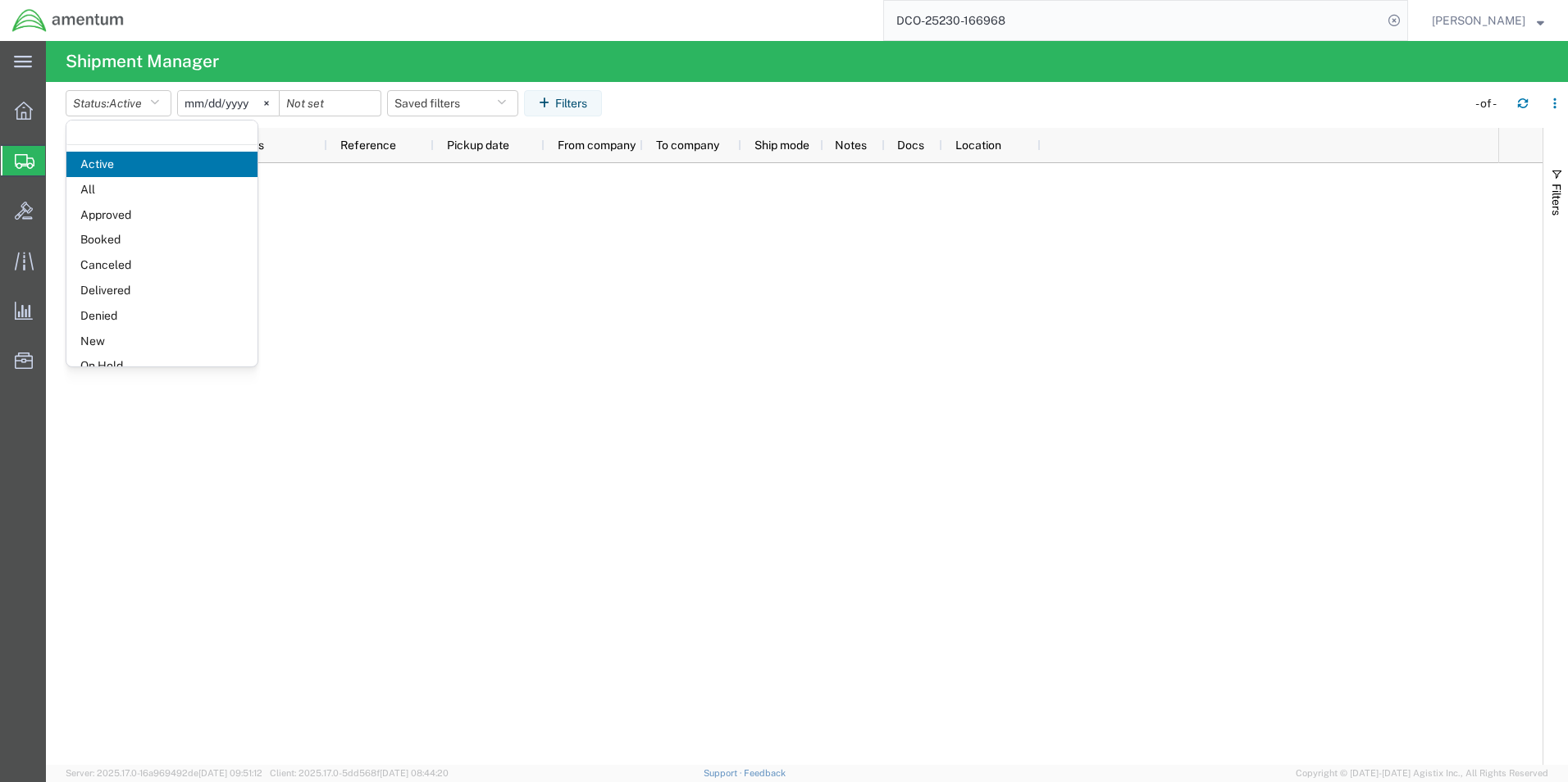
click at [450, 252] on div at bounding box center [857, 464] width 1282 height 602
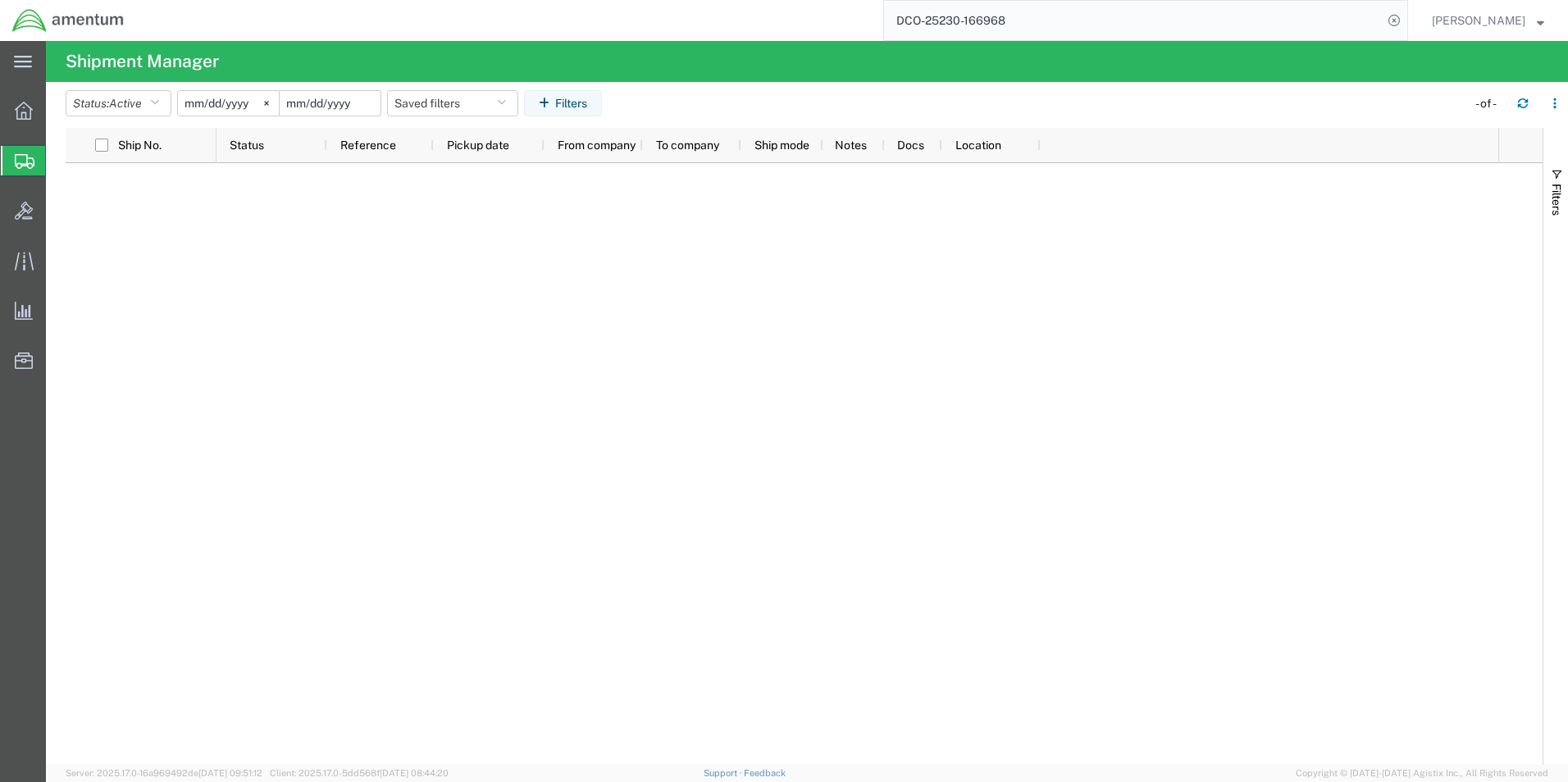
click at [352, 108] on input "date" at bounding box center [330, 103] width 101 height 25
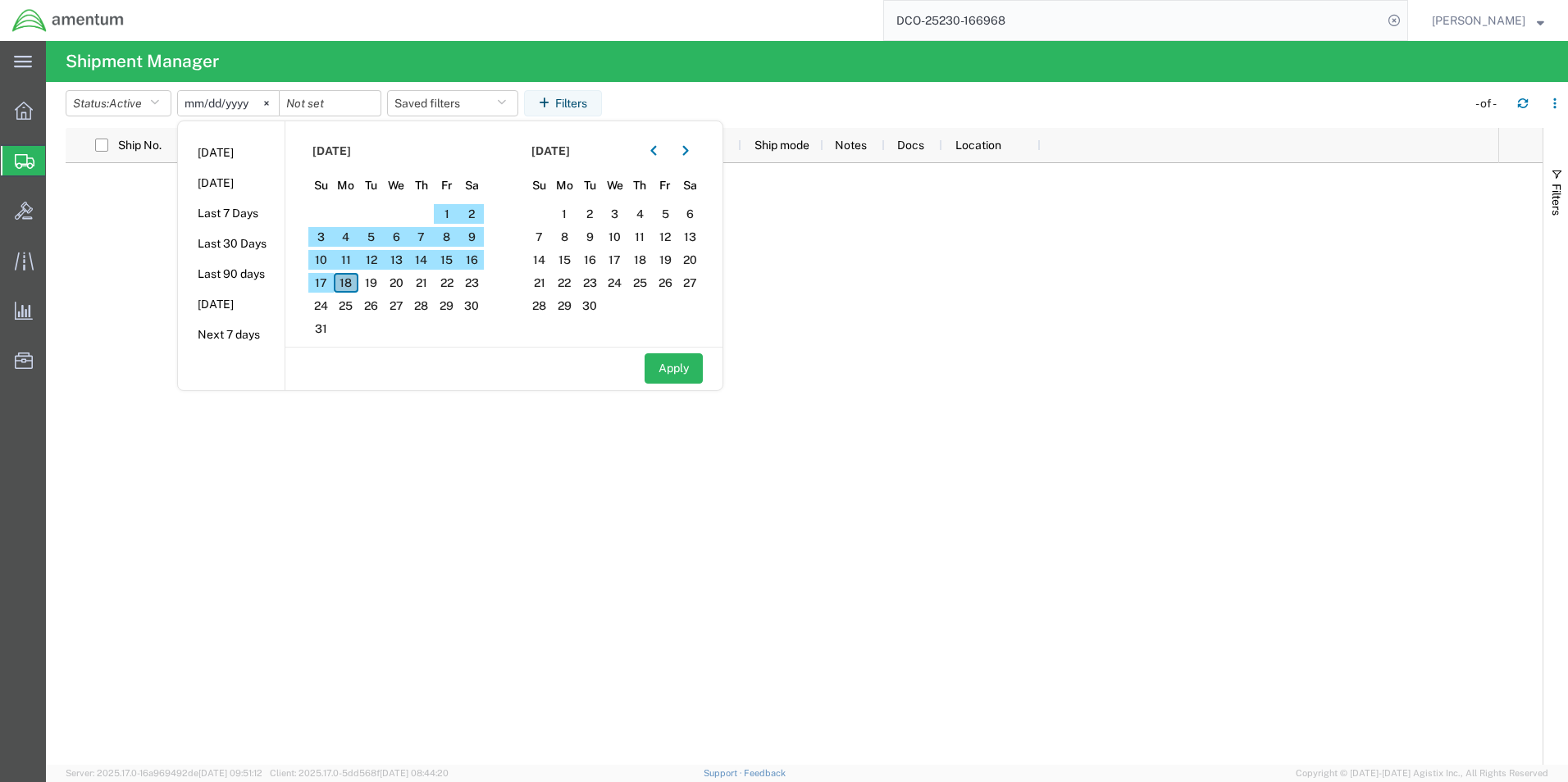
click at [356, 283] on span "18" at bounding box center [346, 283] width 26 height 20
click at [684, 371] on button "Apply" at bounding box center [673, 369] width 59 height 30
type input "[DATE]"
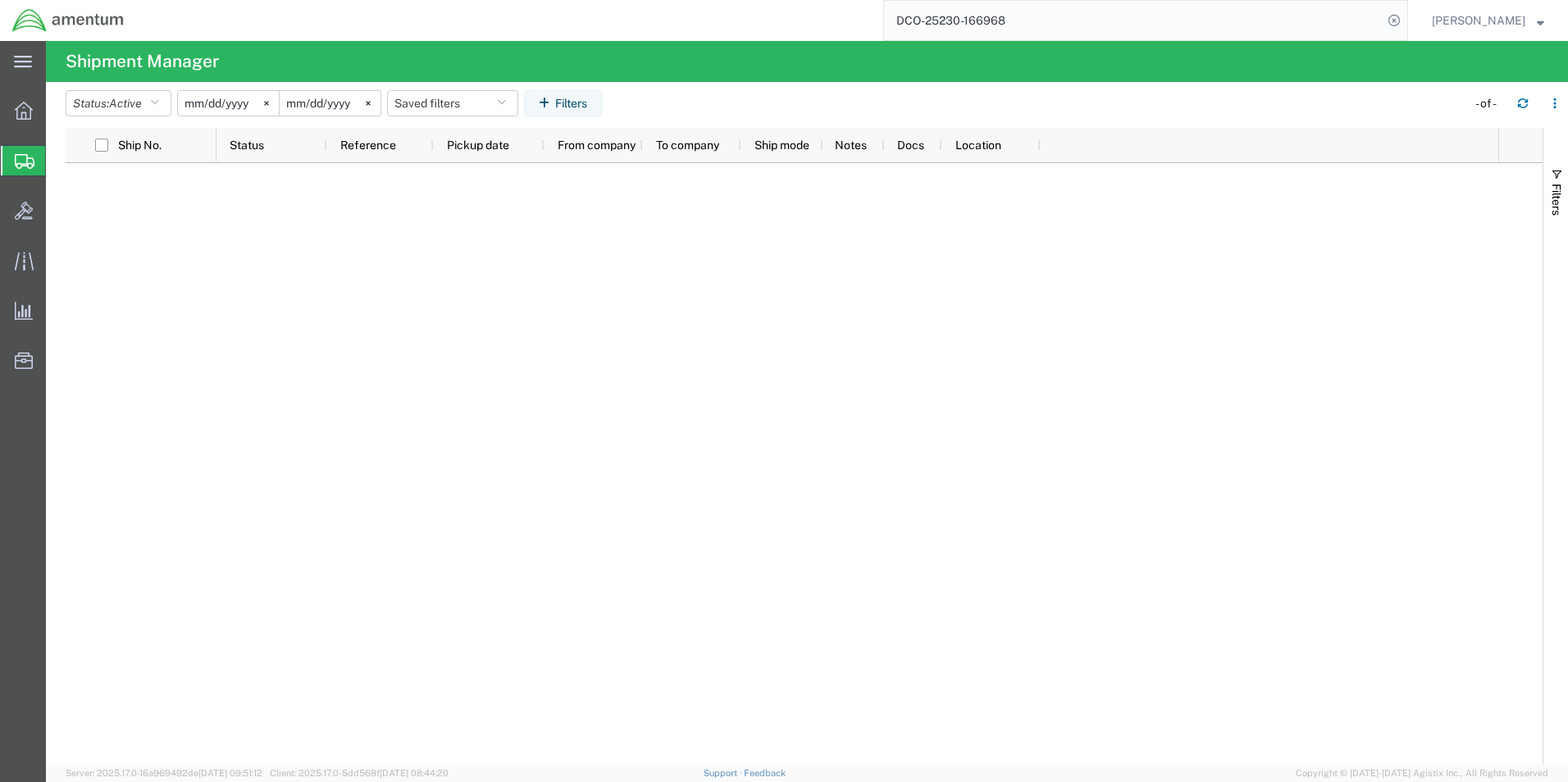
click at [236, 98] on input "[DATE]" at bounding box center [228, 103] width 101 height 25
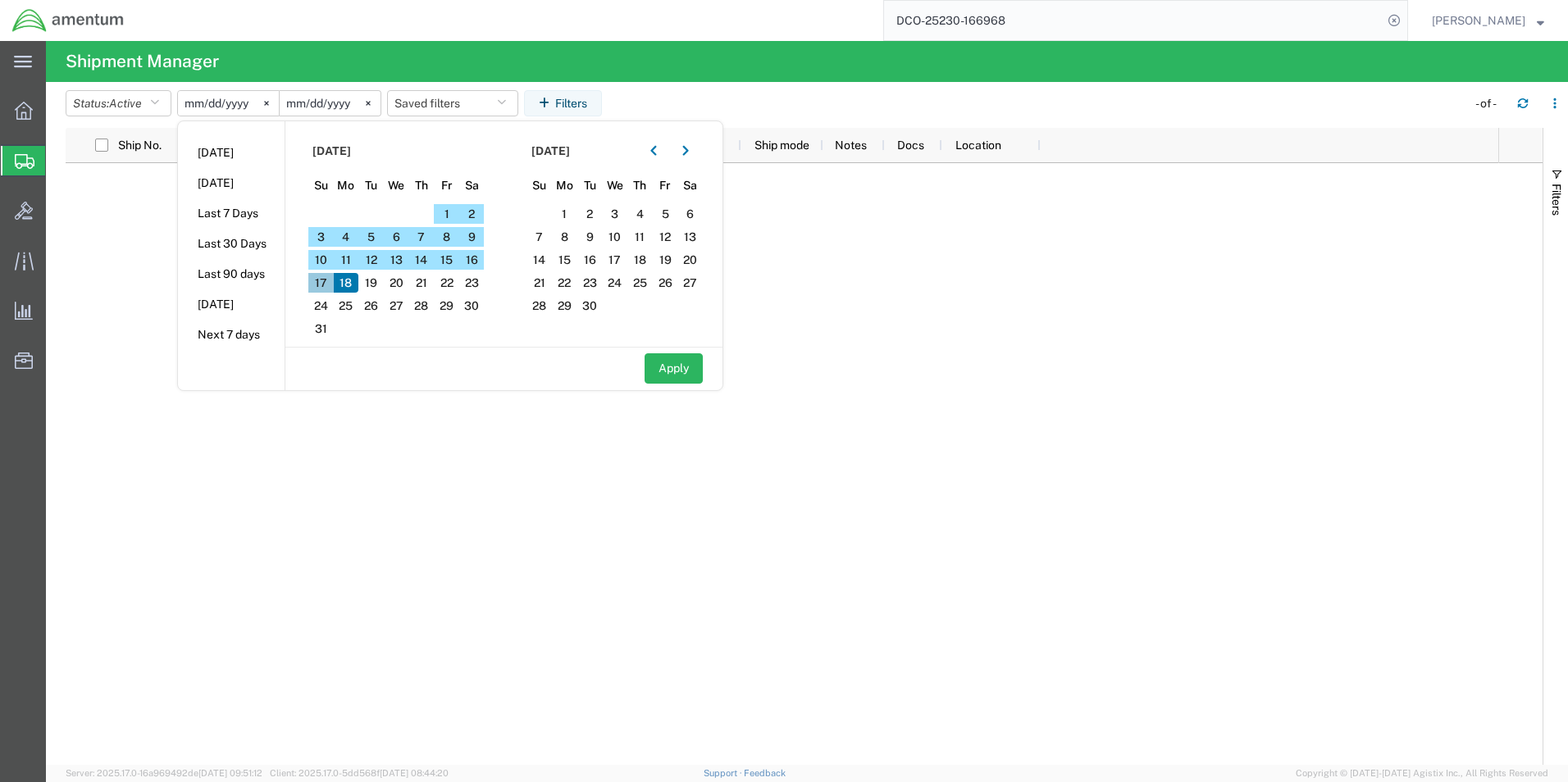
click at [323, 285] on span "17" at bounding box center [321, 283] width 26 height 20
click at [670, 379] on button "Apply" at bounding box center [673, 369] width 59 height 30
type input "[DATE]"
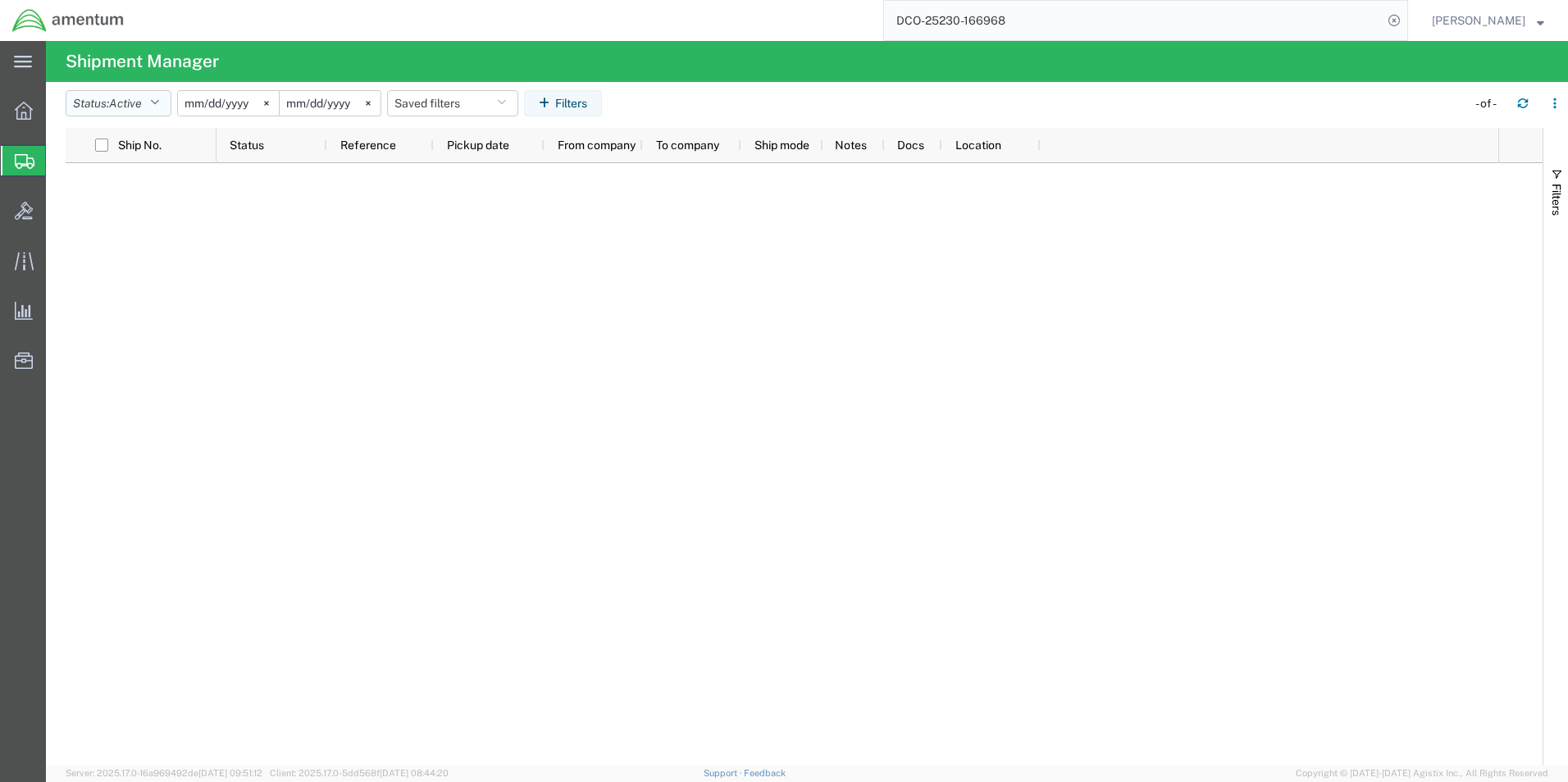
click at [167, 105] on button "Status: Active" at bounding box center [118, 104] width 106 height 27
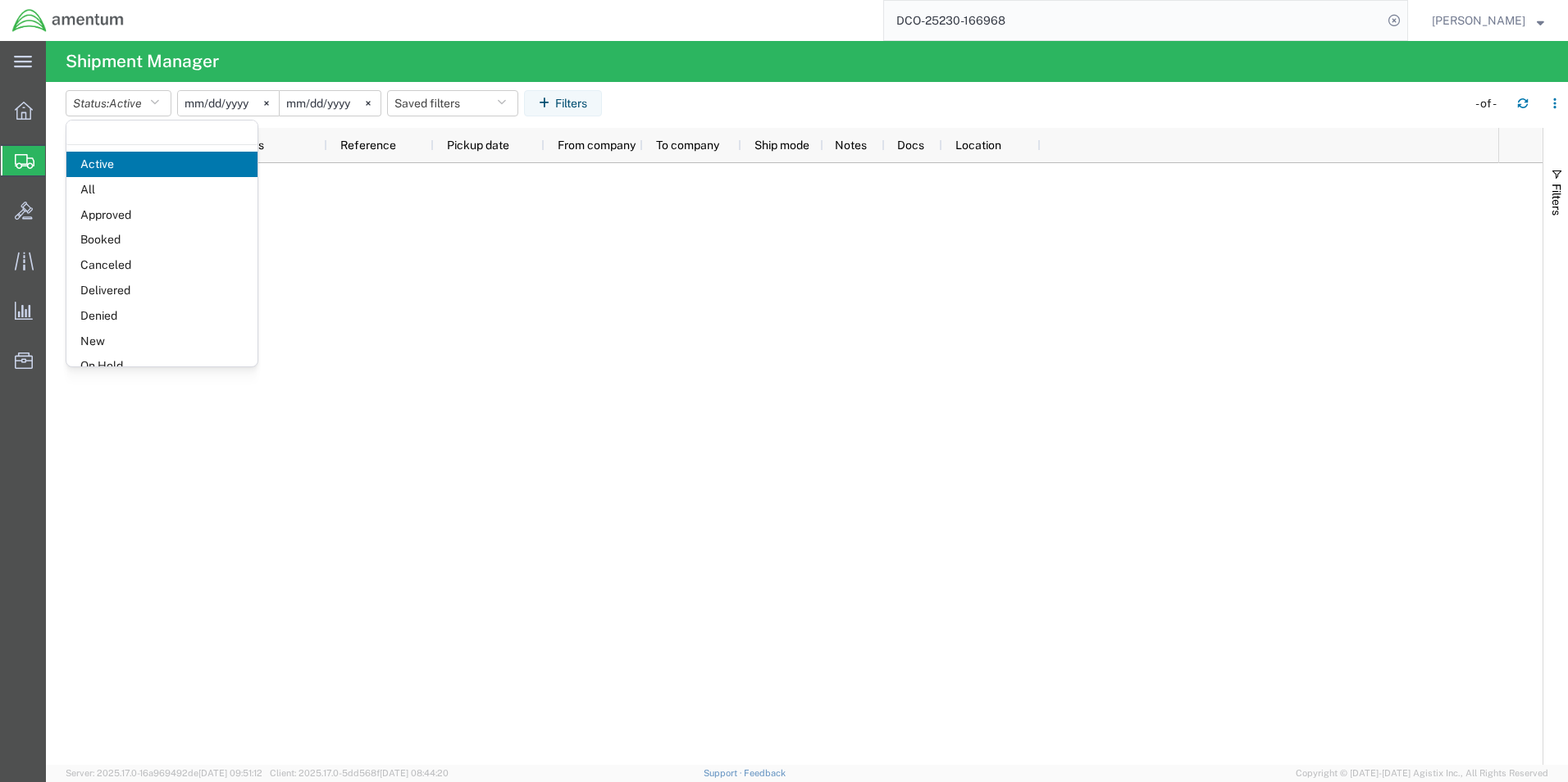
click at [345, 100] on input "[DATE]" at bounding box center [330, 103] width 101 height 25
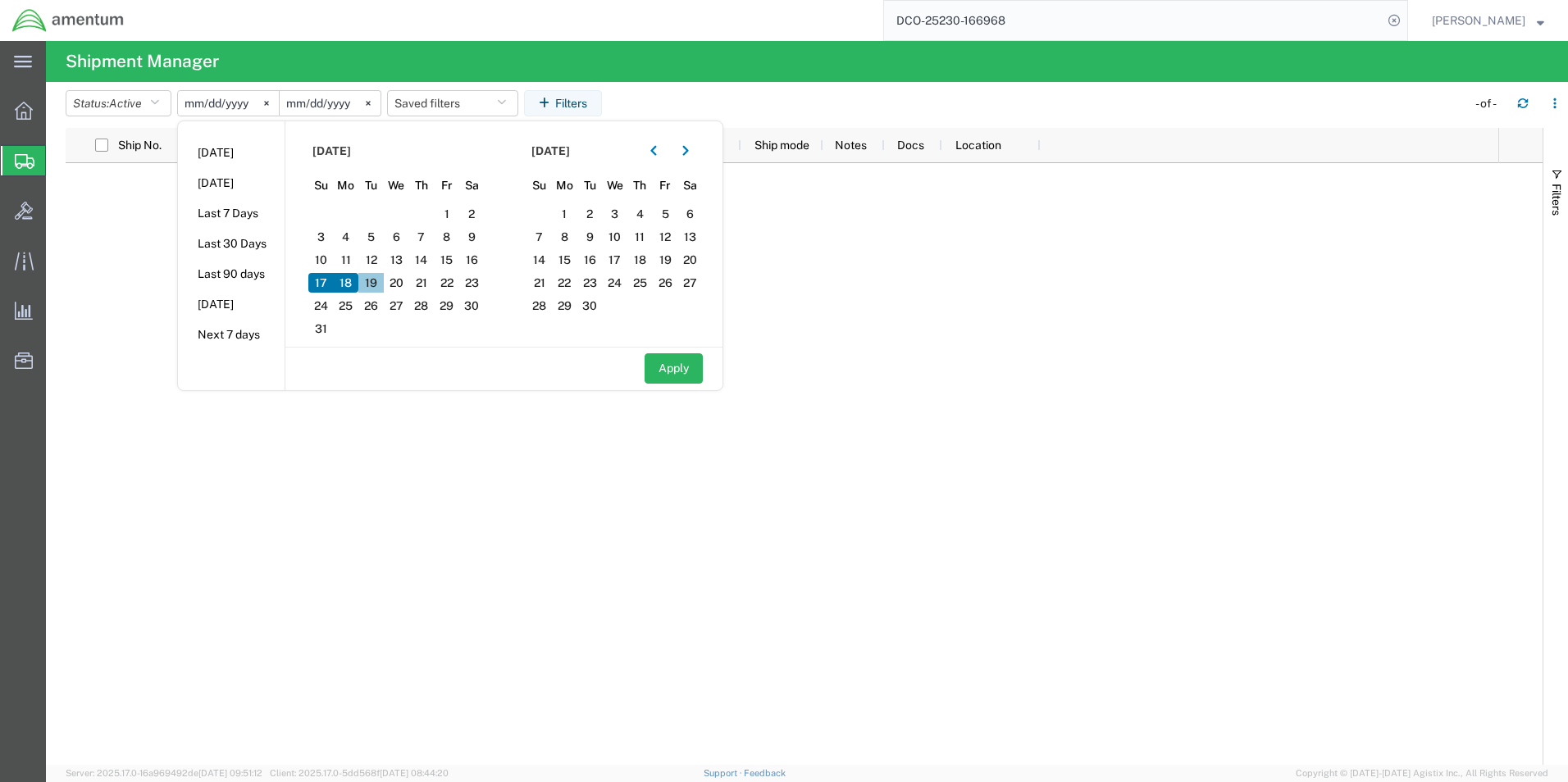
click at [380, 287] on span "19" at bounding box center [370, 283] width 26 height 20
click at [685, 372] on button "Apply" at bounding box center [673, 369] width 59 height 30
type input "[DATE]"
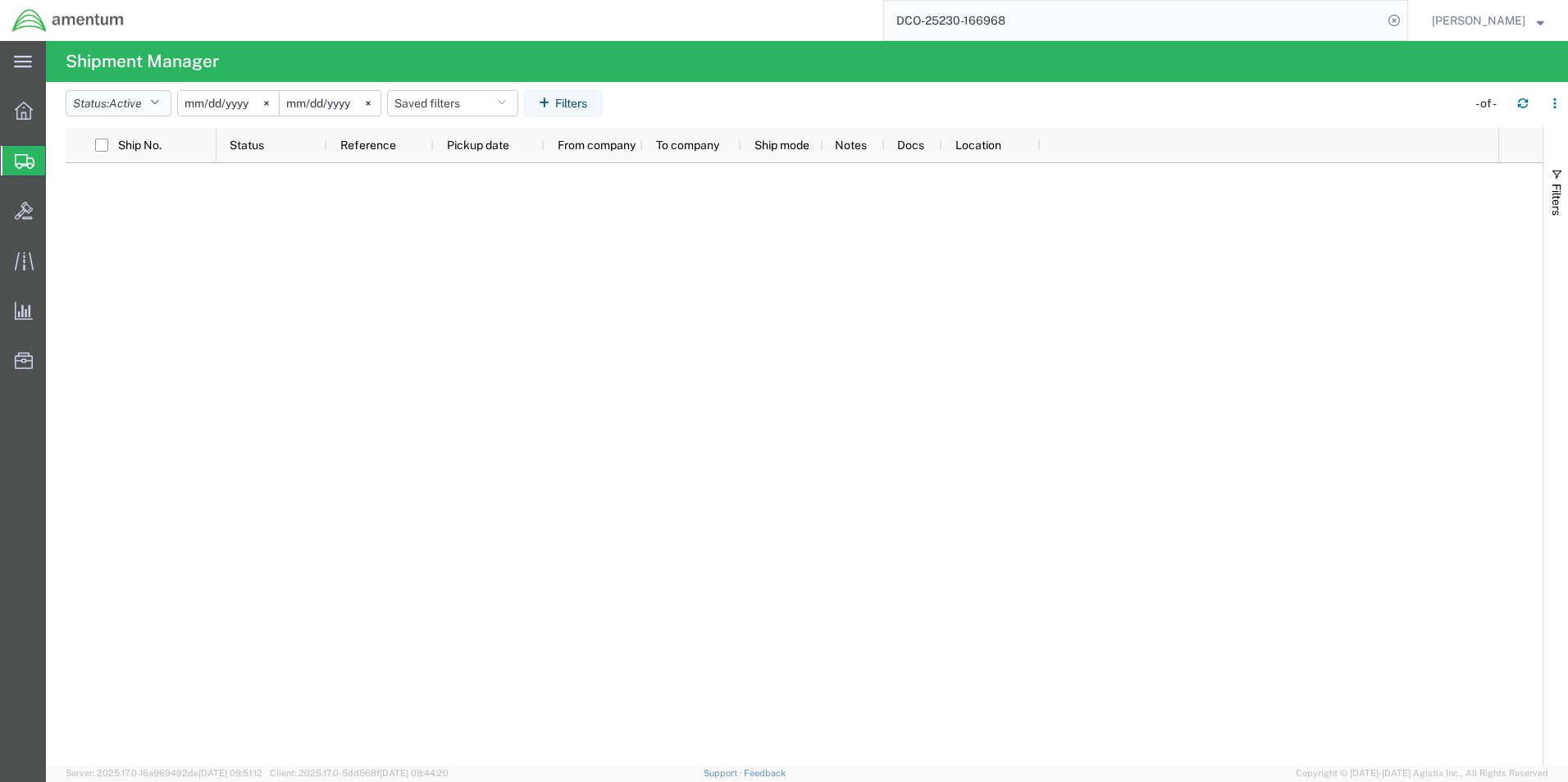
click at [128, 101] on span "Active" at bounding box center [125, 103] width 33 height 13
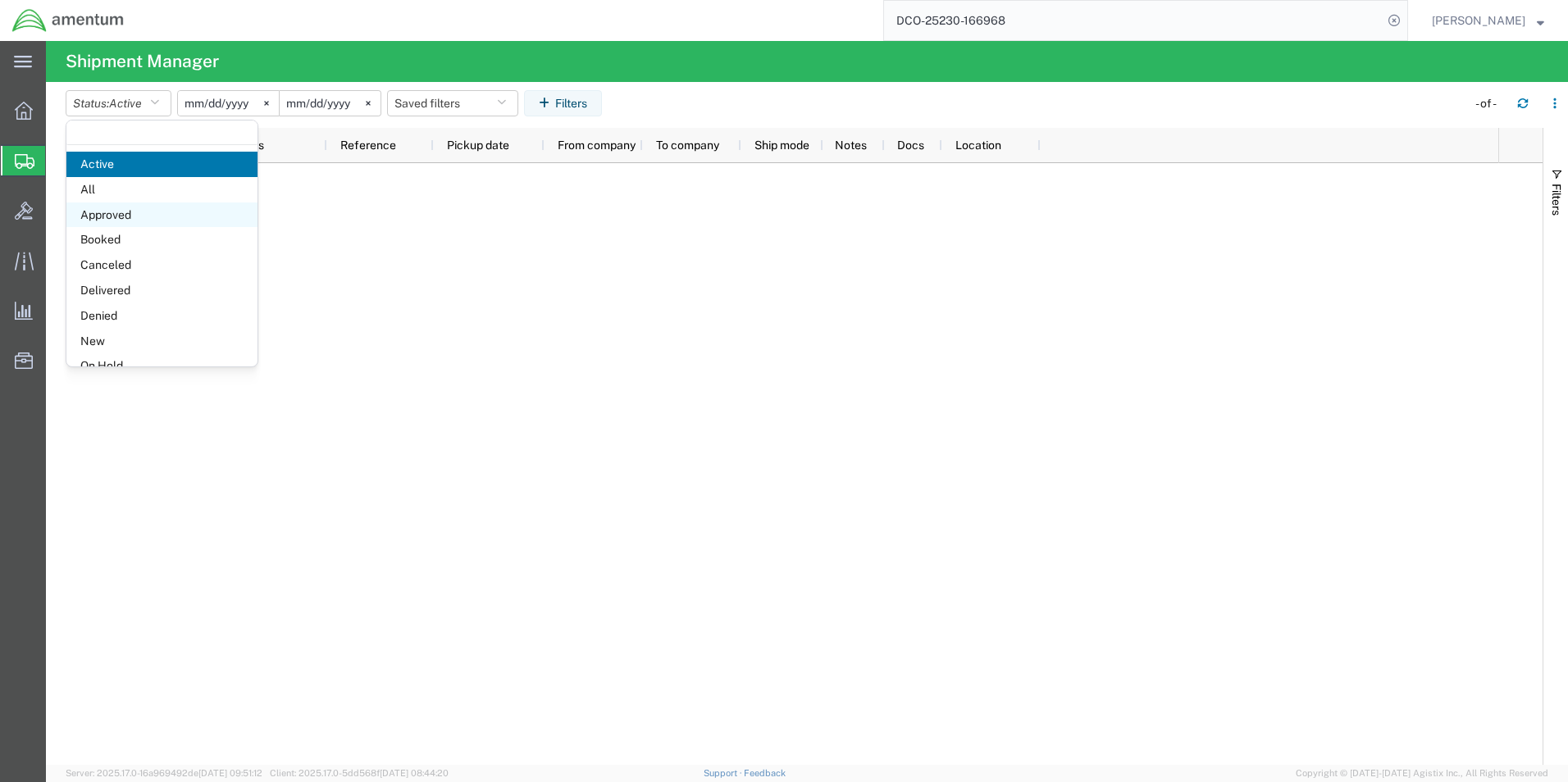
click at [127, 217] on span "Approved" at bounding box center [162, 215] width 191 height 26
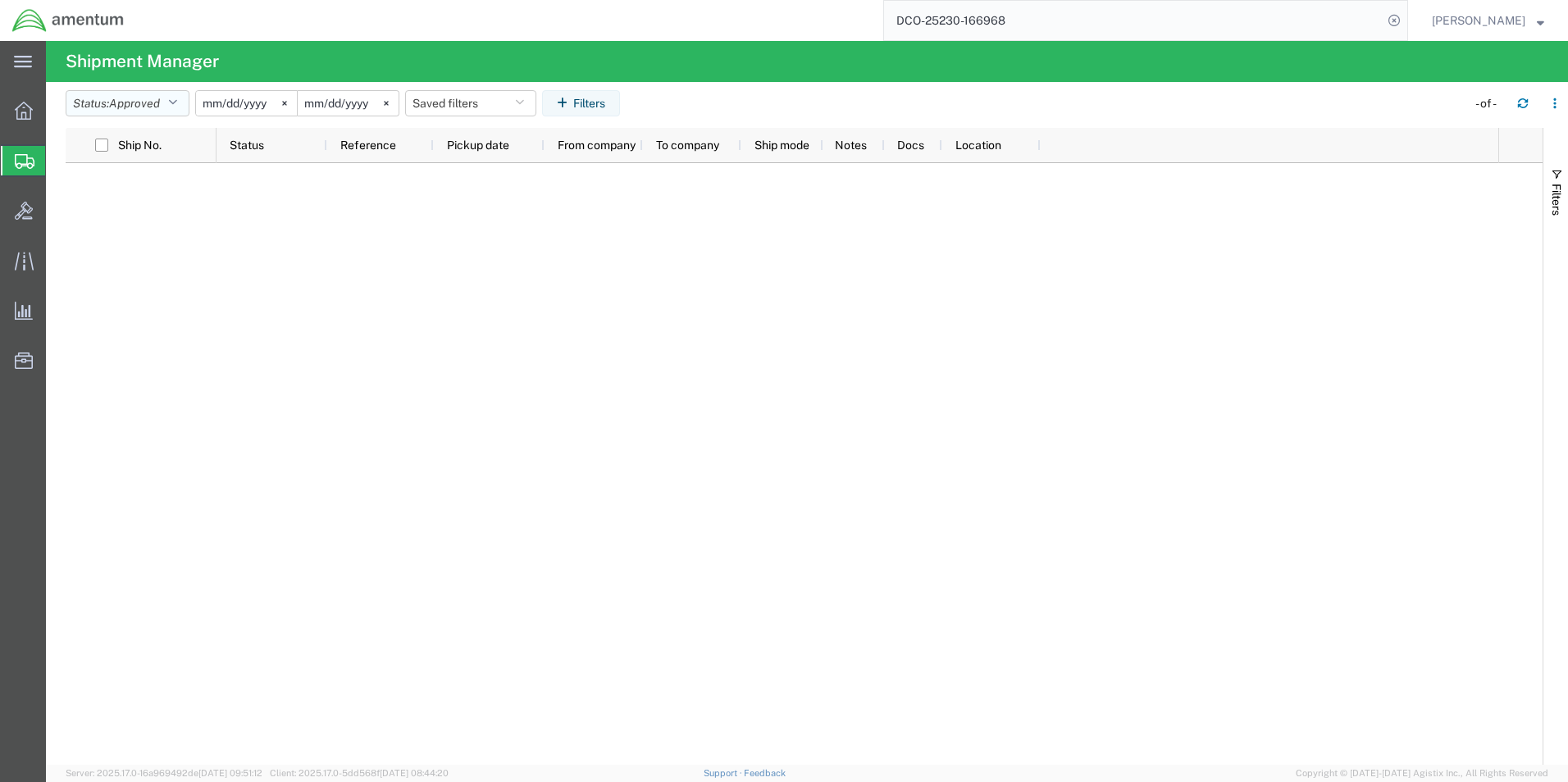
click at [176, 108] on icon "button" at bounding box center [172, 103] width 9 height 12
click at [165, 106] on button "Status: Active" at bounding box center [118, 104] width 106 height 27
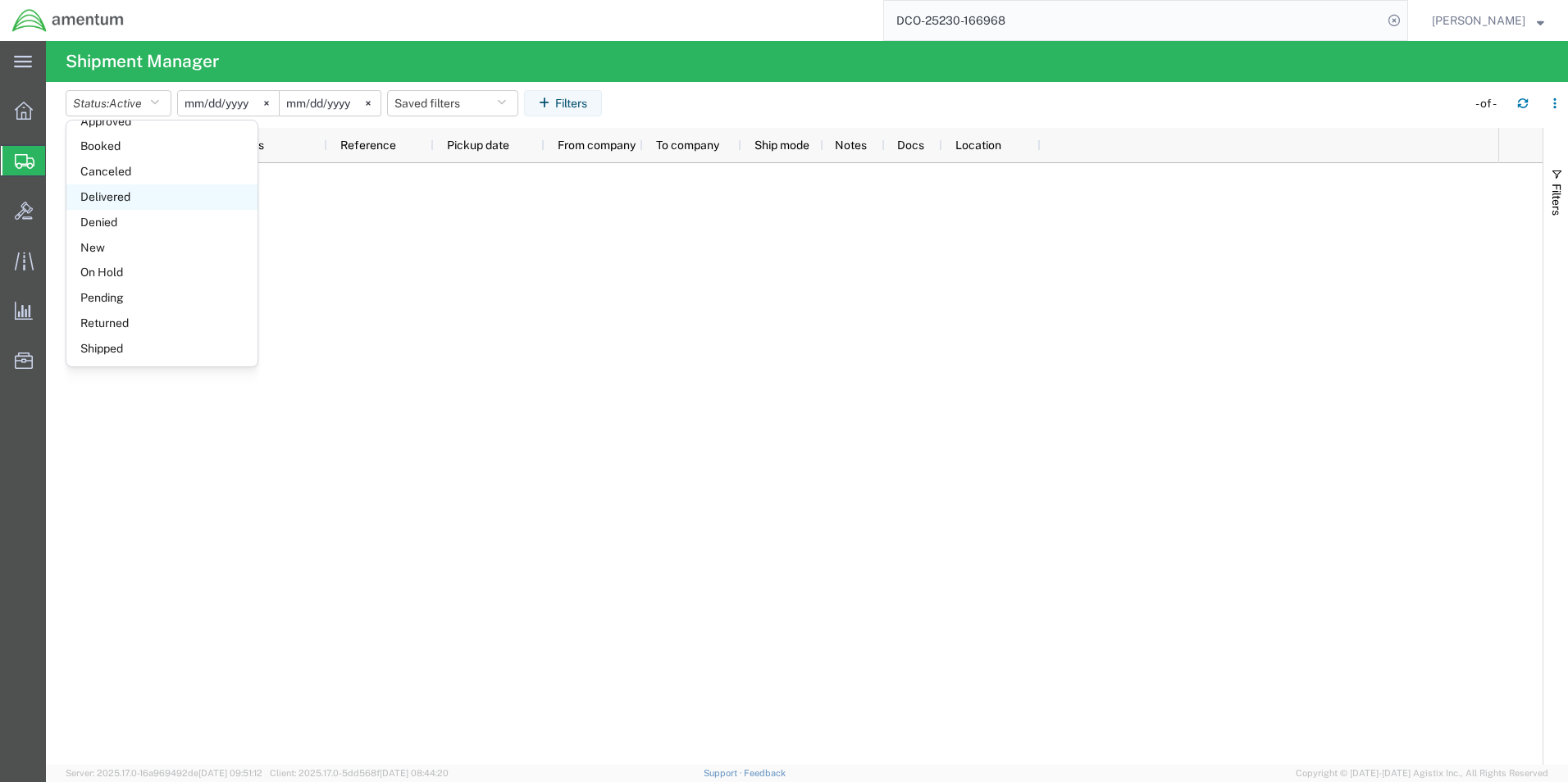
scroll to position [95, 0]
click at [151, 147] on span "Booked" at bounding box center [162, 145] width 191 height 26
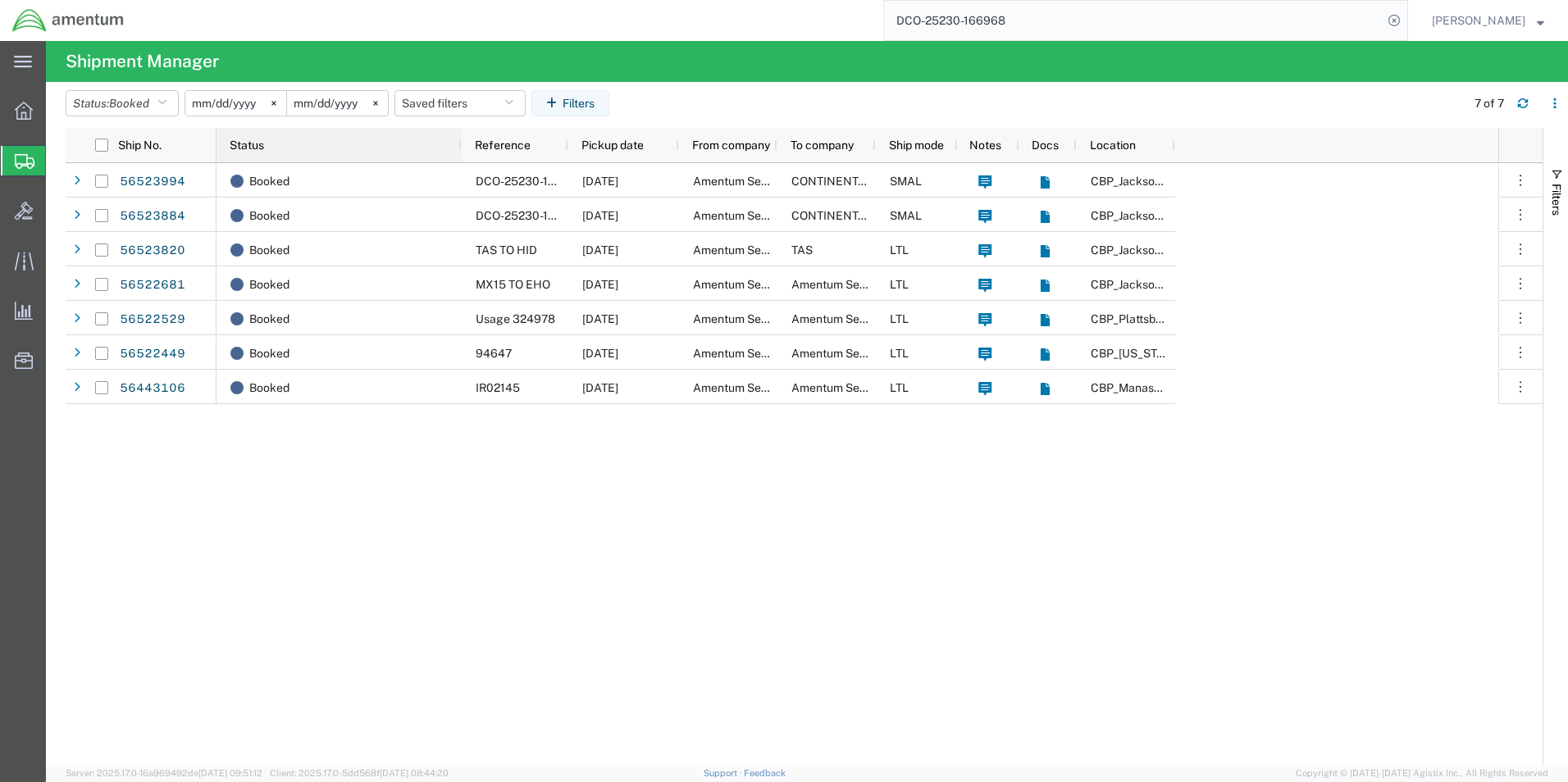
drag, startPoint x: 324, startPoint y: 148, endPoint x: 459, endPoint y: 151, distance: 135.0
click at [459, 151] on div at bounding box center [460, 145] width 6 height 35
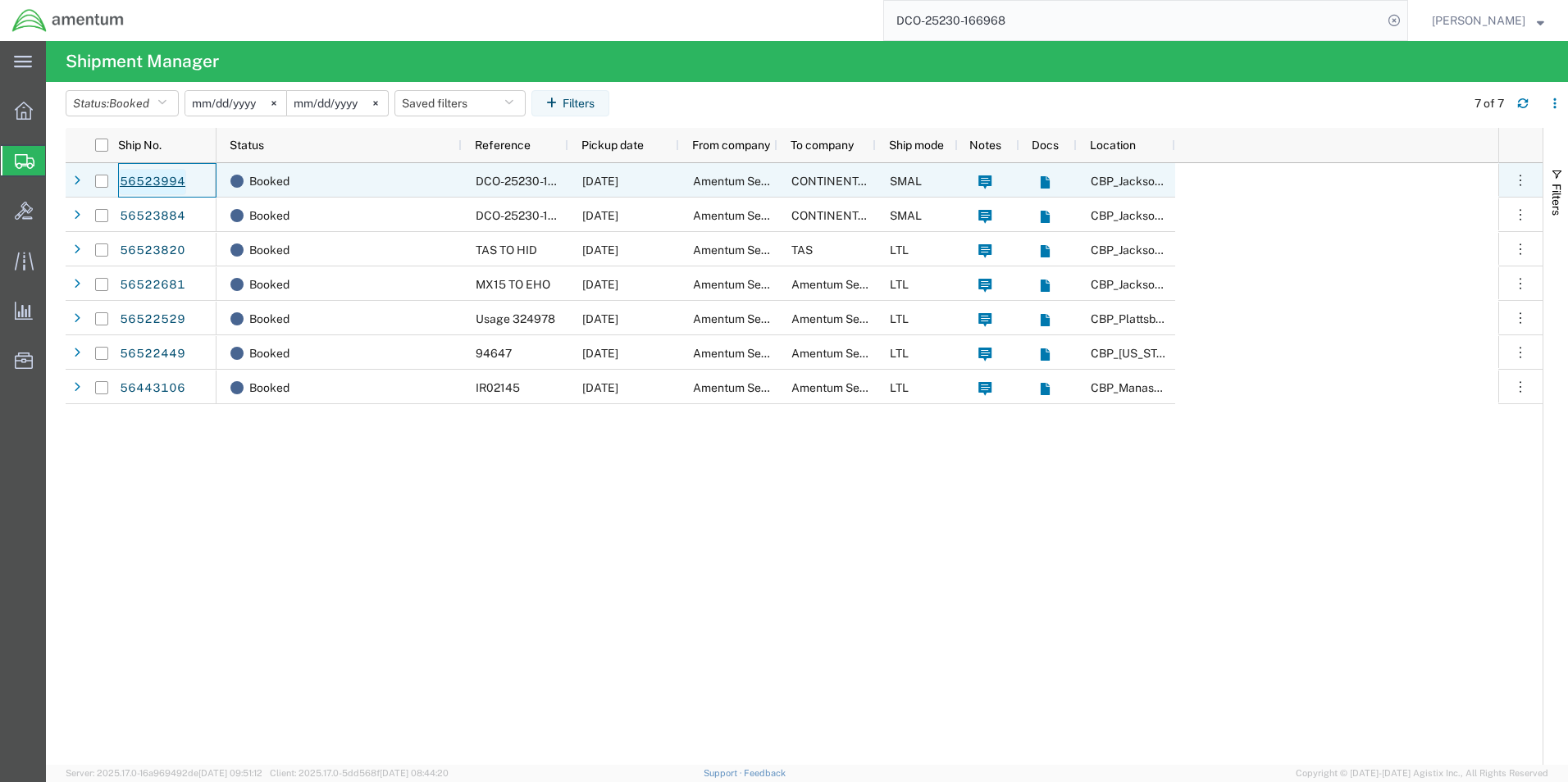
click at [151, 177] on link "56523994" at bounding box center [153, 182] width 68 height 27
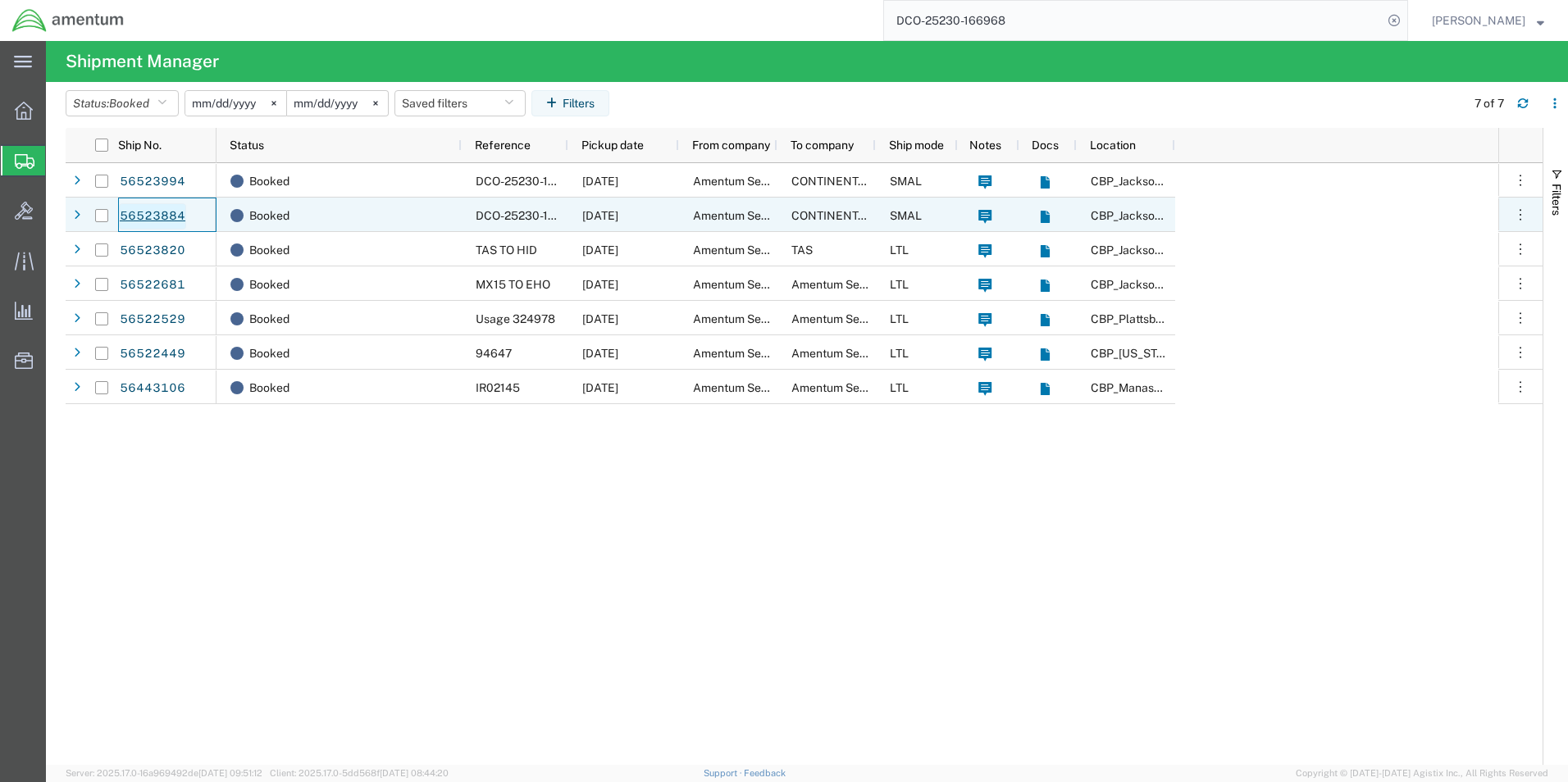
click at [154, 218] on link "56523884" at bounding box center [153, 217] width 68 height 27
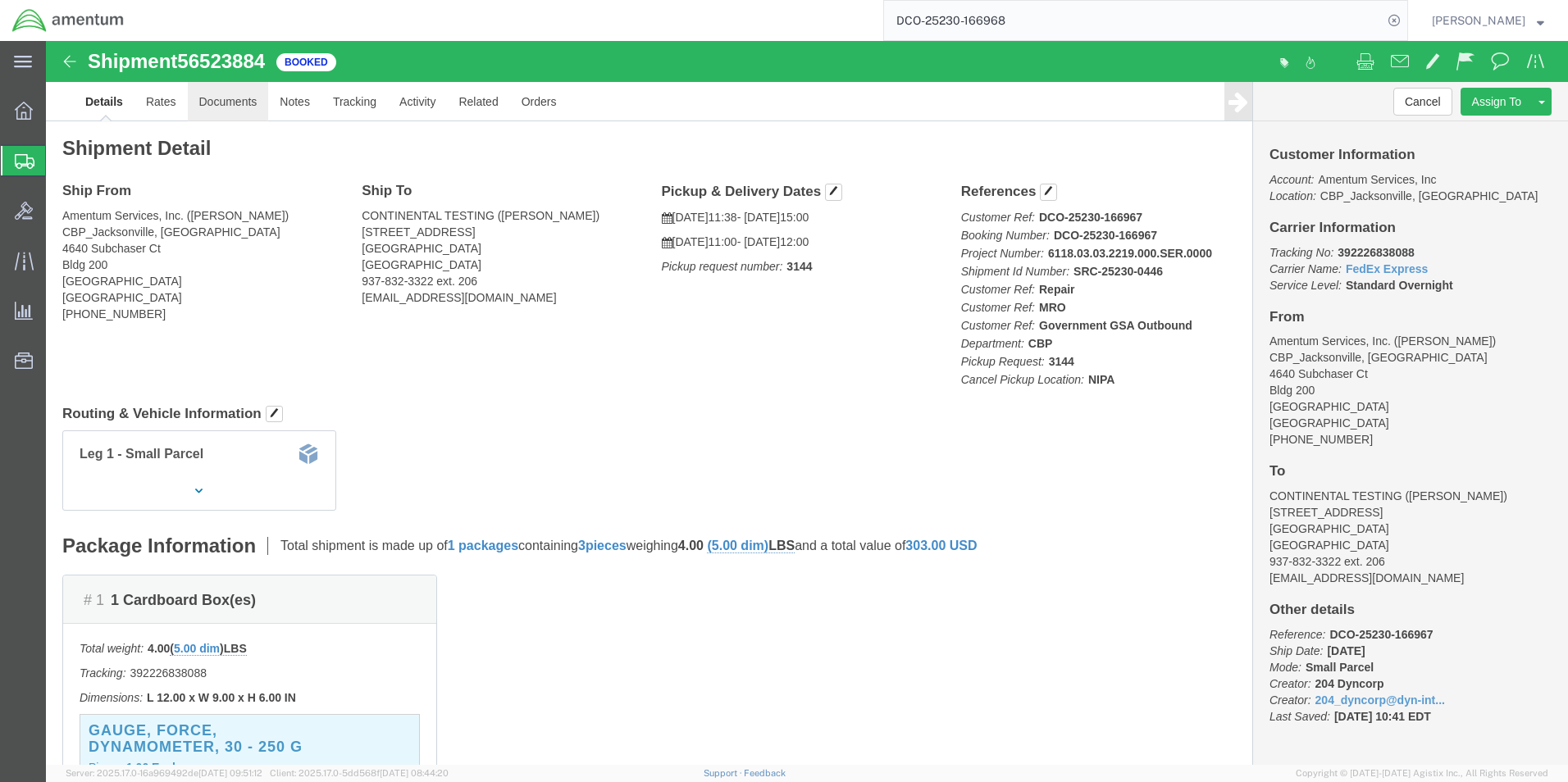
click link "Documents"
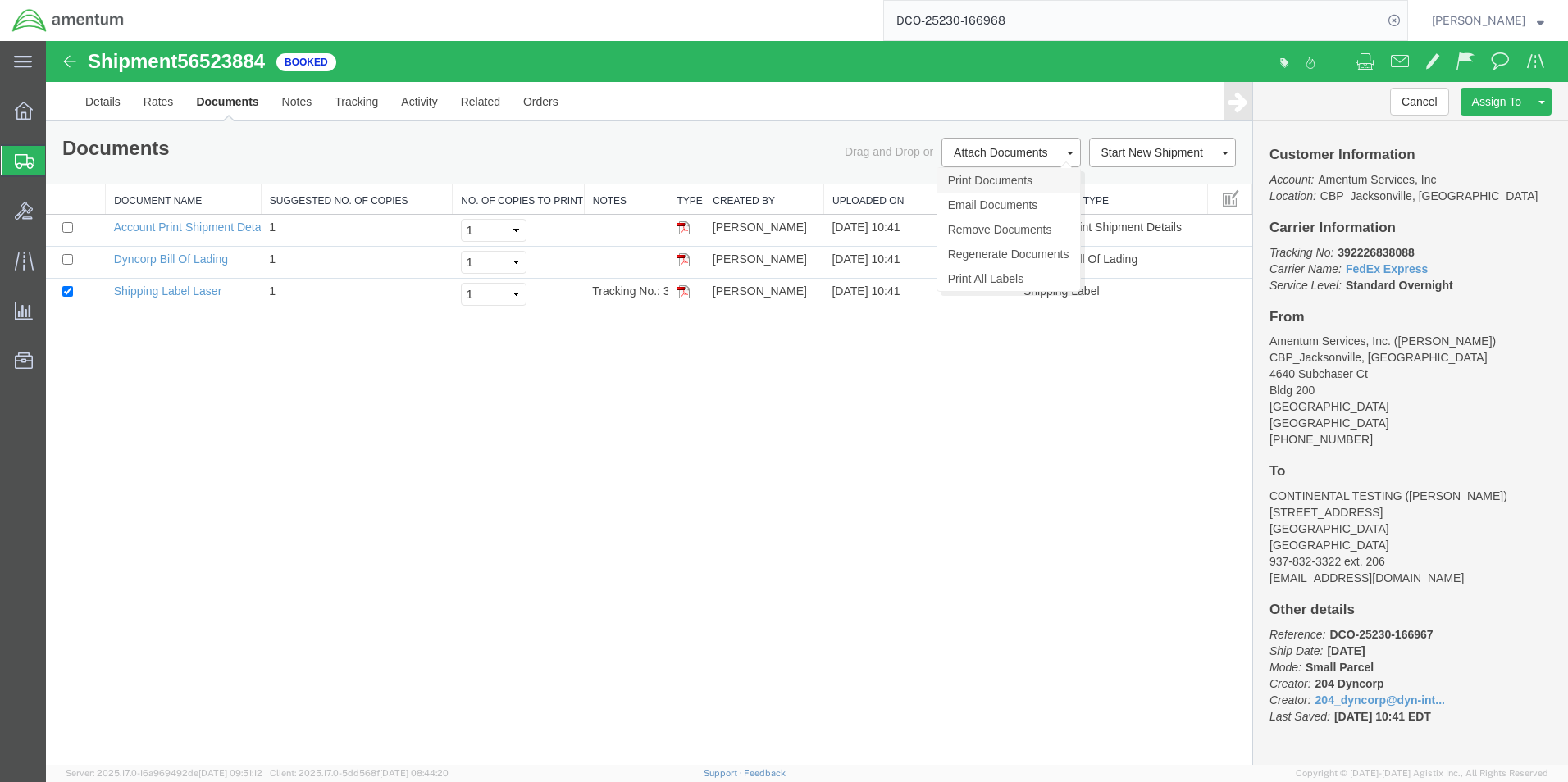
click at [974, 176] on link "Print Documents" at bounding box center [1008, 180] width 143 height 25
